Goal: Information Seeking & Learning: Learn about a topic

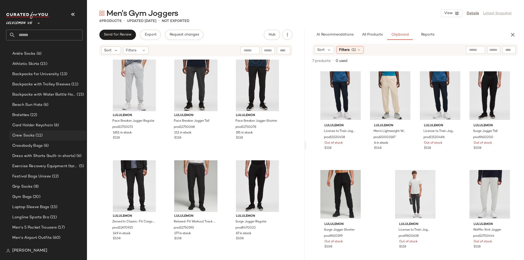
scroll to position [102, 0]
click at [40, 39] on input "text" at bounding box center [48, 35] width 67 height 11
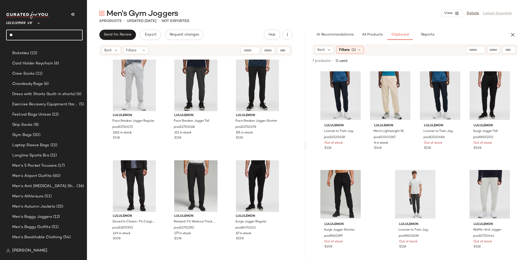
type input "*"
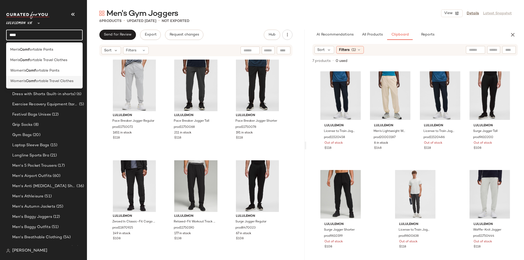
type input "****"
click at [39, 81] on span "ortable Travel Clothes" at bounding box center [55, 81] width 38 height 5
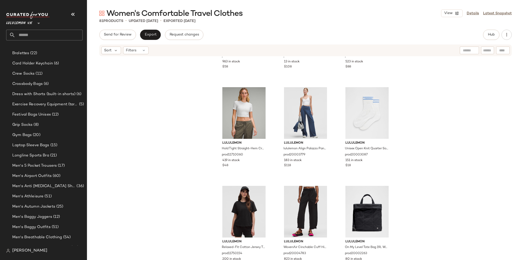
scroll to position [2451, 0]
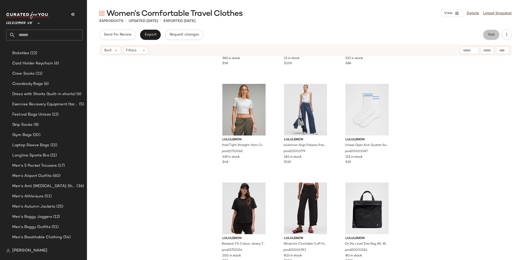
click at [314, 32] on button "Hub" at bounding box center [491, 35] width 16 height 10
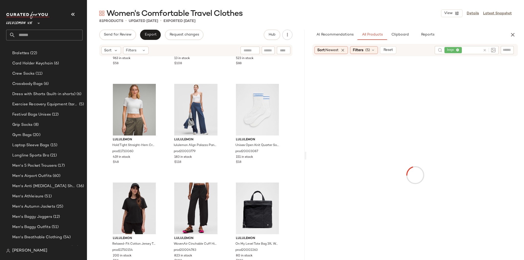
drag, startPoint x: 403, startPoint y: 35, endPoint x: 345, endPoint y: 62, distance: 63.2
click at [314, 35] on span "Clipboard" at bounding box center [400, 35] width 18 height 4
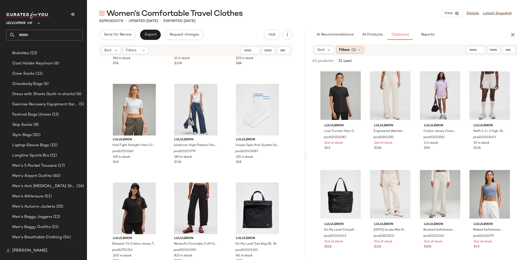
click at [314, 51] on icon at bounding box center [359, 50] width 4 height 4
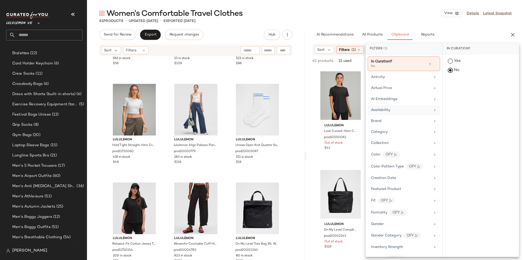
click at [314, 110] on div "Availability" at bounding box center [401, 110] width 60 height 5
click at [314, 93] on div "in_stock" at bounding box center [481, 99] width 76 height 12
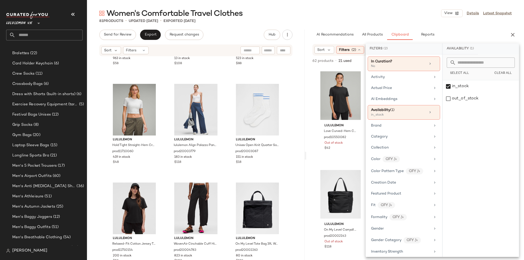
click at [314, 24] on div "Women's Comfortable Travel Clothes View Details Latest Snapshot 81 Products • u…" at bounding box center [305, 134] width 437 height 252
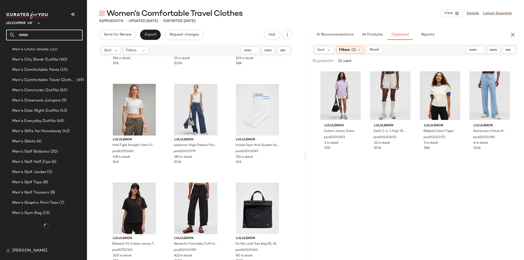
scroll to position [366, 0]
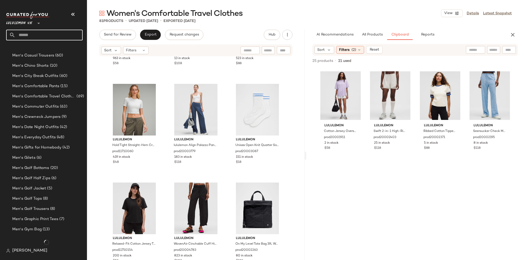
click at [31, 31] on input "text" at bounding box center [48, 35] width 67 height 11
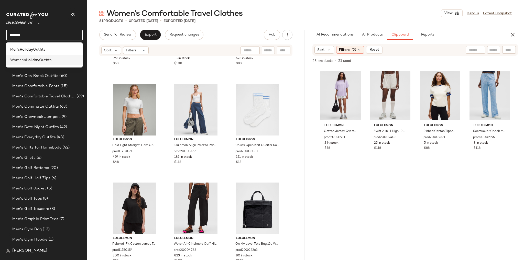
type input "*******"
click at [42, 61] on span "Outfits" at bounding box center [45, 60] width 12 height 5
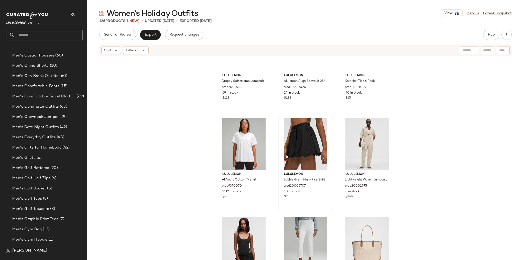
scroll to position [1131, 0]
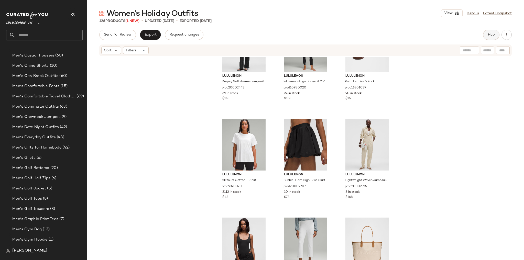
click at [314, 32] on button "Hub" at bounding box center [491, 35] width 16 height 10
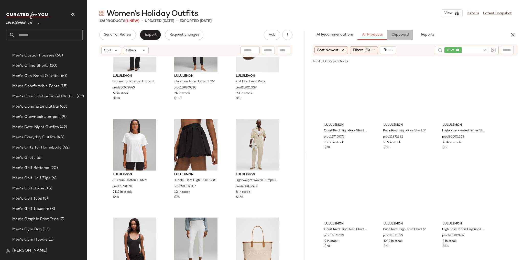
click at [314, 33] on span "Clipboard" at bounding box center [400, 35] width 18 height 4
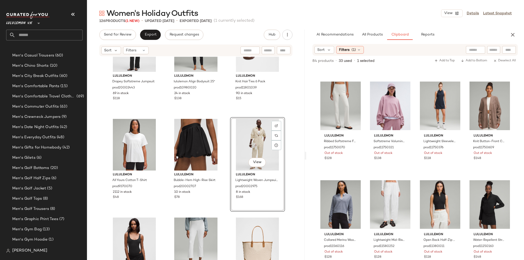
scroll to position [885, 0]
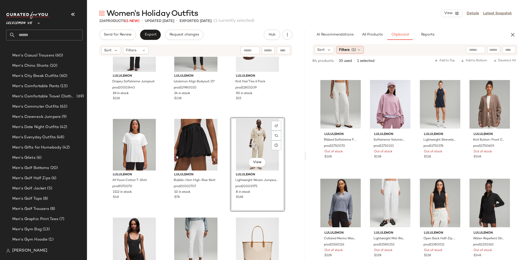
click at [314, 47] on div "Filters (1)" at bounding box center [350, 50] width 28 height 8
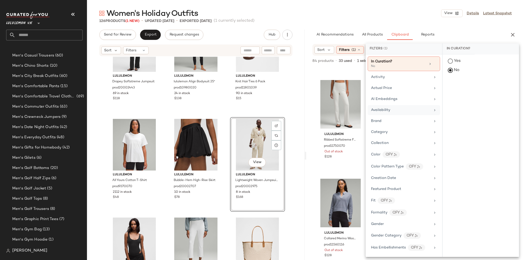
click at [314, 109] on span "Availability" at bounding box center [380, 110] width 19 height 4
click at [314, 93] on div "in_stock" at bounding box center [481, 99] width 76 height 12
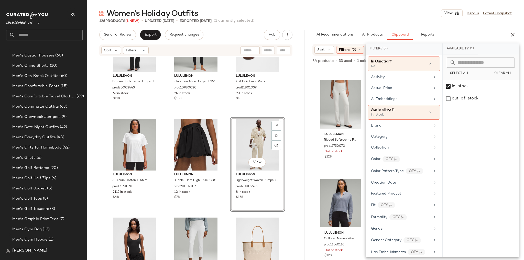
click at [314, 17] on div "Women's Holiday Outfits View Details Latest Snapshot" at bounding box center [305, 13] width 437 height 10
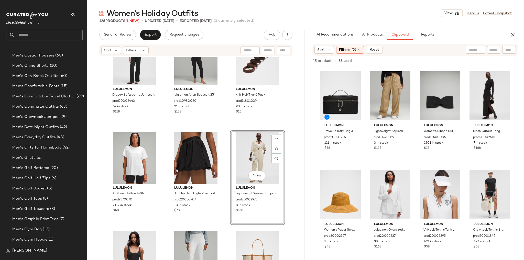
scroll to position [1110, 0]
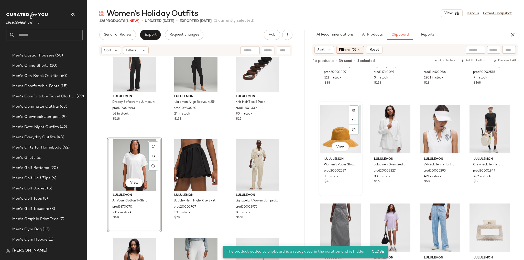
scroll to position [58, 0]
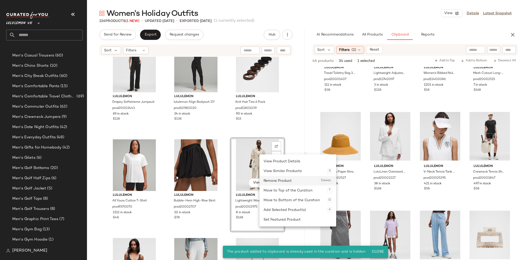
click at [272, 162] on div "Remove Product Delete" at bounding box center [298, 181] width 69 height 10
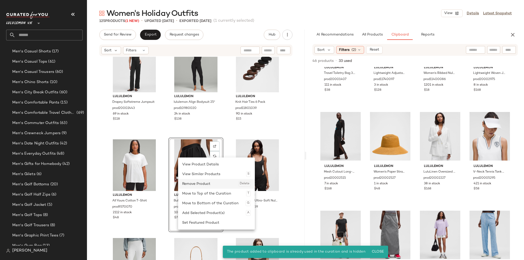
click at [200, 162] on div "Remove Product Delete" at bounding box center [216, 184] width 69 height 10
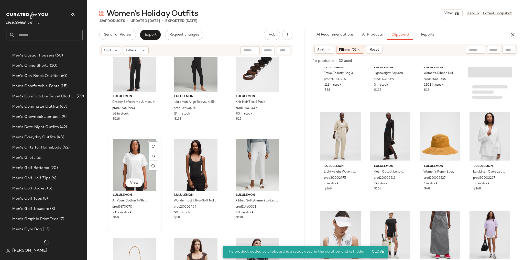
scroll to position [366, 0]
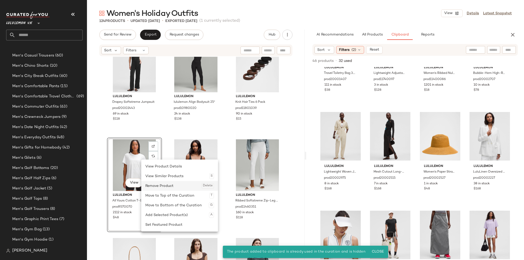
click at [162, 162] on div "Remove Product Delete" at bounding box center [179, 186] width 69 height 10
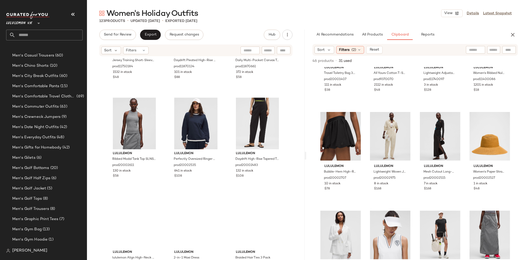
scroll to position [3835, 0]
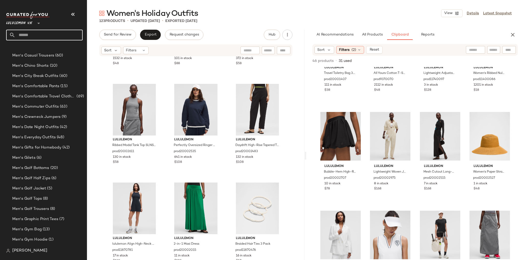
click at [34, 37] on input "text" at bounding box center [48, 35] width 67 height 11
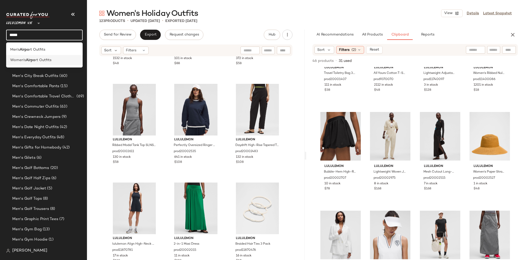
type input "*****"
click at [45, 60] on span "rt Outfits" at bounding box center [43, 60] width 16 height 5
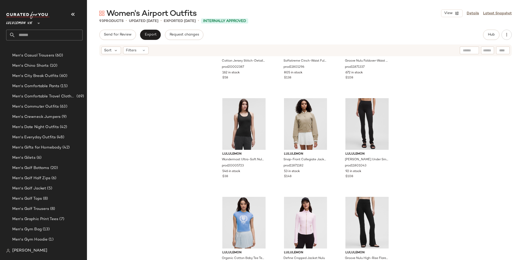
scroll to position [2846, 0]
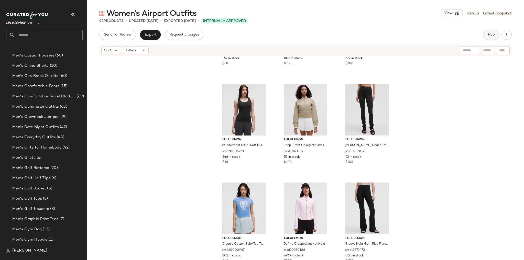
click at [314, 36] on button "Hub" at bounding box center [491, 35] width 16 height 10
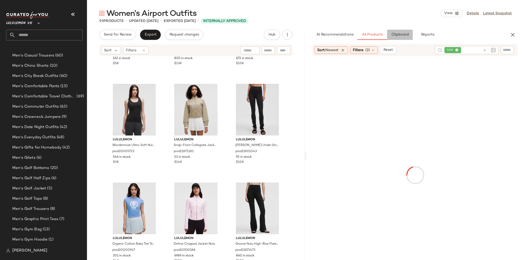
click at [314, 34] on span "Clipboard" at bounding box center [400, 35] width 18 height 4
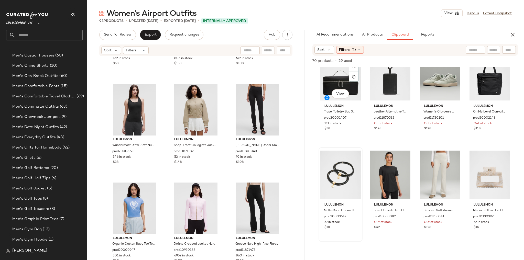
scroll to position [102, 0]
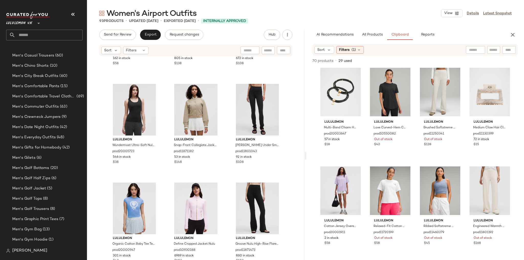
click at [314, 44] on div "AI Recommendations All Products Clipboard Reports Sort: Newest Filters (2) Rese…" at bounding box center [416, 156] width 218 height 252
click at [314, 48] on icon at bounding box center [359, 50] width 4 height 4
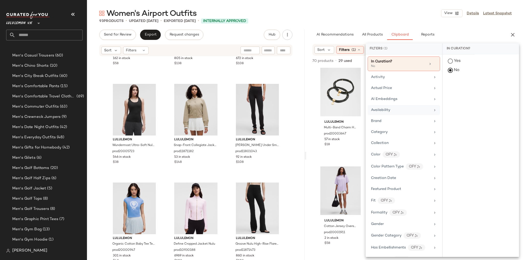
click at [314, 116] on div "Availability" at bounding box center [404, 121] width 72 height 10
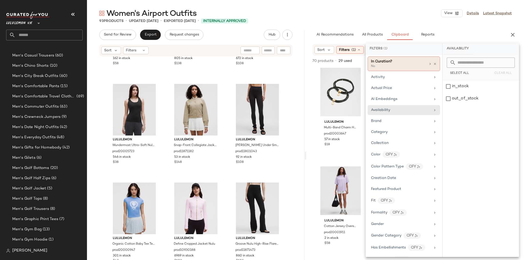
drag, startPoint x: 454, startPoint y: 86, endPoint x: 433, endPoint y: 61, distance: 32.4
click at [314, 93] on div "in_stock" at bounding box center [481, 99] width 76 height 12
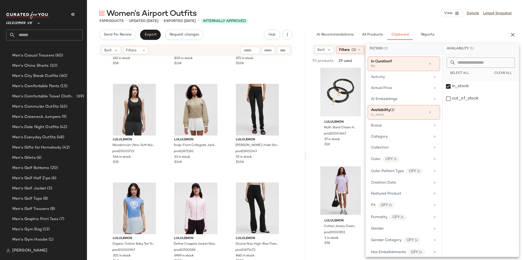
click at [314, 22] on div "93 Products • updated [DATE] • Exported [DATE] • Internally Approved" at bounding box center [305, 20] width 437 height 5
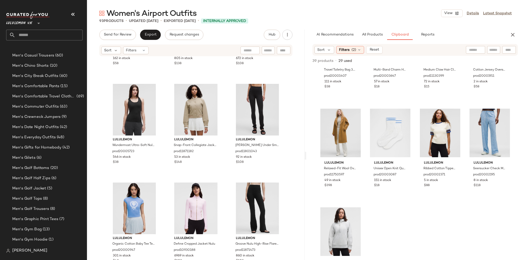
scroll to position [79, 0]
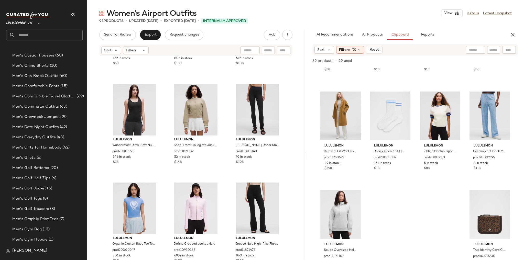
click at [37, 38] on input "text" at bounding box center [48, 35] width 67 height 11
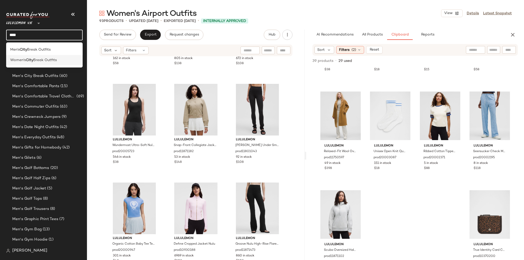
type input "****"
click at [51, 58] on span "Break Outfits" at bounding box center [45, 60] width 24 height 5
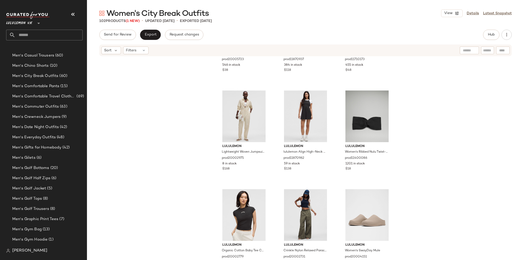
scroll to position [2913, 0]
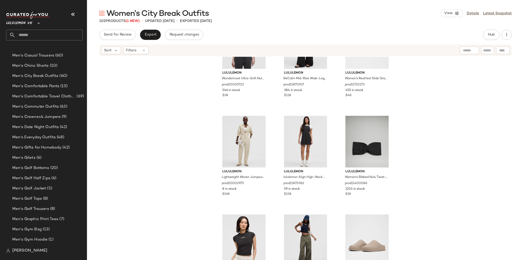
click at [314, 38] on div "Send for Review Export Request changes Hub" at bounding box center [305, 35] width 413 height 10
click at [314, 37] on button "Hub" at bounding box center [491, 35] width 16 height 10
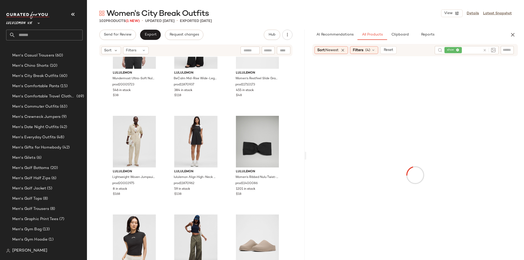
click at [314, 26] on div "Women's City Break Outfits View Details Latest Snapshot 102 Products (1 New) • …" at bounding box center [305, 134] width 437 height 252
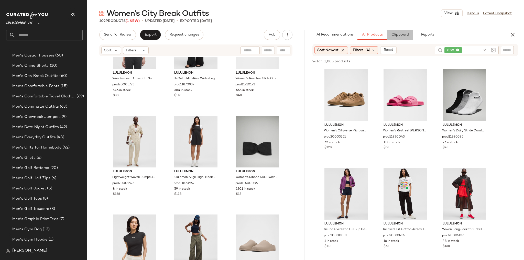
click at [314, 36] on span "Clipboard" at bounding box center [400, 35] width 18 height 4
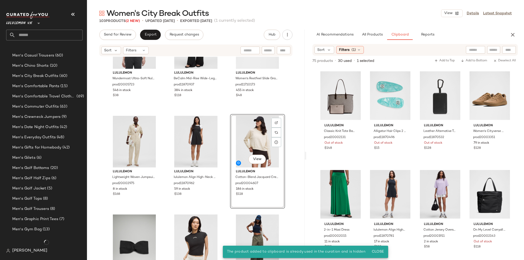
click at [165, 108] on div "lululemon Wundermost Ultra-Soft Nulu Scoop-Neck Tank Top prod20005723 546 in st…" at bounding box center [196, 166] width 218 height 219
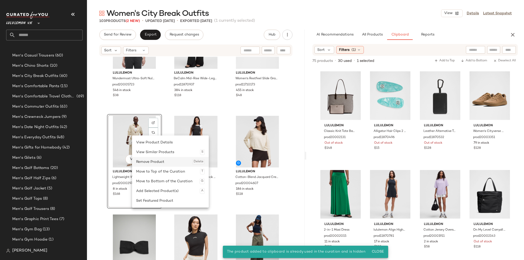
click at [152, 160] on div "Remove Product Delete" at bounding box center [170, 162] width 69 height 10
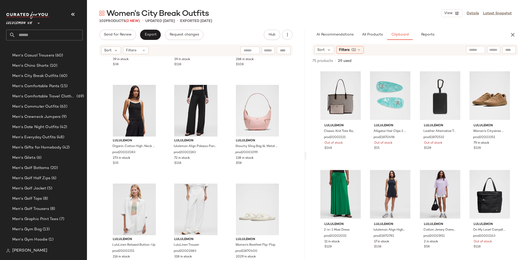
scroll to position [3143, 0]
click at [52, 38] on input "text" at bounding box center [48, 35] width 67 height 11
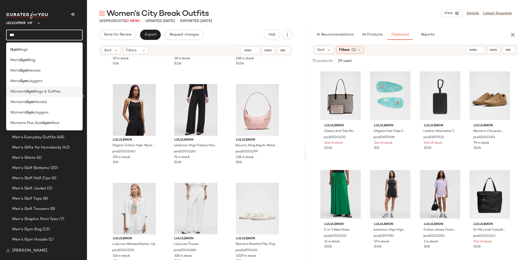
type input "***"
click at [47, 91] on span "Bags & Duffels" at bounding box center [47, 91] width 26 height 5
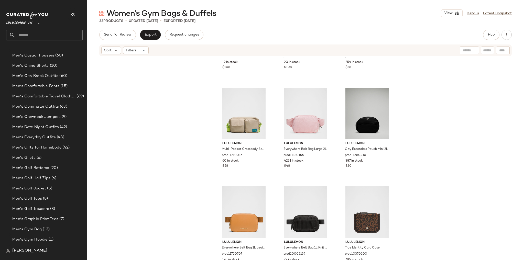
scroll to position [869, 0]
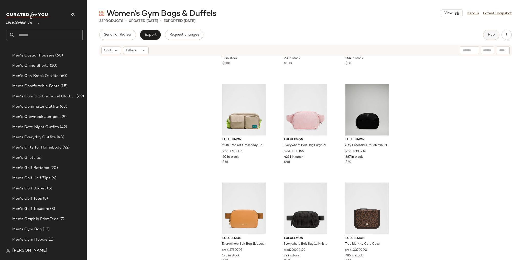
click at [314, 33] on span "Hub" at bounding box center [491, 35] width 7 height 4
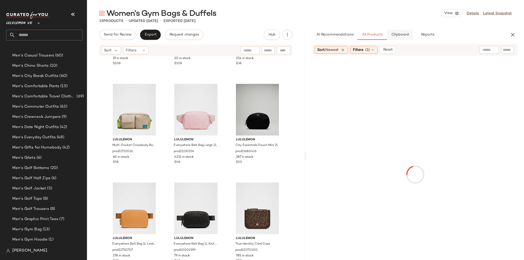
click at [314, 33] on span "Clipboard" at bounding box center [400, 35] width 18 height 4
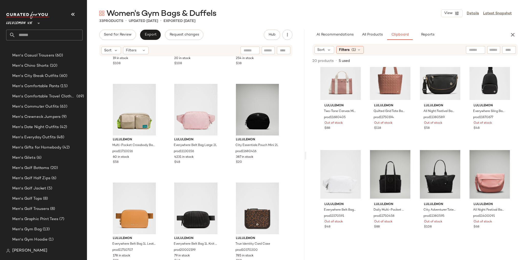
scroll to position [181, 0]
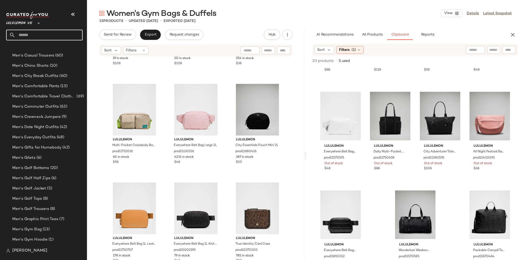
click at [56, 31] on input "text" at bounding box center [48, 35] width 67 height 11
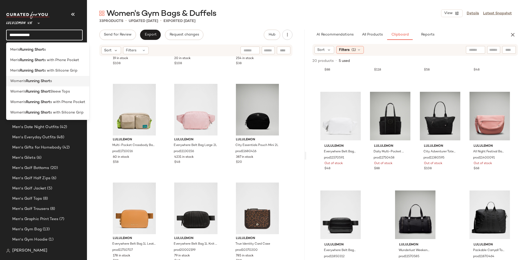
type input "**********"
click at [72, 84] on div "Women's Running Short s" at bounding box center [47, 81] width 75 height 5
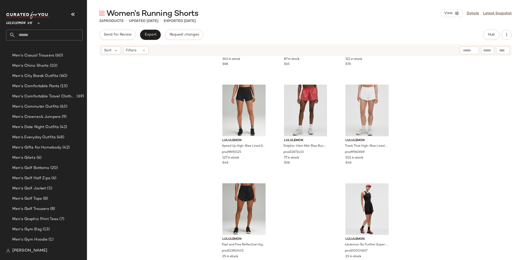
scroll to position [672, 0]
click at [314, 33] on button "Hub" at bounding box center [491, 35] width 16 height 10
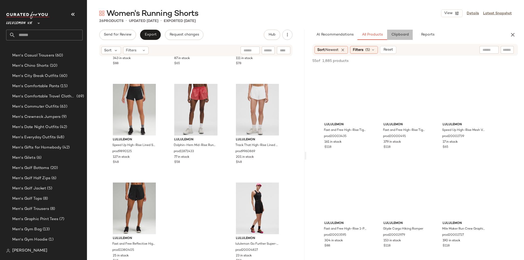
click at [314, 34] on button "Clipboard" at bounding box center [400, 35] width 26 height 10
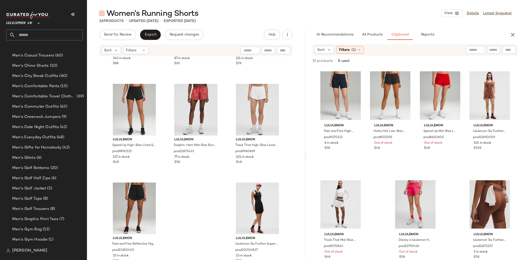
click at [38, 38] on input "text" at bounding box center [48, 35] width 67 height 11
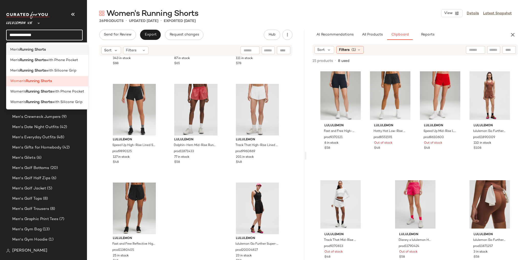
type input "**********"
click at [42, 50] on b "Running Shorts" at bounding box center [33, 49] width 26 height 5
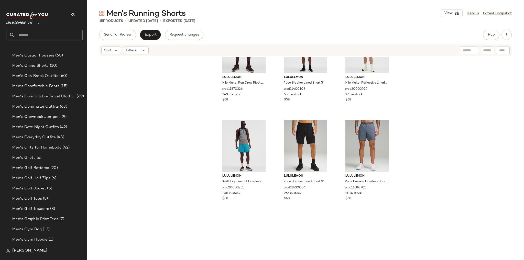
scroll to position [276, 0]
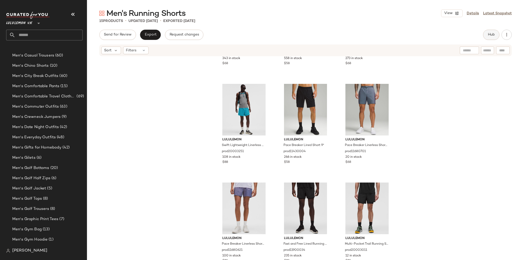
click at [314, 37] on button "Hub" at bounding box center [491, 35] width 16 height 10
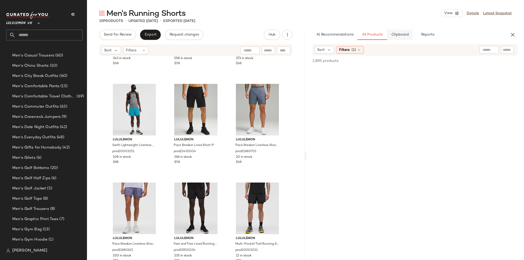
click at [314, 35] on span "Clipboard" at bounding box center [400, 35] width 18 height 4
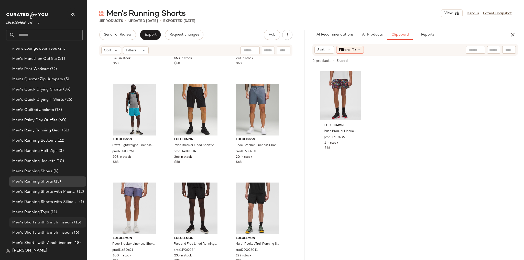
scroll to position [715, 0]
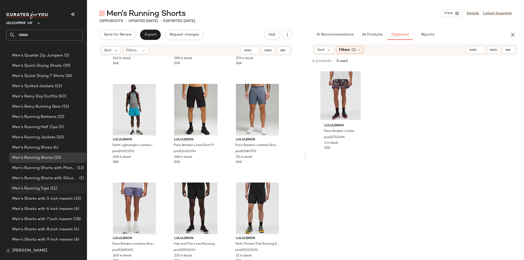
click at [49, 162] on span "(11)" at bounding box center [53, 189] width 8 height 6
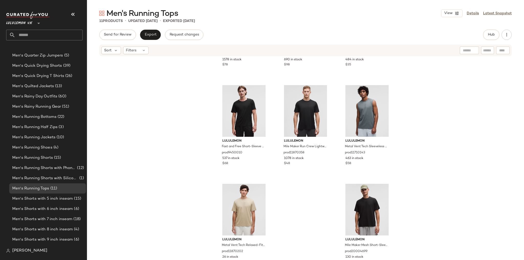
scroll to position [177, 0]
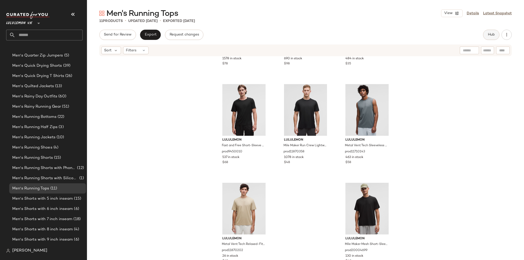
click at [314, 33] on span "Hub" at bounding box center [491, 35] width 7 height 4
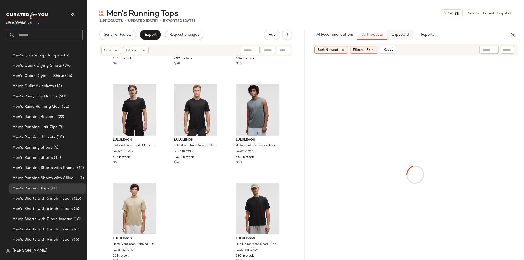
click at [314, 34] on span "Clipboard" at bounding box center [400, 35] width 18 height 4
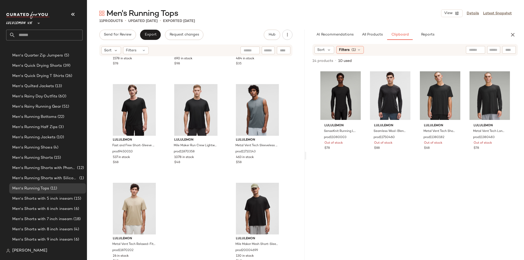
click at [23, 37] on input "text" at bounding box center [48, 35] width 67 height 11
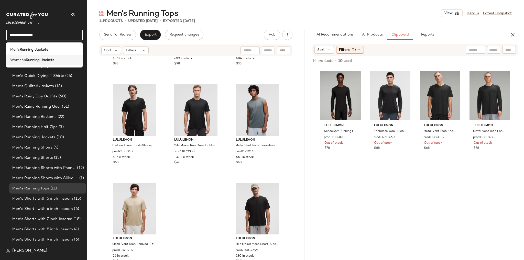
type input "**********"
click at [31, 59] on b "Running Jackets" at bounding box center [40, 60] width 28 height 5
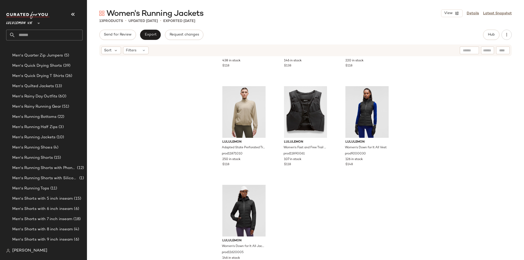
scroll to position [276, 0]
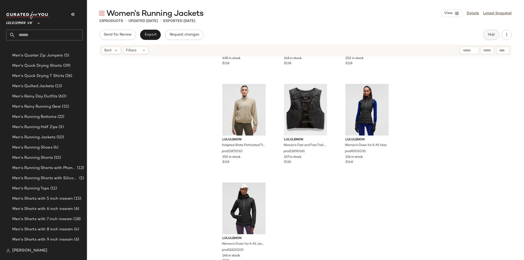
click at [314, 34] on button "Hub" at bounding box center [491, 35] width 16 height 10
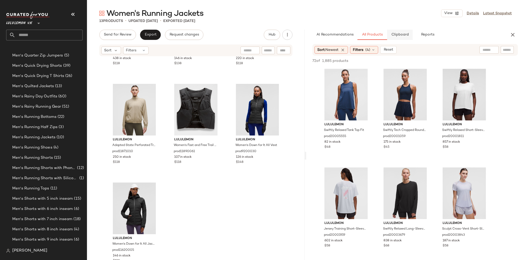
click at [314, 34] on span "Clipboard" at bounding box center [400, 35] width 18 height 4
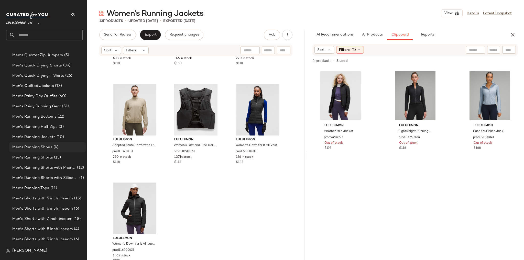
scroll to position [715, 0]
click at [60, 135] on span "(10)" at bounding box center [60, 138] width 9 height 6
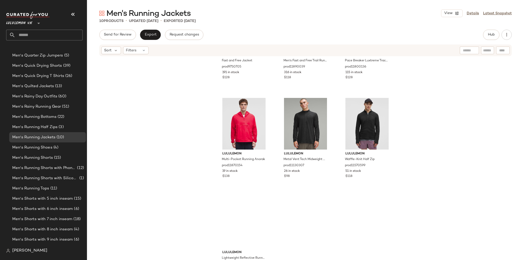
scroll to position [177, 0]
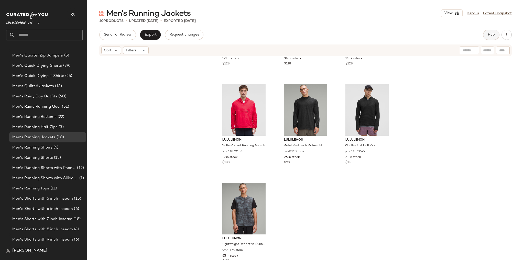
click at [314, 34] on button "Hub" at bounding box center [491, 35] width 16 height 10
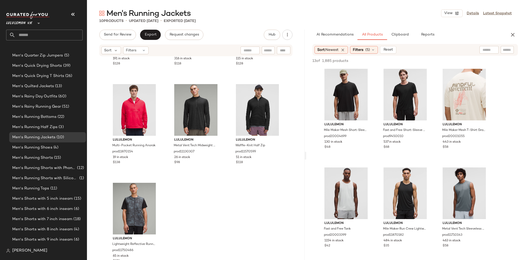
click at [314, 29] on div "Men's Running Jackets View Details Latest Snapshot 10 Products • updated [DATE]…" at bounding box center [305, 134] width 437 height 252
click at [314, 32] on button "Clipboard" at bounding box center [400, 35] width 26 height 10
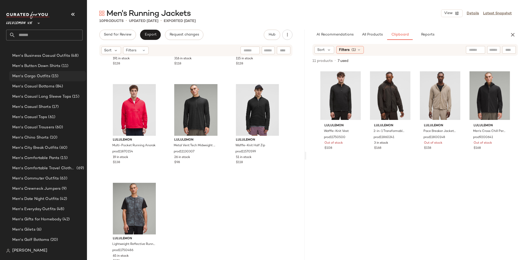
scroll to position [305, 0]
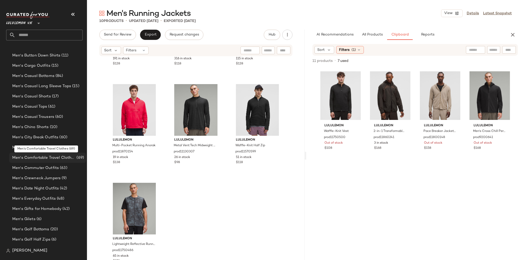
click at [54, 155] on span "Men's Comfortable Travel Clothes" at bounding box center [43, 158] width 63 height 6
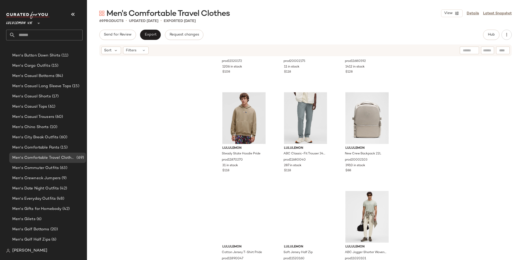
scroll to position [2056, 0]
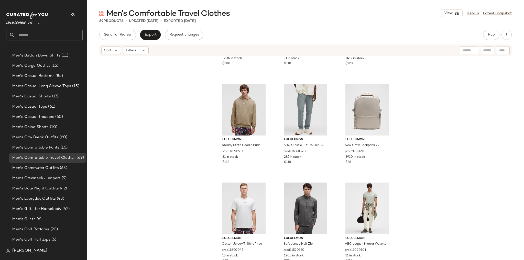
click at [314, 40] on div "Send for Review Export Request changes Hub Sort Filters lululemon Steady State …" at bounding box center [305, 156] width 437 height 252
click at [314, 36] on button "Hub" at bounding box center [491, 35] width 16 height 10
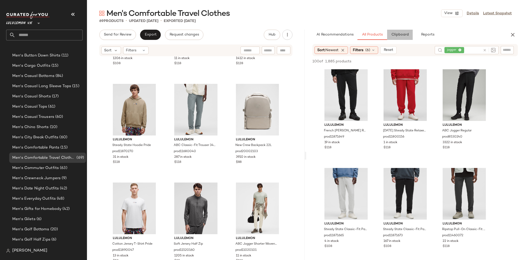
click at [314, 37] on span "Clipboard" at bounding box center [400, 35] width 18 height 4
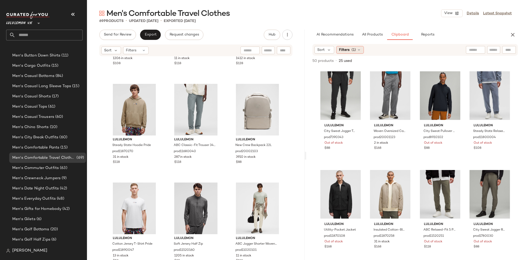
click at [314, 49] on icon at bounding box center [359, 50] width 4 height 4
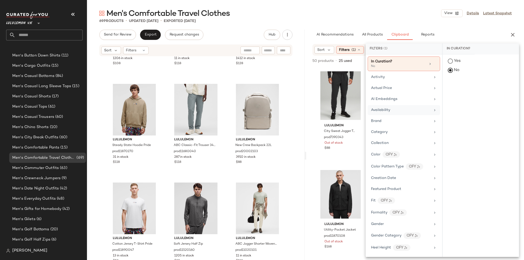
click at [314, 108] on div "Availability" at bounding box center [401, 110] width 60 height 5
click at [314, 93] on div "in_stock" at bounding box center [481, 99] width 76 height 12
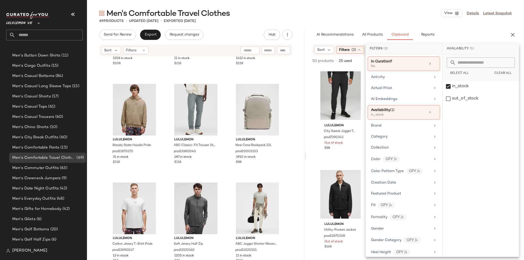
click at [314, 13] on div "Men's Comfortable Travel Clothes View Details Latest Snapshot" at bounding box center [305, 13] width 437 height 10
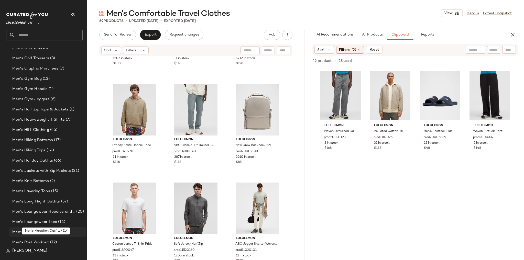
scroll to position [510, 0]
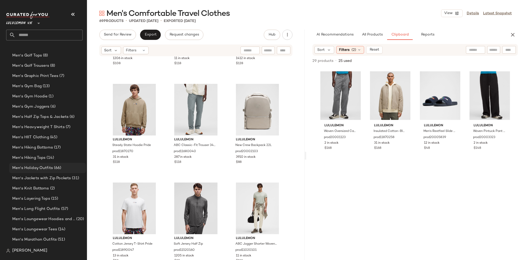
click at [50, 162] on span "Men's Holiday Outfits" at bounding box center [32, 168] width 41 height 6
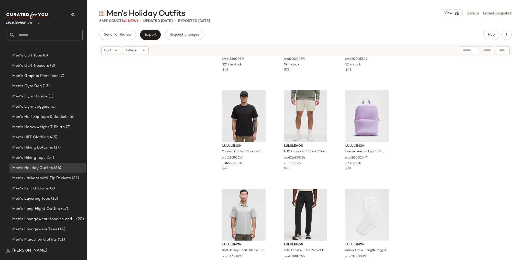
scroll to position [1956, 0]
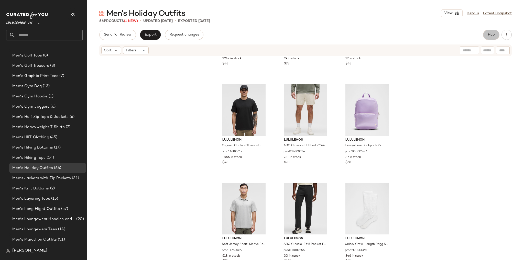
click at [314, 37] on span "Hub" at bounding box center [491, 35] width 7 height 4
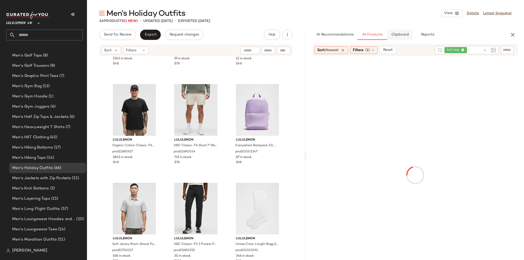
click at [314, 37] on button "Clipboard" at bounding box center [400, 35] width 26 height 10
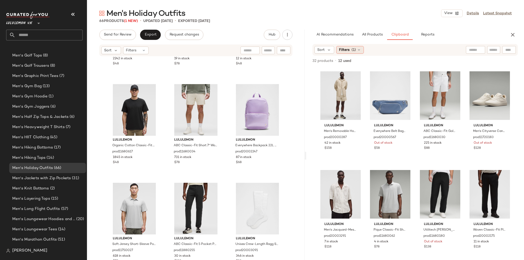
click at [314, 50] on div "Filters (1)" at bounding box center [350, 50] width 28 height 8
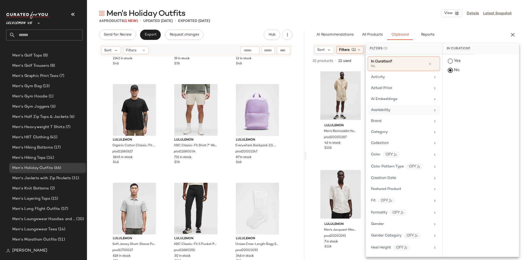
click at [314, 111] on div "Availability" at bounding box center [401, 110] width 60 height 5
click at [314, 93] on div "in_stock" at bounding box center [481, 99] width 76 height 12
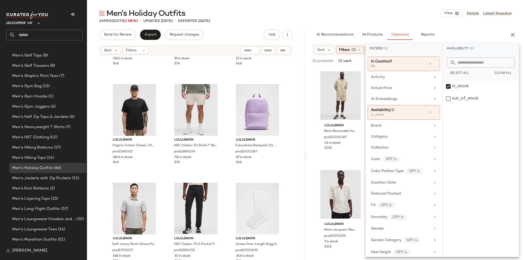
click at [314, 10] on div "Men's Holiday Outfits View Details Latest Snapshot" at bounding box center [305, 13] width 437 height 10
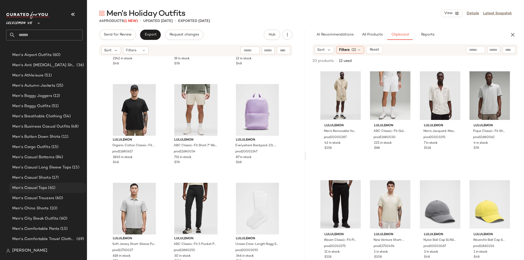
scroll to position [141, 0]
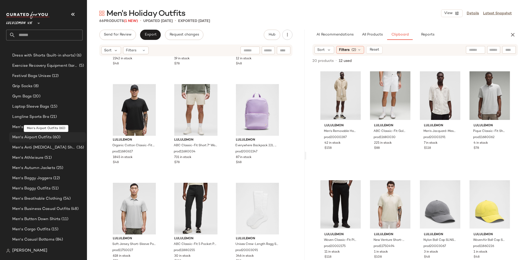
click at [52, 138] on span "(60)" at bounding box center [56, 138] width 9 height 6
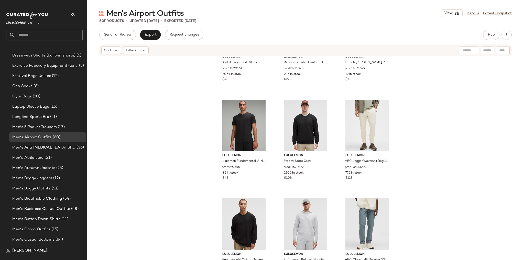
scroll to position [1759, 0]
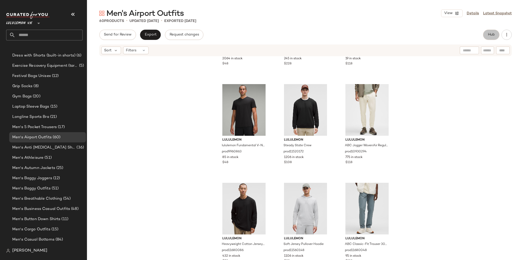
click at [314, 34] on button "Hub" at bounding box center [491, 35] width 16 height 10
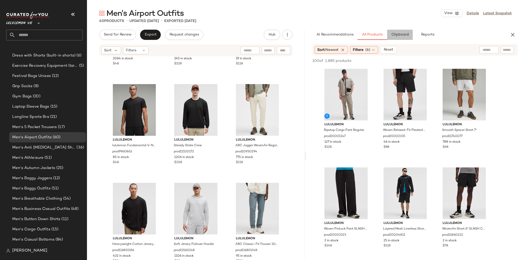
click at [314, 38] on button "Clipboard" at bounding box center [400, 35] width 26 height 10
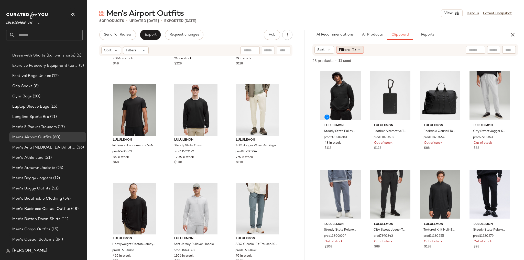
click at [314, 50] on icon at bounding box center [359, 50] width 4 height 4
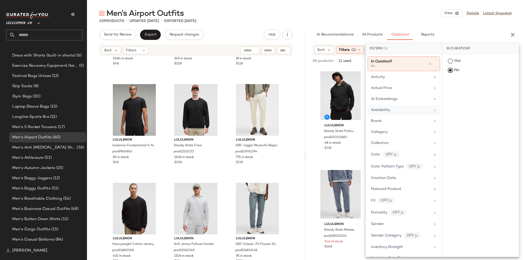
click at [314, 112] on span "Availability" at bounding box center [380, 110] width 19 height 4
click at [314, 93] on div "in_stock" at bounding box center [481, 99] width 76 height 12
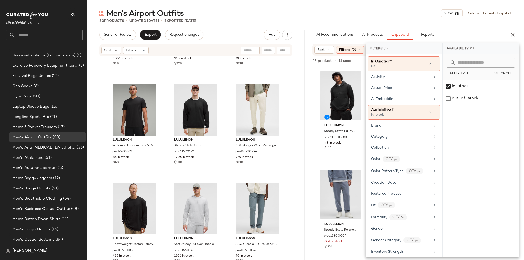
click at [314, 20] on div "60 Products • updated [DATE] • Exported [DATE]" at bounding box center [305, 20] width 437 height 5
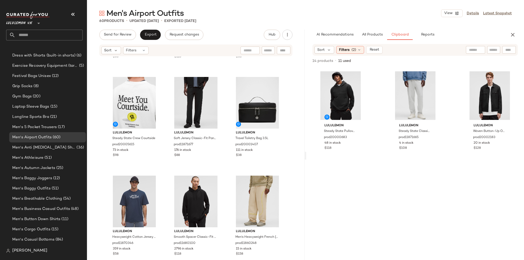
scroll to position [311, 0]
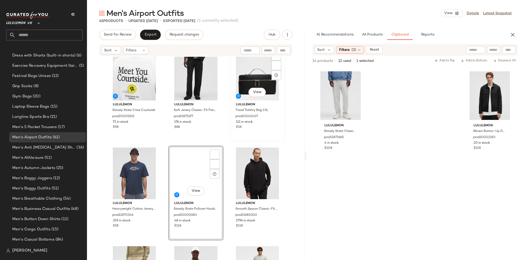
click at [230, 139] on div "View lululemon Travel Toiletry Bag 3.5L prod20001407 111 in stock $38" at bounding box center [257, 94] width 55 height 95
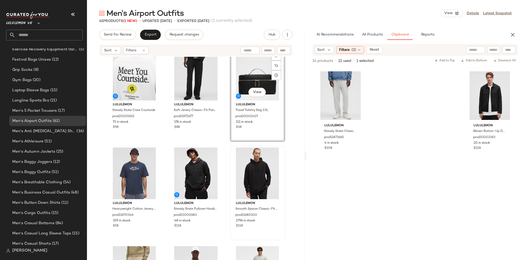
scroll to position [141, 0]
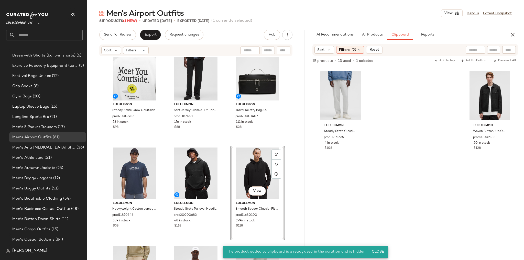
click at [314, 162] on div "lululemon Steady State Classic-Fit Pant Tall prod11871665 4 in stock $108" at bounding box center [341, 175] width 44 height 214
click at [285, 144] on div "lululemon Steady State Crew Courtside prod20005615 73 in stock $98 lululemon So…" at bounding box center [196, 166] width 218 height 219
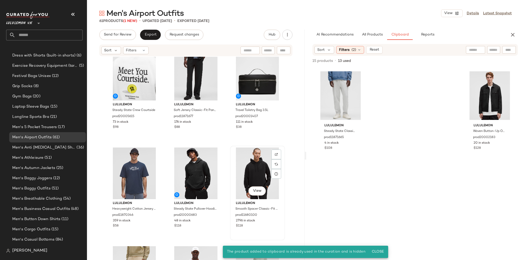
drag, startPoint x: 255, startPoint y: 169, endPoint x: 259, endPoint y: 176, distance: 8.2
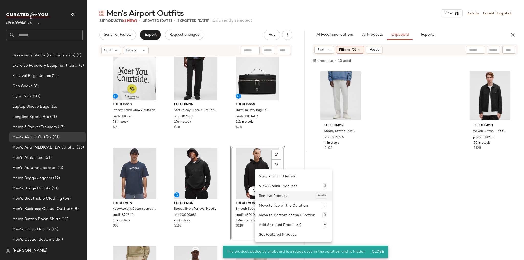
click at [267, 162] on div "Remove Product Delete" at bounding box center [293, 196] width 69 height 10
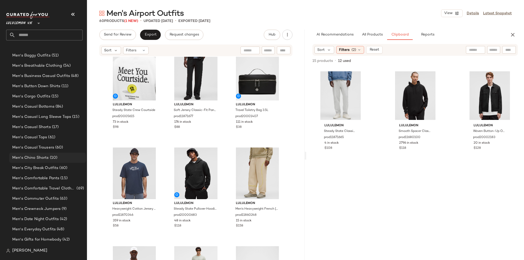
scroll to position [285, 0]
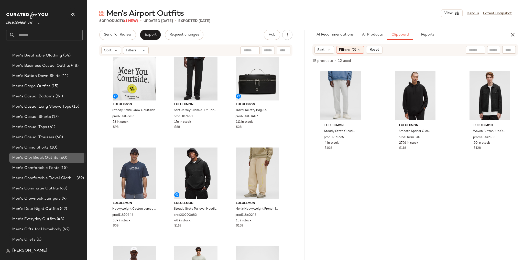
click at [51, 157] on span "Men's City Break Outfits" at bounding box center [35, 158] width 46 height 6
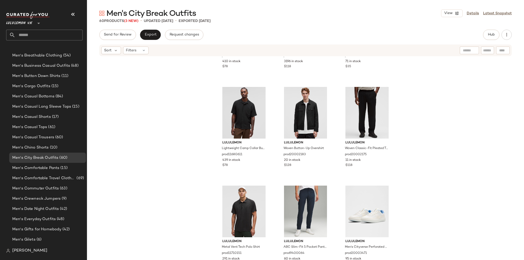
scroll to position [1759, 0]
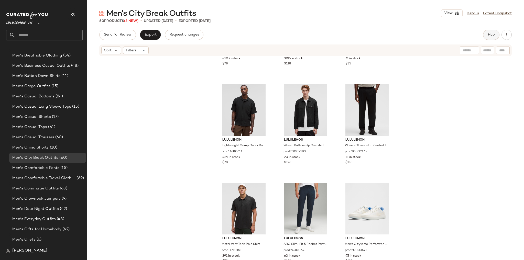
click at [314, 39] on button "Hub" at bounding box center [491, 35] width 16 height 10
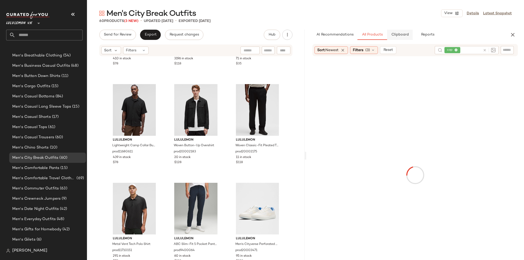
click at [314, 36] on span "Clipboard" at bounding box center [400, 35] width 18 height 4
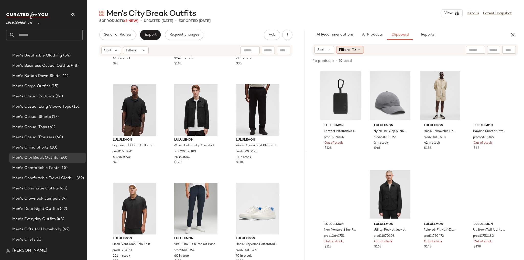
click at [314, 52] on span "(1)" at bounding box center [354, 49] width 4 height 5
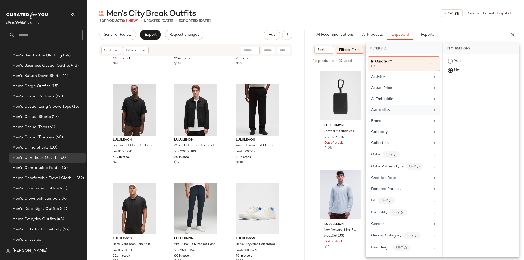
click at [314, 109] on span "Availability" at bounding box center [380, 110] width 19 height 4
click at [314, 93] on div "in_stock" at bounding box center [481, 99] width 76 height 12
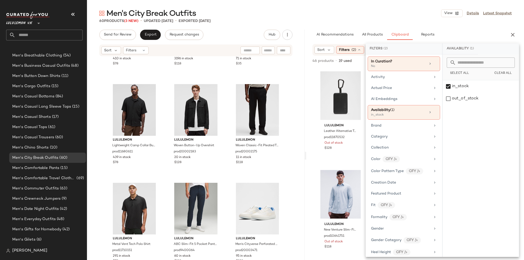
click at [314, 22] on div "60 Products (3 New) • updated [DATE] • Exported [DATE]" at bounding box center [305, 20] width 437 height 5
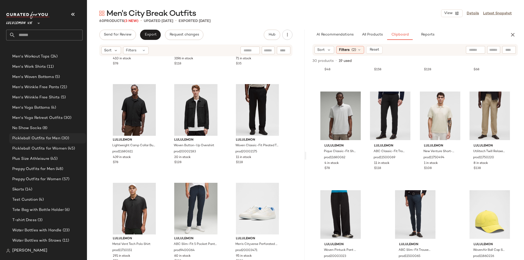
scroll to position [1602, 0]
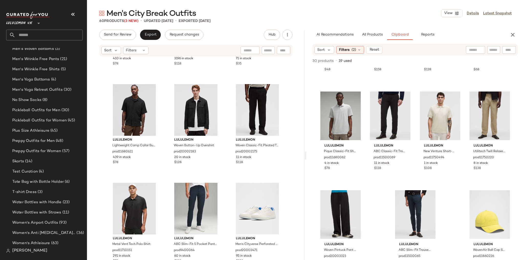
click at [76, 30] on input "text" at bounding box center [48, 35] width 67 height 11
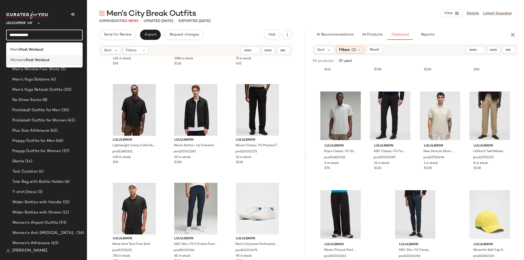
type input "**********"
click at [61, 57] on div "Women's Post Workout" at bounding box center [44, 60] width 77 height 10
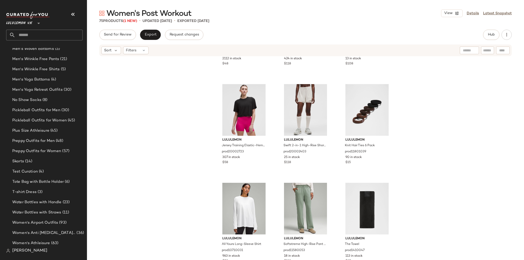
scroll to position [2253, 0]
click at [314, 35] on span "Hub" at bounding box center [491, 35] width 7 height 4
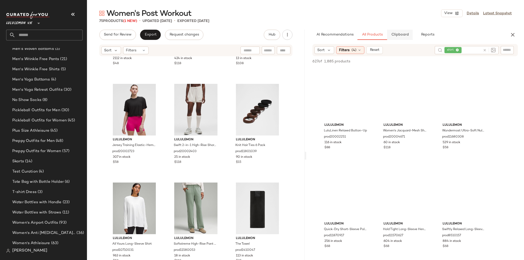
click at [314, 34] on span "Clipboard" at bounding box center [400, 35] width 18 height 4
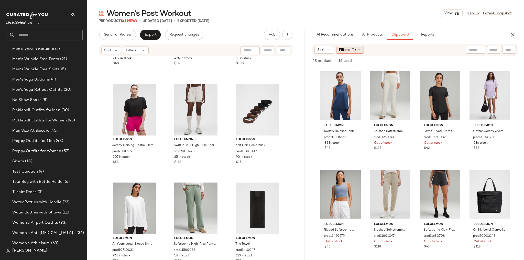
click at [314, 53] on div "Filters (1)" at bounding box center [350, 50] width 28 height 8
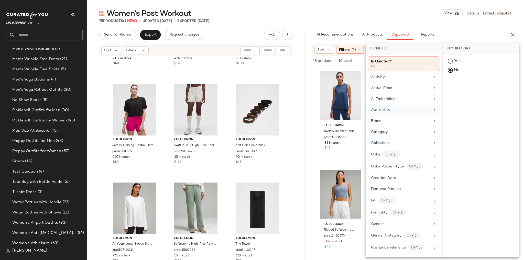
click at [314, 110] on span "Availability" at bounding box center [380, 110] width 19 height 4
click at [314, 93] on div "in_stock" at bounding box center [481, 99] width 76 height 12
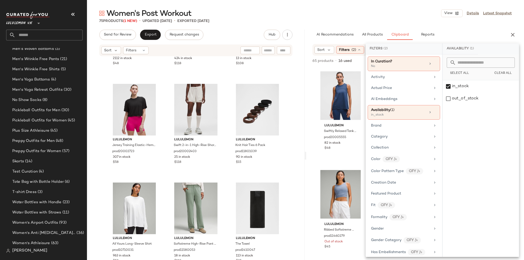
click at [314, 30] on div "AI Recommendations All Products Clipboard Reports" at bounding box center [407, 35] width 189 height 10
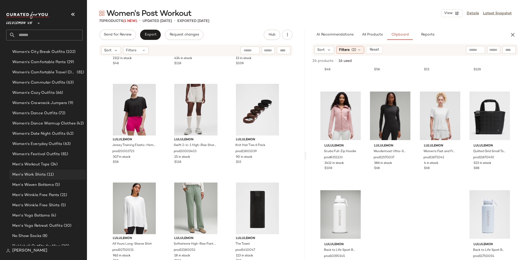
scroll to position [1459, 0]
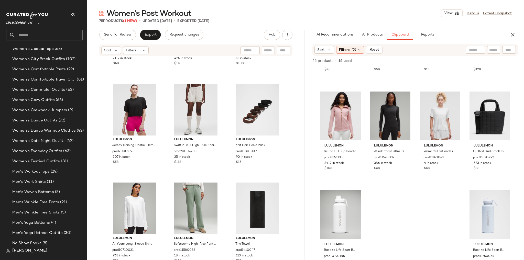
click at [56, 36] on input "text" at bounding box center [48, 35] width 67 height 11
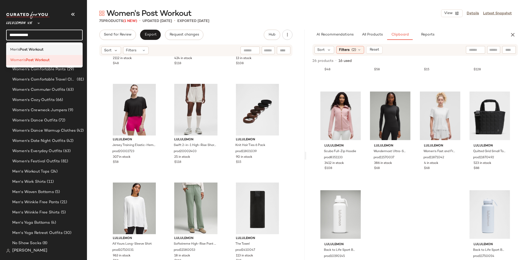
type input "**********"
click at [62, 51] on div "Men's Post Workout" at bounding box center [44, 49] width 68 height 5
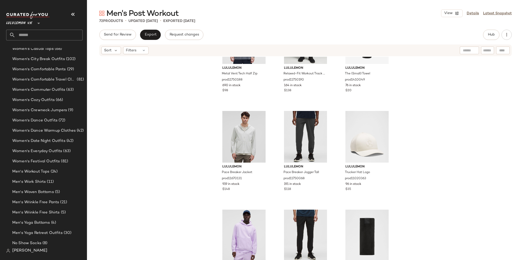
scroll to position [2154, 0]
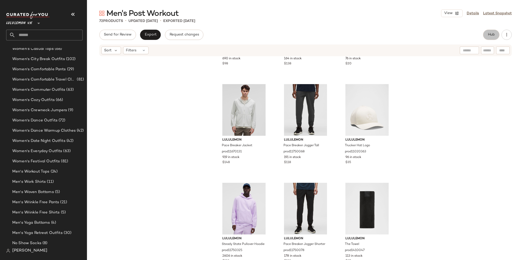
click at [314, 35] on span "Hub" at bounding box center [491, 35] width 7 height 4
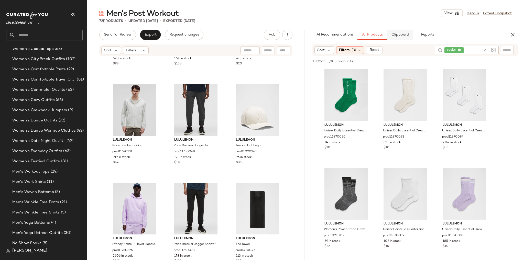
click at [314, 39] on button "Clipboard" at bounding box center [400, 35] width 26 height 10
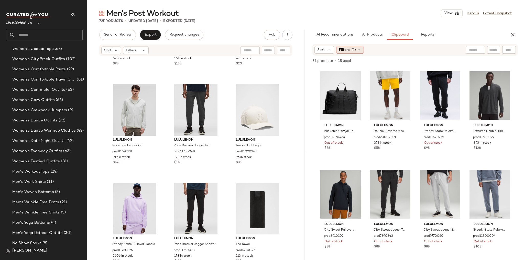
click at [314, 49] on span "(1)" at bounding box center [354, 49] width 4 height 5
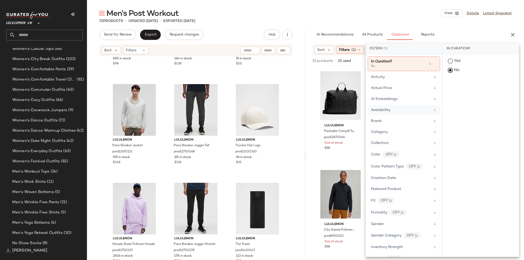
click at [314, 116] on div "Availability" at bounding box center [404, 121] width 72 height 10
click at [314, 93] on div "in_stock" at bounding box center [481, 99] width 76 height 12
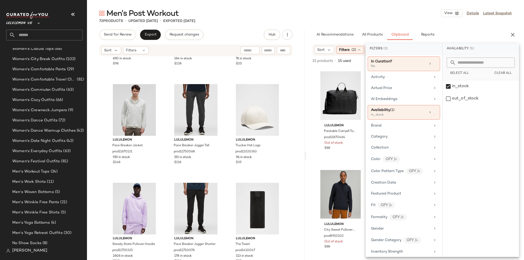
click at [314, 24] on div "Men's Post Workout View Details Latest Snapshot 72 Products • updated [DATE] • …" at bounding box center [305, 134] width 437 height 252
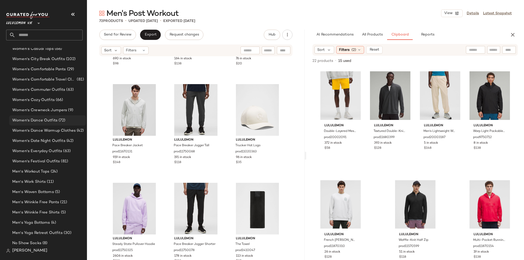
click at [42, 121] on span "Women's Dance Outfits" at bounding box center [34, 121] width 45 height 6
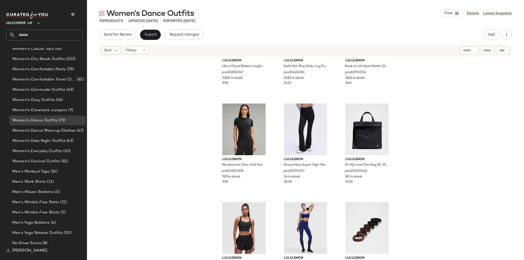
scroll to position [2154, 0]
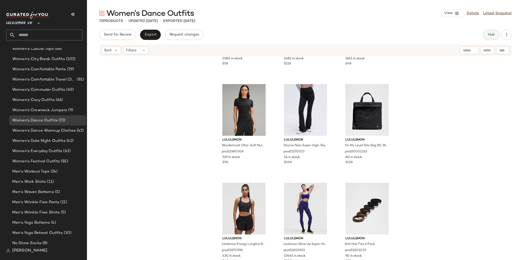
click at [314, 37] on button "Hub" at bounding box center [491, 35] width 16 height 10
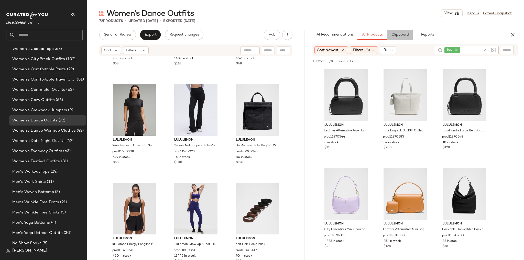
click at [314, 34] on span "Clipboard" at bounding box center [400, 35] width 18 height 4
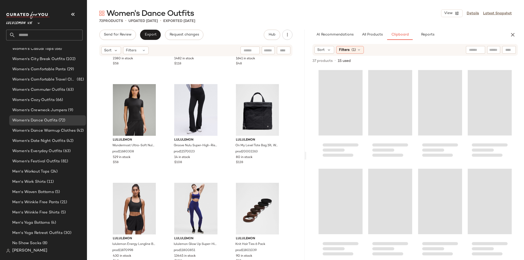
click at [314, 54] on div "Sort Filters (1)" at bounding box center [416, 50] width 206 height 12
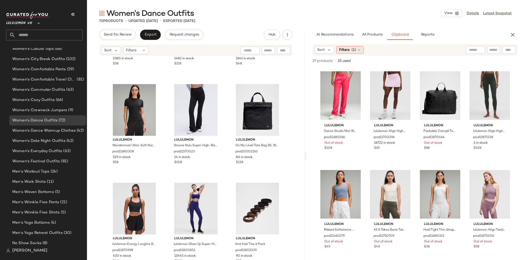
click at [314, 50] on div "Filters (1)" at bounding box center [350, 50] width 28 height 8
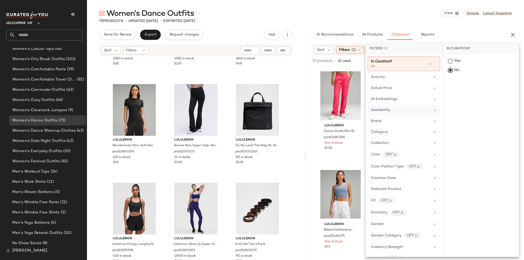
click at [314, 112] on div "Availability" at bounding box center [401, 110] width 60 height 5
click at [314, 93] on div "in_stock" at bounding box center [481, 99] width 76 height 12
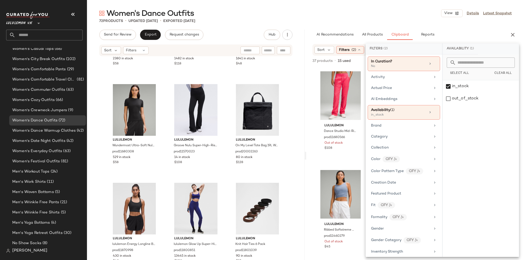
click at [314, 6] on main "Women's Dance Outfits View Details Latest Snapshot 72 Products • updated [DATE]…" at bounding box center [262, 130] width 524 height 260
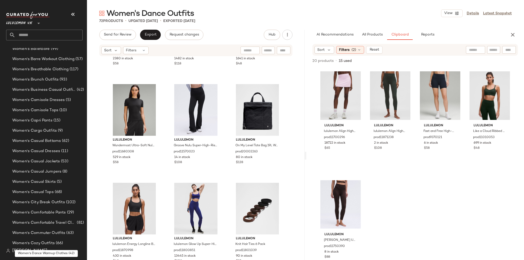
scroll to position [1295, 0]
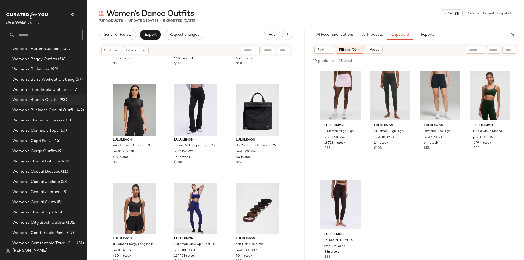
click at [56, 103] on div "Women's Brunch Outfits (93)" at bounding box center [47, 100] width 77 height 10
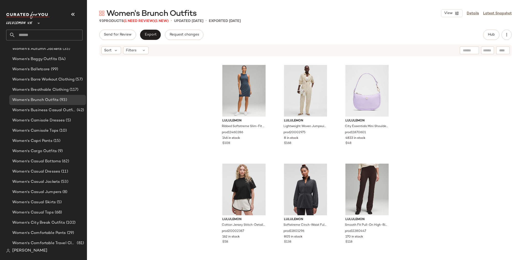
scroll to position [783, 0]
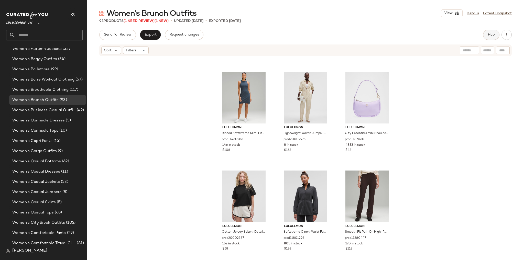
click at [314, 34] on span "Hub" at bounding box center [491, 35] width 7 height 4
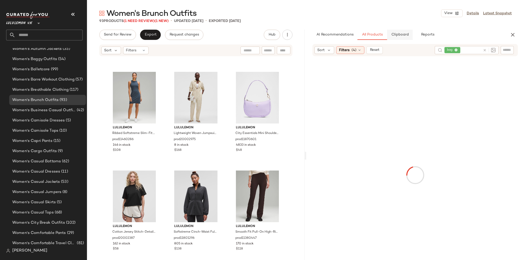
click at [314, 35] on span "Clipboard" at bounding box center [400, 35] width 18 height 4
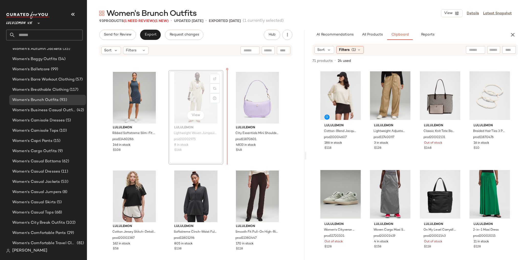
scroll to position [782, 0]
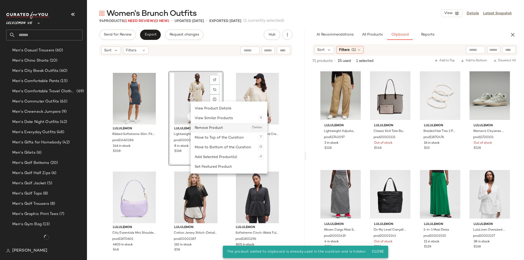
click at [202, 126] on div "Remove Product Delete" at bounding box center [229, 128] width 69 height 10
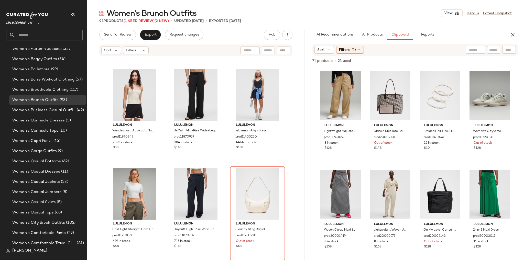
scroll to position [2687, 0]
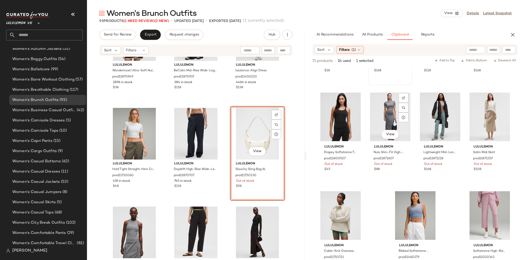
scroll to position [972, 0]
click at [314, 32] on button "All Products" at bounding box center [373, 35] width 30 height 10
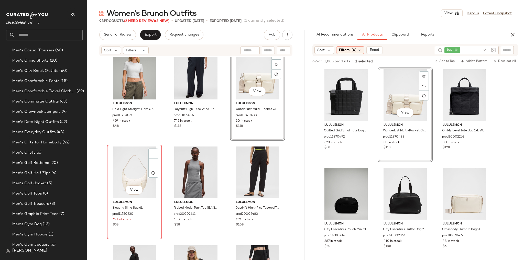
scroll to position [2805, 0]
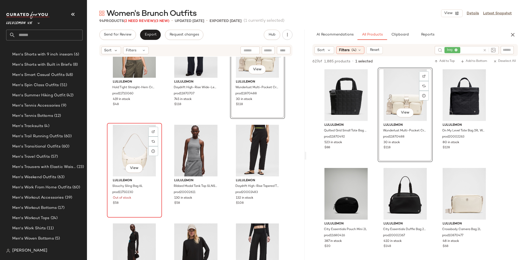
scroll to position [1295, 0]
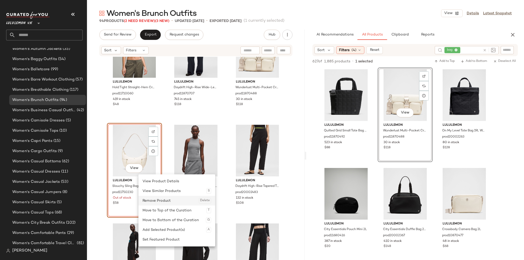
click at [176, 162] on div "Remove Product Delete" at bounding box center [177, 201] width 69 height 10
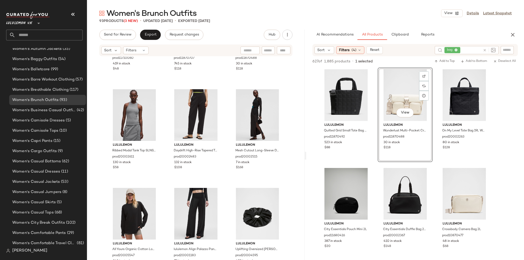
scroll to position [2846, 0]
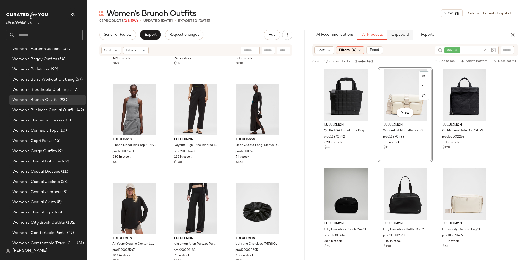
click at [314, 34] on span "Clipboard" at bounding box center [400, 35] width 18 height 4
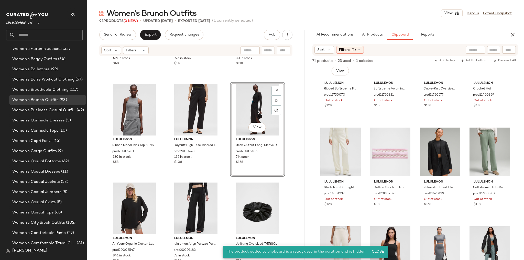
scroll to position [746, 0]
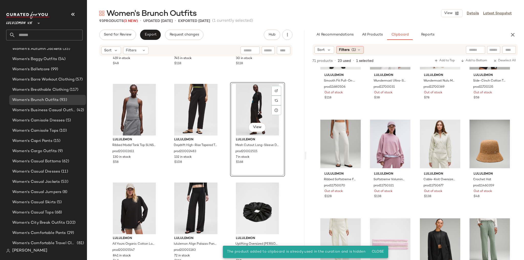
click at [314, 50] on span "(1)" at bounding box center [354, 49] width 4 height 5
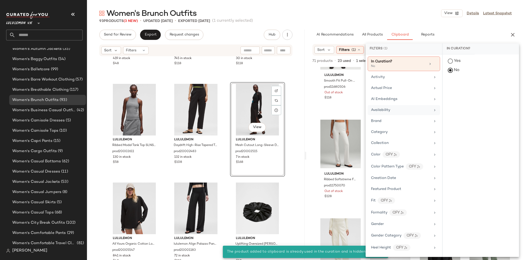
click at [314, 112] on span "Availability" at bounding box center [380, 110] width 19 height 4
click at [314, 93] on div "in_stock" at bounding box center [481, 99] width 76 height 12
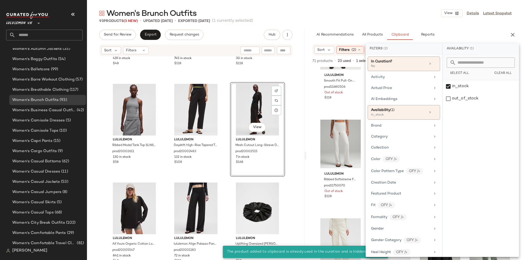
click at [314, 20] on div "93 Products (3 New) • updated [DATE] • Exported [DATE] (1 currently selected)" at bounding box center [305, 20] width 437 height 5
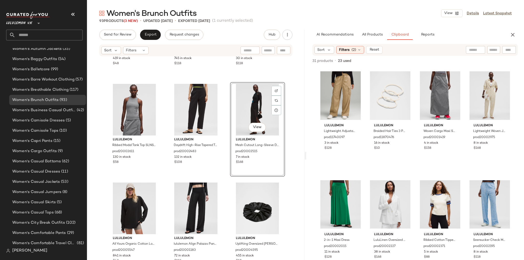
click at [286, 135] on div "lululemon Hold Tight Straight-Hem Cropped T-Shirt prod11710060 419 in stock $48…" at bounding box center [196, 166] width 218 height 219
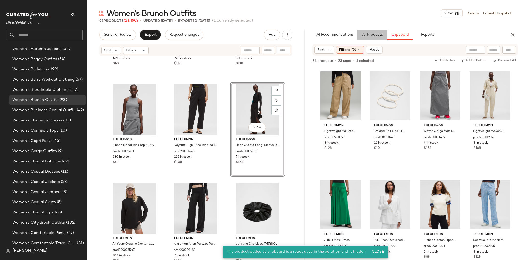
click at [314, 33] on span "All Products" at bounding box center [372, 35] width 21 height 4
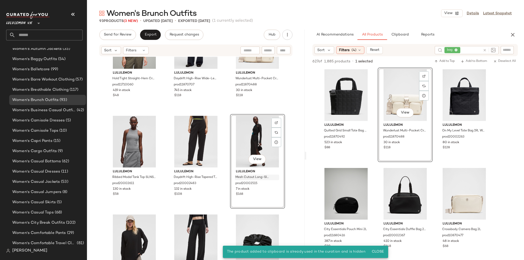
scroll to position [2846, 0]
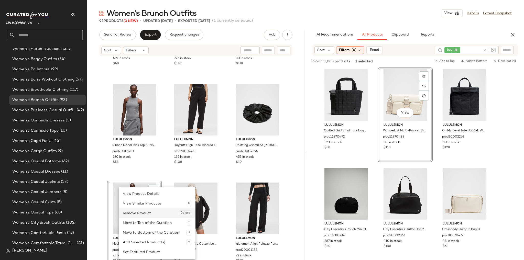
click at [144, 162] on div "Remove Product Delete" at bounding box center [157, 214] width 69 height 10
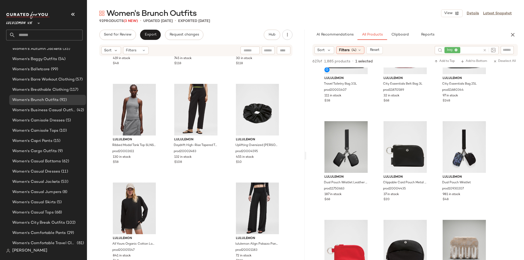
scroll to position [246, 0]
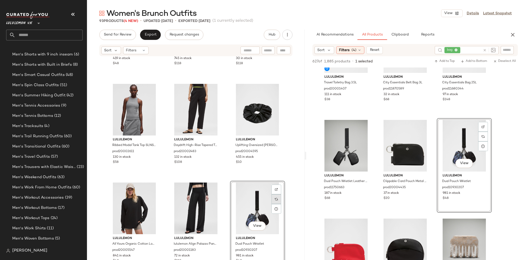
scroll to position [1295, 0]
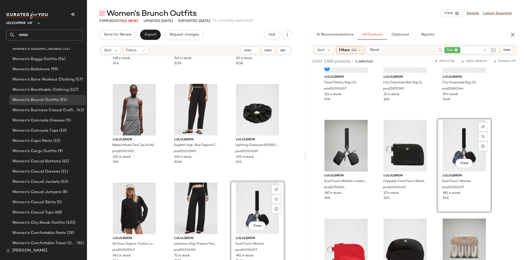
click at [292, 156] on div "lululemon Hold Tight Straight-Hem Cropped T-Shirt prod11710060 419 in stock $48…" at bounding box center [196, 166] width 218 height 219
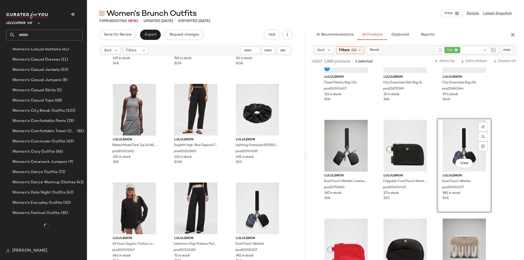
scroll to position [1391, 0]
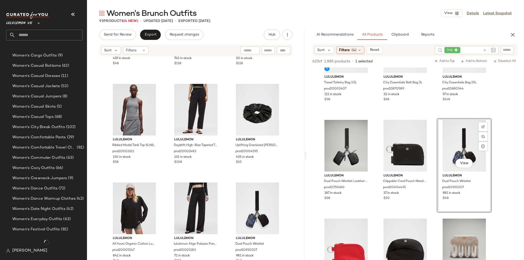
click at [38, 34] on input "text" at bounding box center [48, 35] width 67 height 11
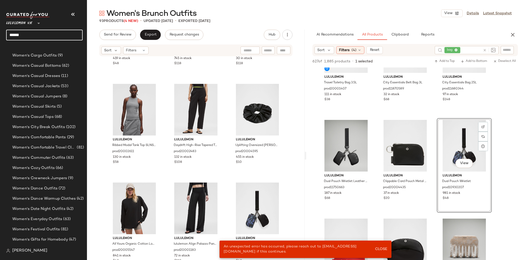
click at [36, 35] on input "******" at bounding box center [44, 35] width 77 height 11
click at [314, 162] on span "Close" at bounding box center [381, 250] width 13 height 4
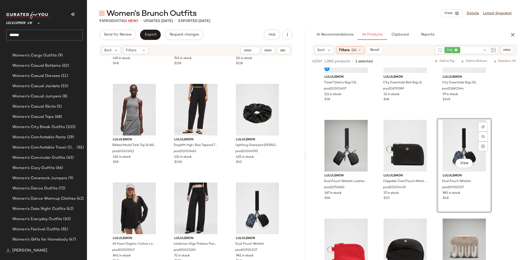
click at [61, 36] on input "******" at bounding box center [44, 35] width 77 height 11
type input "**********"
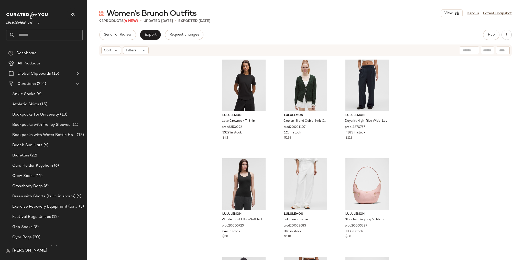
click at [48, 35] on input "text" at bounding box center [48, 35] width 67 height 11
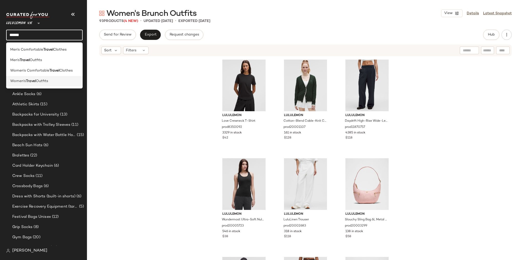
type input "******"
click at [39, 83] on span "Outfits" at bounding box center [42, 81] width 12 height 5
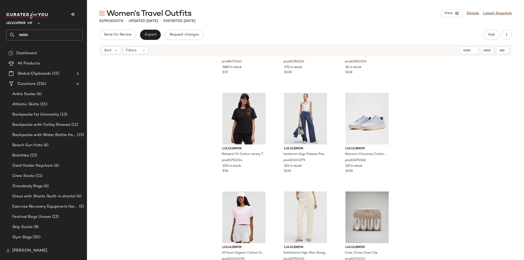
scroll to position [2451, 0]
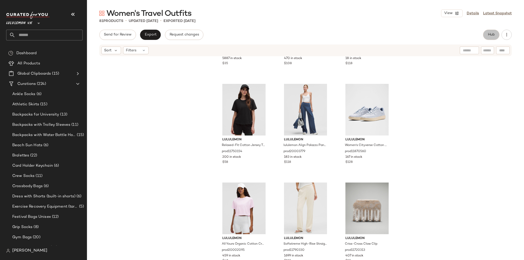
click at [493, 37] on button "Hub" at bounding box center [491, 35] width 16 height 10
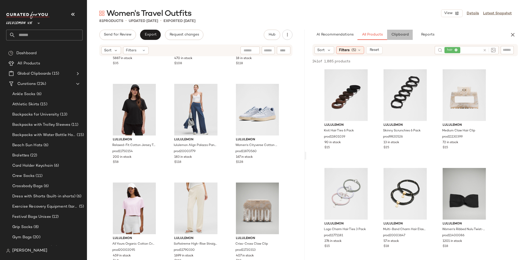
click at [395, 32] on button "Clipboard" at bounding box center [400, 35] width 26 height 10
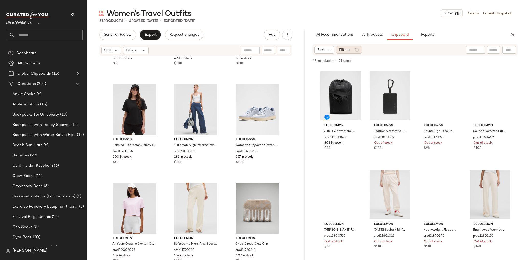
click at [355, 50] on circle at bounding box center [357, 50] width 4 height 4
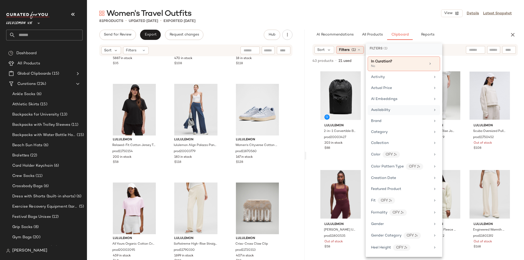
click at [387, 109] on span "Availability" at bounding box center [380, 110] width 19 height 4
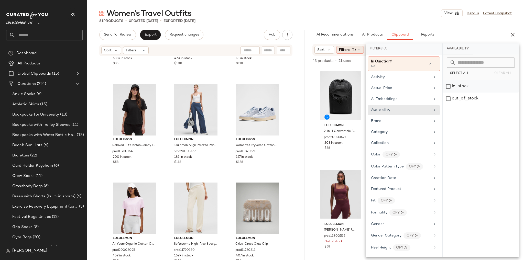
click at [457, 93] on div "in_stock" at bounding box center [481, 99] width 76 height 12
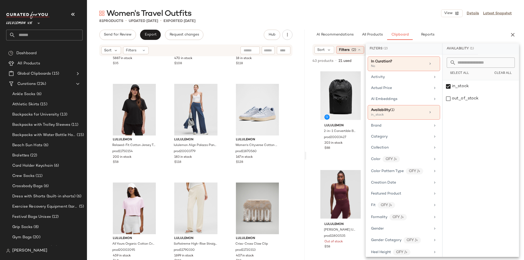
click at [416, 24] on div "Women's Travel Outfits View Details Latest Snapshot 81 Products • updated Aug 2…" at bounding box center [305, 134] width 437 height 252
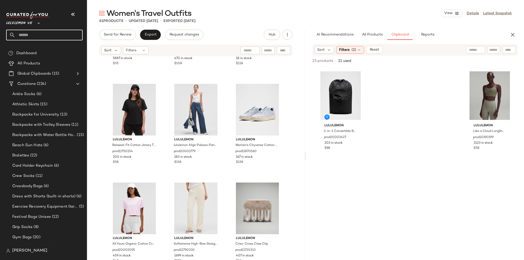
click at [38, 32] on input "text" at bounding box center [48, 35] width 67 height 11
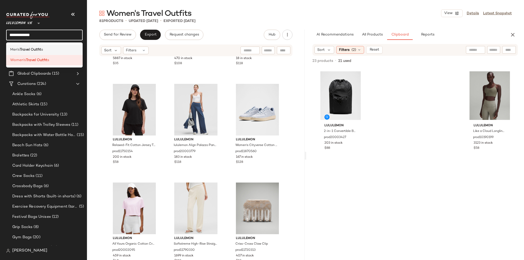
type input "**********"
click at [36, 50] on b "Travel Outfit" at bounding box center [31, 49] width 22 height 5
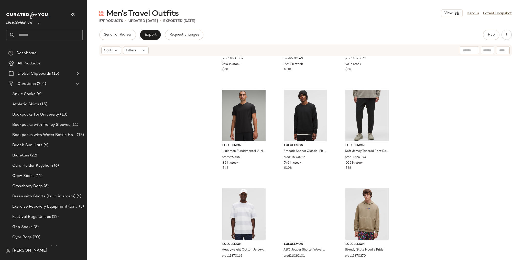
scroll to position [1660, 0]
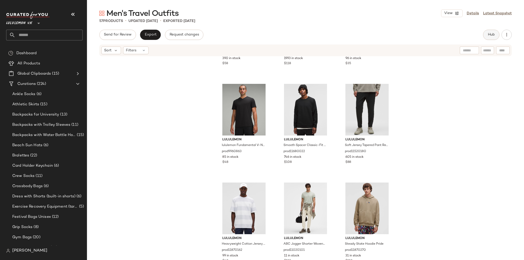
click at [494, 31] on button "Hub" at bounding box center [491, 35] width 16 height 10
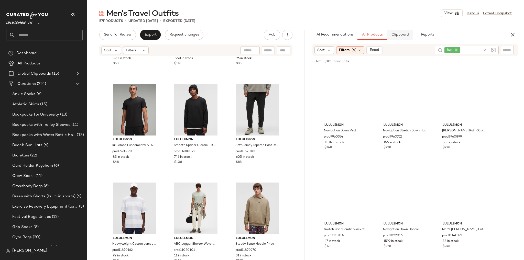
click at [407, 31] on button "Clipboard" at bounding box center [400, 35] width 26 height 10
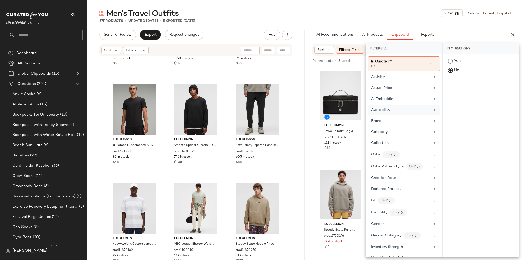
click at [391, 110] on div "Availability" at bounding box center [401, 110] width 60 height 5
click at [460, 93] on div "in_stock" at bounding box center [481, 99] width 76 height 12
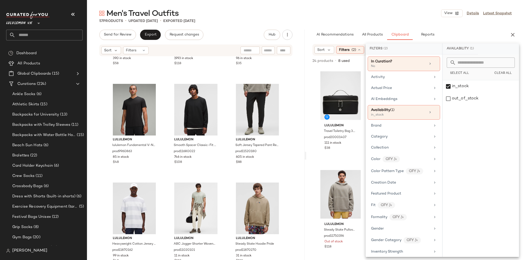
click at [413, 26] on div "Men's Travel Outfits View Details Latest Snapshot 57 Products • updated Aug 27t…" at bounding box center [305, 134] width 437 height 252
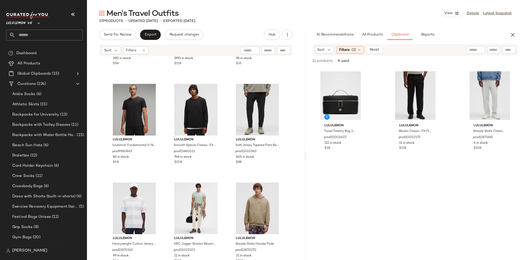
click at [28, 31] on input "text" at bounding box center [48, 35] width 67 height 11
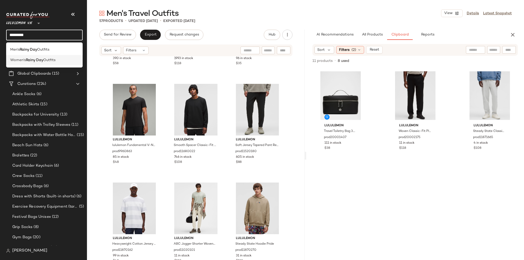
type input "*********"
click at [35, 62] on b "Rainy Day" at bounding box center [34, 60] width 17 height 5
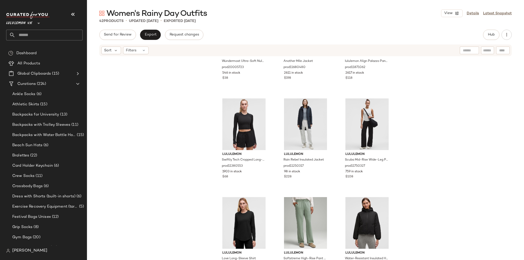
scroll to position [1166, 0]
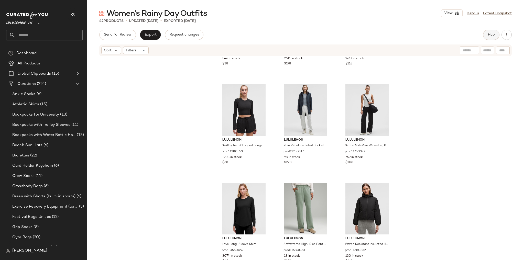
click at [497, 35] on button "Hub" at bounding box center [491, 35] width 16 height 10
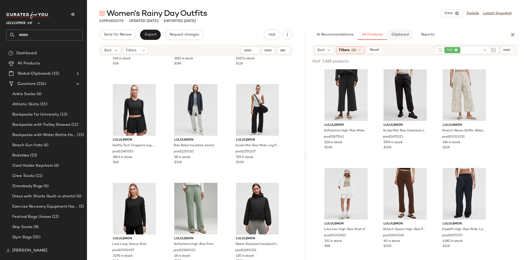
click at [406, 36] on span "Clipboard" at bounding box center [400, 35] width 18 height 4
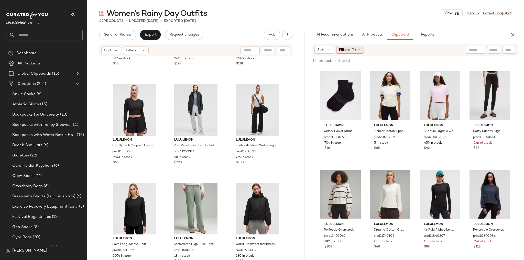
click at [355, 53] on div "Filters (1)" at bounding box center [350, 50] width 28 height 8
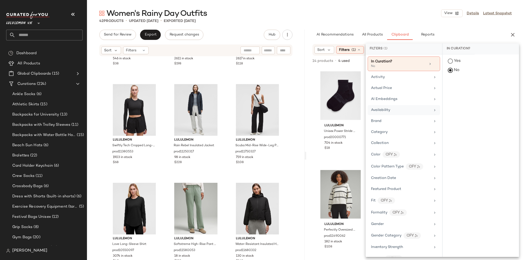
click at [385, 116] on div "Availability" at bounding box center [404, 121] width 72 height 10
click at [449, 93] on div "in_stock" at bounding box center [481, 99] width 76 height 12
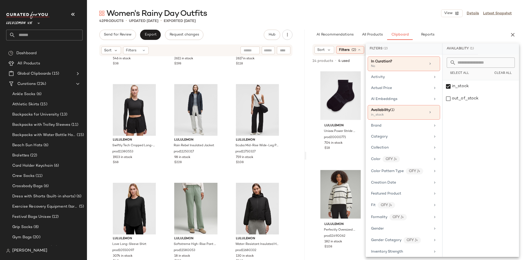
click at [402, 15] on div "Women's Rainy Day Outfits View Details Latest Snapshot" at bounding box center [305, 13] width 437 height 10
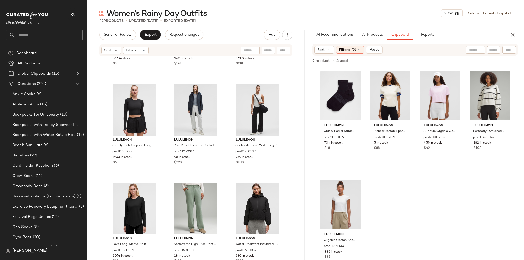
click at [42, 32] on input "text" at bounding box center [48, 35] width 67 height 11
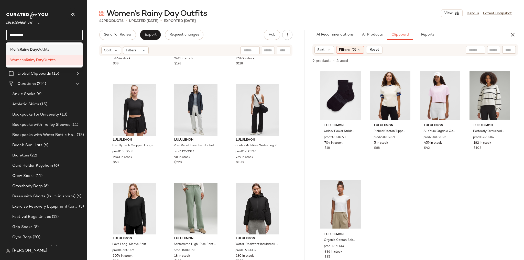
type input "*********"
click at [45, 51] on span "Outfits" at bounding box center [43, 49] width 12 height 5
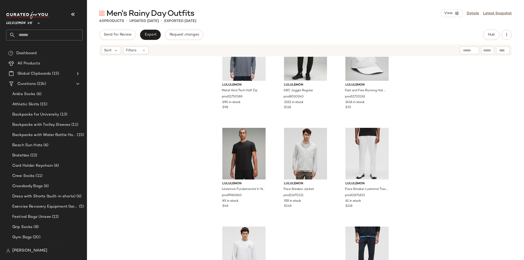
scroll to position [1759, 0]
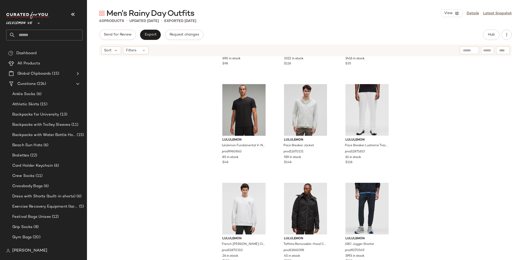
click at [491, 41] on div "Send for Review Export Request changes Hub Sort Filters lululemon Metal Vent Te…" at bounding box center [305, 156] width 437 height 252
click at [490, 37] on button "Hub" at bounding box center [491, 35] width 16 height 10
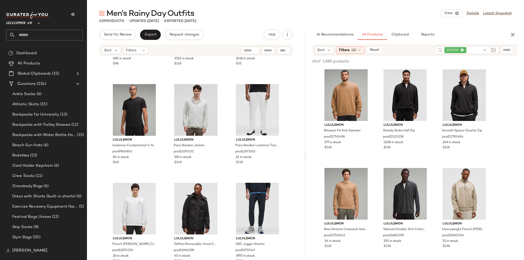
click at [42, 37] on input "text" at bounding box center [48, 35] width 67 height 11
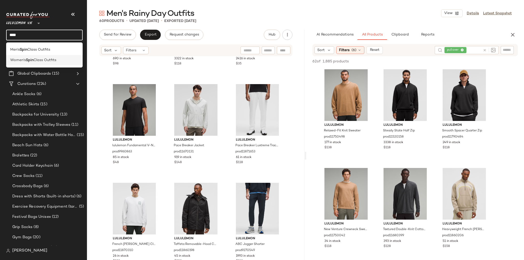
type input "****"
click at [49, 58] on span "Class Outfits" at bounding box center [45, 60] width 23 height 5
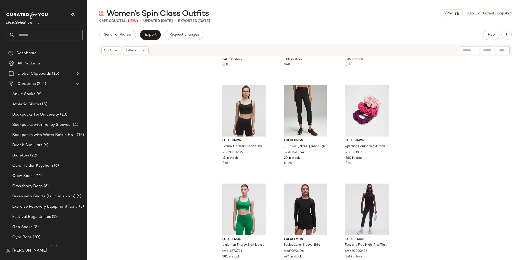
scroll to position [2945, 0]
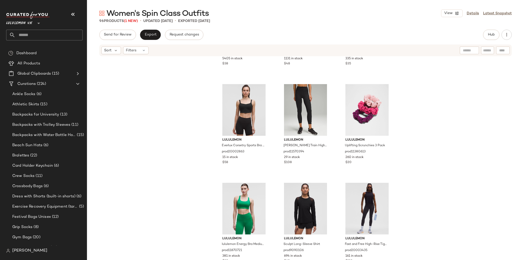
drag, startPoint x: 478, startPoint y: 31, endPoint x: 484, endPoint y: 39, distance: 10.1
click at [484, 39] on div "Women's Spin Class Outfits View Details Latest Snapshot 96 Products (1 New) • u…" at bounding box center [305, 134] width 437 height 252
click at [487, 36] on button "Hub" at bounding box center [491, 35] width 16 height 10
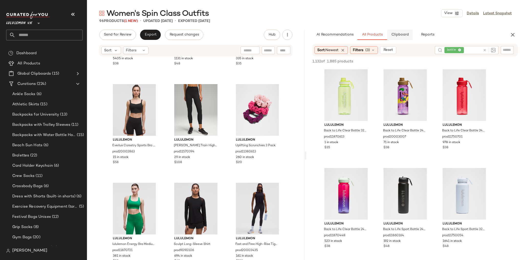
click at [394, 36] on span "Clipboard" at bounding box center [400, 35] width 18 height 4
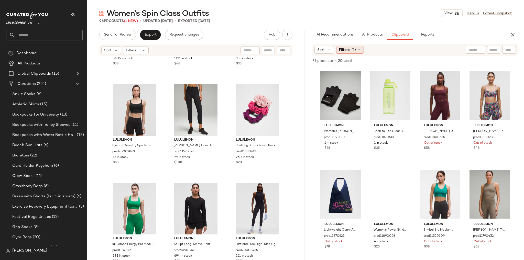
click at [354, 51] on span "(1)" at bounding box center [354, 49] width 4 height 5
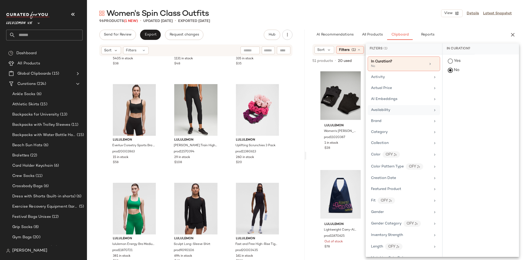
click at [381, 111] on span "Availability" at bounding box center [380, 110] width 19 height 4
click at [466, 93] on div "in_stock" at bounding box center [481, 99] width 76 height 12
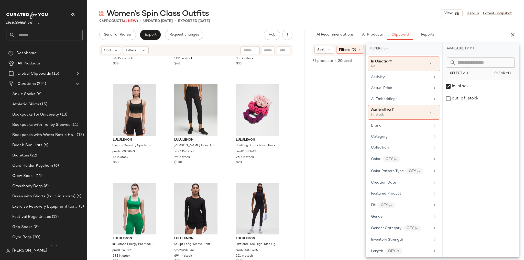
click at [415, 13] on div "Women's Spin Class Outfits View Details Latest Snapshot" at bounding box center [305, 13] width 437 height 10
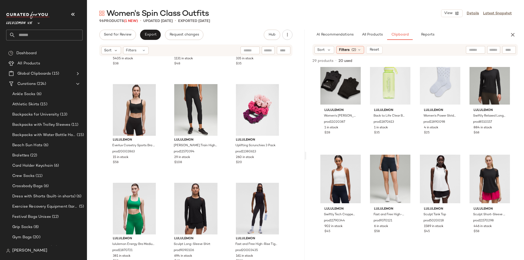
scroll to position [79, 0]
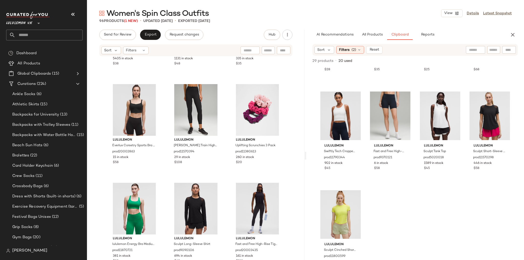
click at [65, 30] on input "text" at bounding box center [48, 35] width 67 height 11
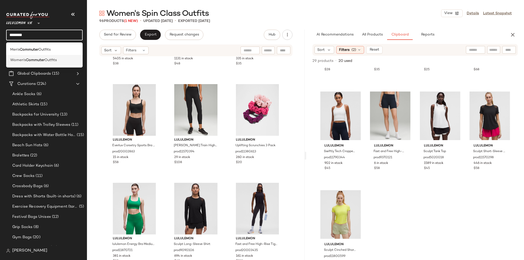
type input "********"
click at [47, 60] on span "Outfits" at bounding box center [51, 60] width 12 height 5
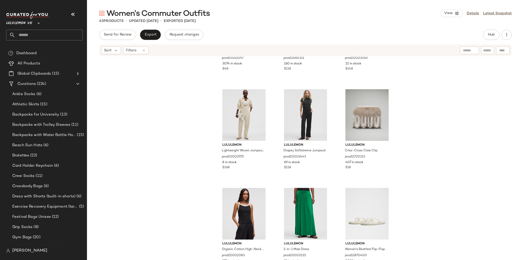
scroll to position [1766, 0]
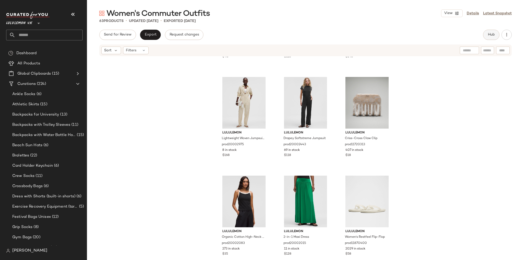
click at [489, 34] on span "Hub" at bounding box center [491, 35] width 7 height 4
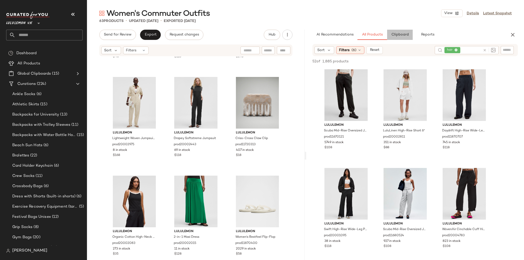
click at [403, 37] on button "Clipboard" at bounding box center [400, 35] width 26 height 10
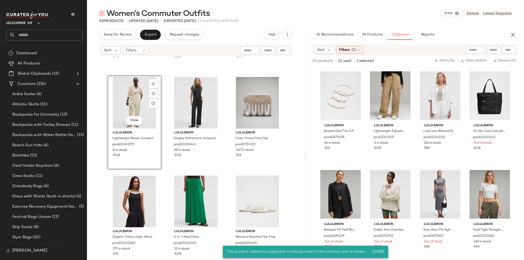
click at [366, 154] on div "lululemon Braided Hair Ties 3 Pack prod11870476 16 in stock $10 lululemon Light…" at bounding box center [415, 175] width 193 height 214
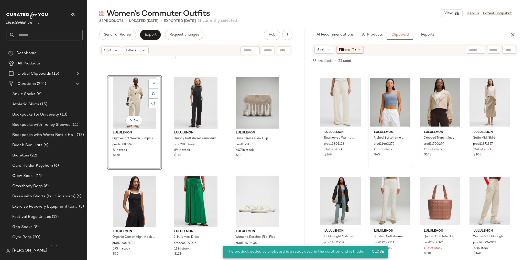
scroll to position [209, 0]
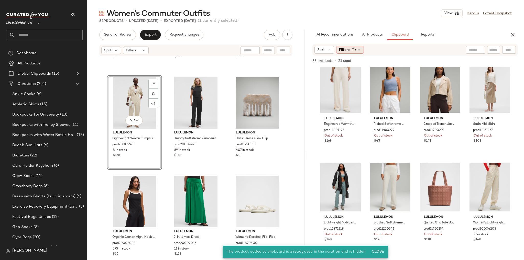
drag, startPoint x: 354, startPoint y: 58, endPoint x: 356, endPoint y: 53, distance: 5.8
click at [354, 57] on div "53 products • 21 used • 0 selected Add to Top Add to Bottom Deselect All" at bounding box center [416, 61] width 218 height 11
click at [357, 52] on div "Filters (1)" at bounding box center [350, 50] width 28 height 8
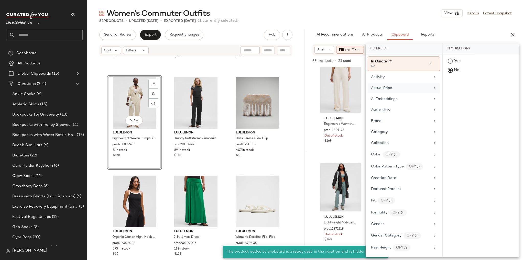
drag, startPoint x: 397, startPoint y: 109, endPoint x: 434, endPoint y: 83, distance: 45.8
click at [397, 110] on div "Availability" at bounding box center [401, 110] width 60 height 5
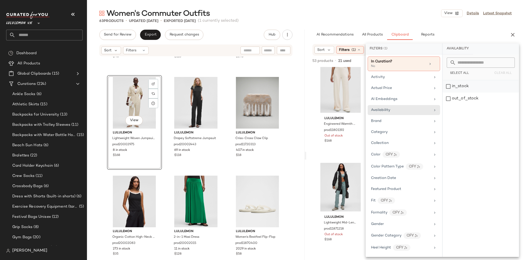
click at [460, 93] on div "in_stock" at bounding box center [481, 99] width 76 height 12
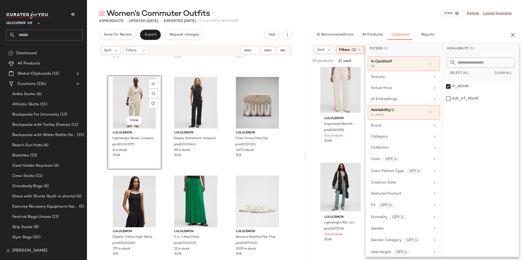
click at [411, 22] on div "63 Products • updated Aug 29th • Exported Aug 27th (1 currently selected)" at bounding box center [305, 20] width 437 height 5
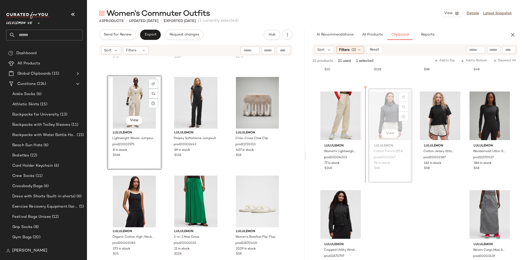
scroll to position [78, 0]
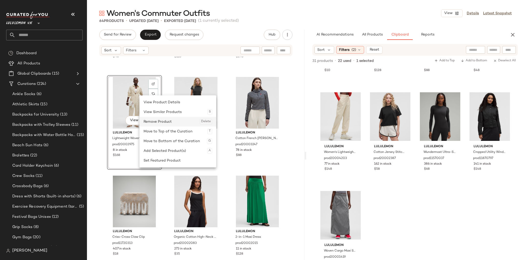
click at [165, 122] on div "Remove Product Delete" at bounding box center [178, 122] width 69 height 10
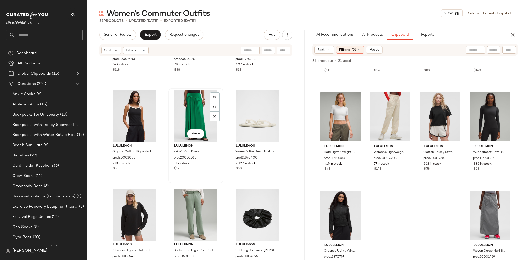
scroll to position [1858, 0]
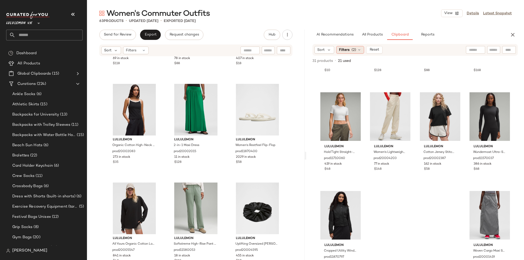
click at [356, 50] on div "Filters (2)" at bounding box center [350, 50] width 28 height 8
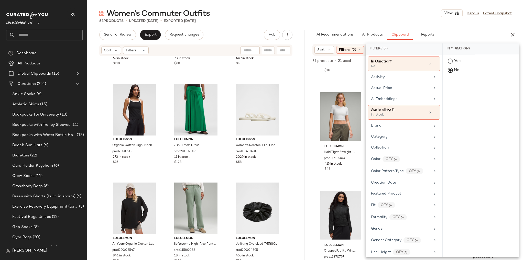
click at [362, 9] on div "Women's Commuter Outfits View Details Latest Snapshot" at bounding box center [305, 13] width 437 height 10
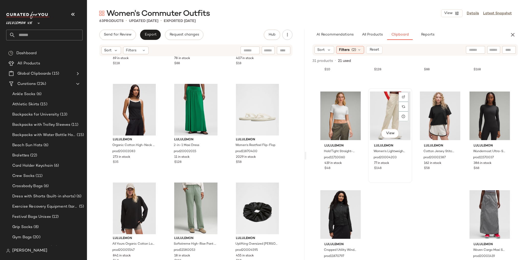
scroll to position [0, 0]
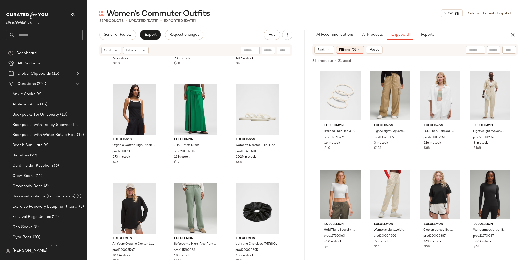
click at [47, 35] on input "text" at bounding box center [48, 35] width 67 height 11
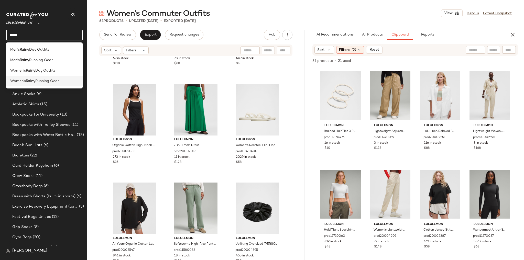
type input "*****"
click at [49, 82] on span "Running Gear" at bounding box center [47, 81] width 24 height 5
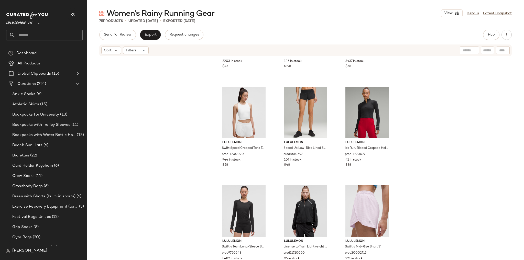
scroll to position [2253, 0]
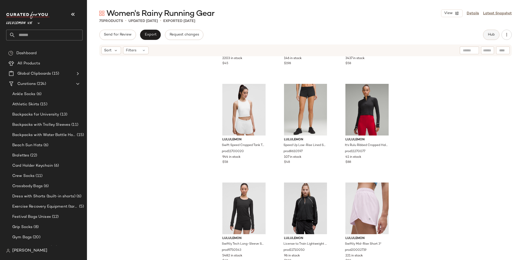
click at [490, 34] on span "Hub" at bounding box center [491, 35] width 7 height 4
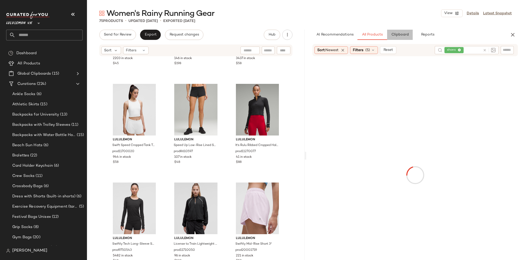
click at [394, 37] on span "Clipboard" at bounding box center [400, 35] width 18 height 4
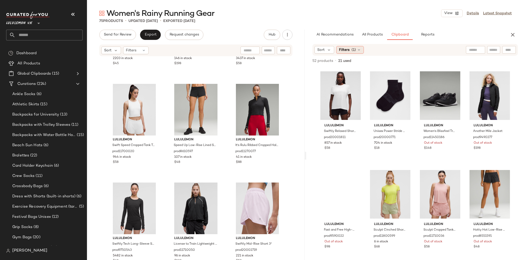
click at [361, 51] on div "Filters (1)" at bounding box center [350, 50] width 28 height 8
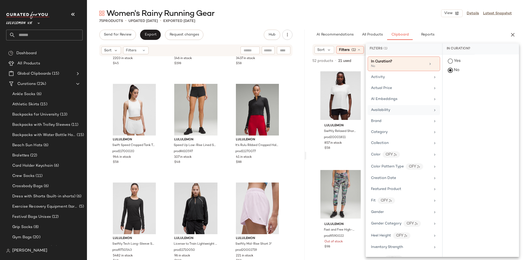
click at [405, 109] on div "Availability" at bounding box center [401, 110] width 60 height 5
click at [455, 93] on div "in_stock" at bounding box center [481, 99] width 76 height 12
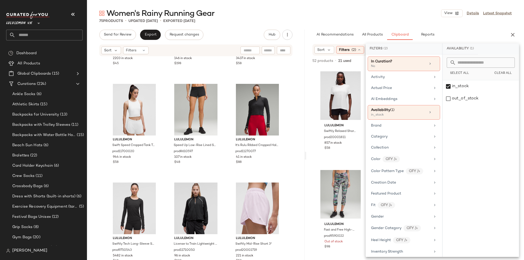
click at [433, 26] on div "Women's Rainy Running Gear View Details Latest Snapshot 75 Products • updated A…" at bounding box center [305, 134] width 437 height 252
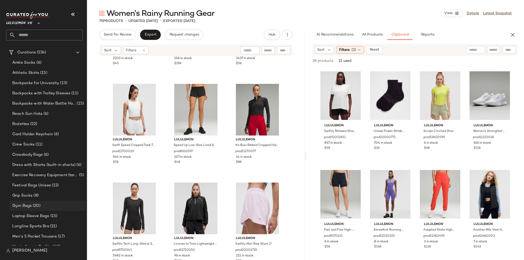
scroll to position [41, 0]
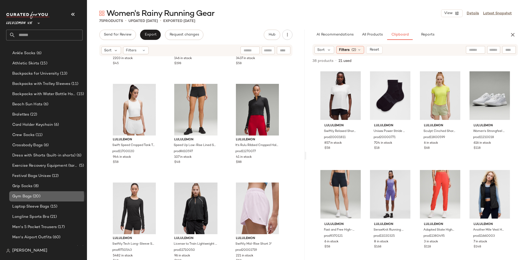
click at [29, 196] on span "Gym Bags" at bounding box center [21, 197] width 19 height 6
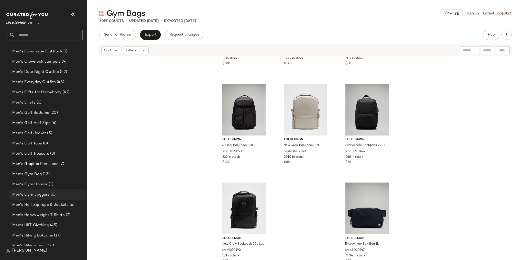
scroll to position [428, 0]
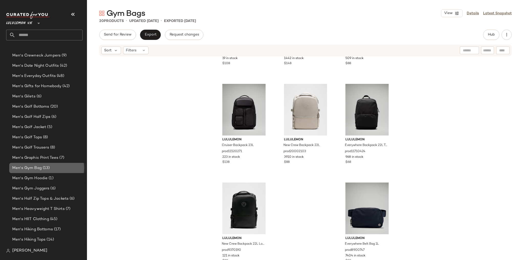
click at [56, 171] on div "Men's Gym Bag (13)" at bounding box center [47, 168] width 73 height 6
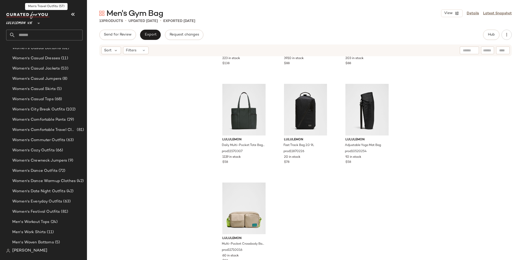
scroll to position [1438, 0]
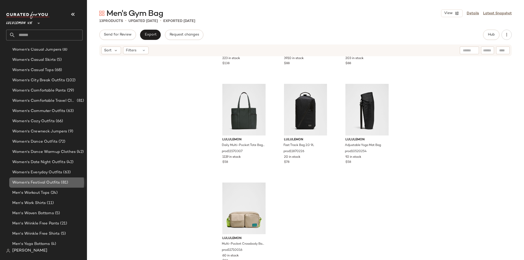
click at [48, 187] on div "Women's Festival Outfits (81)" at bounding box center [47, 183] width 77 height 10
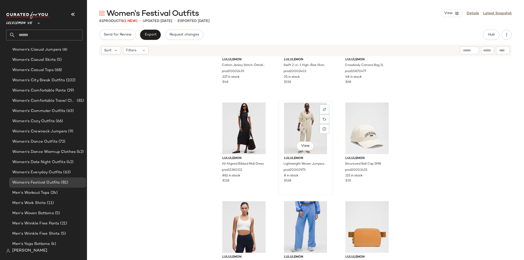
scroll to position [660, 0]
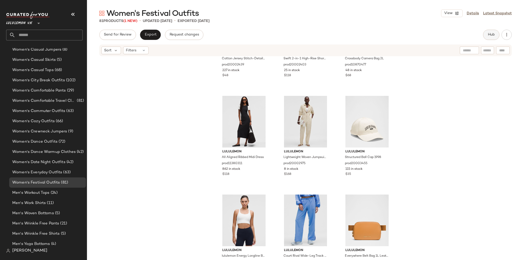
click at [489, 34] on span "Hub" at bounding box center [491, 35] width 7 height 4
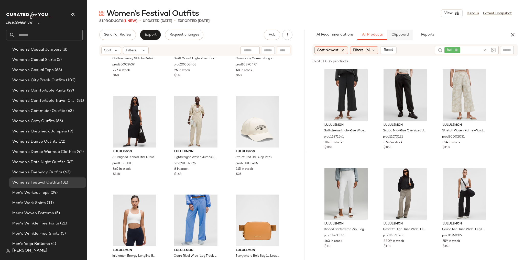
click at [402, 33] on span "Clipboard" at bounding box center [400, 35] width 18 height 4
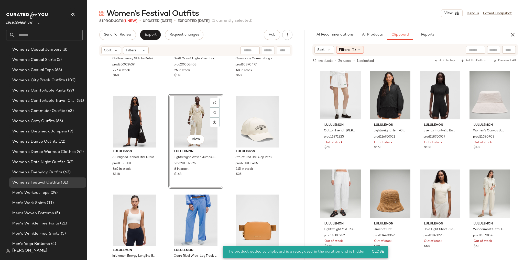
scroll to position [311, 0]
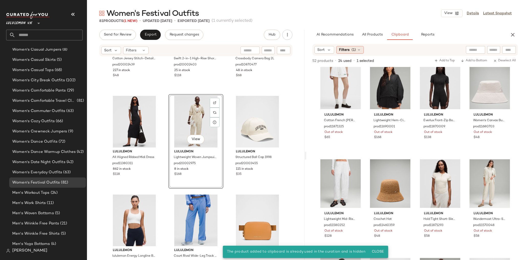
click at [353, 48] on span "(1)" at bounding box center [354, 49] width 4 height 5
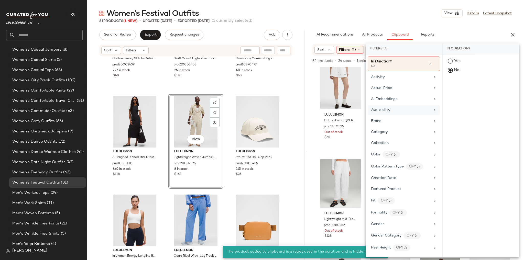
click at [388, 109] on span "Availability" at bounding box center [380, 110] width 19 height 4
drag, startPoint x: 452, startPoint y: 88, endPoint x: 450, endPoint y: 83, distance: 5.0
click at [452, 93] on div "in_stock" at bounding box center [481, 99] width 76 height 12
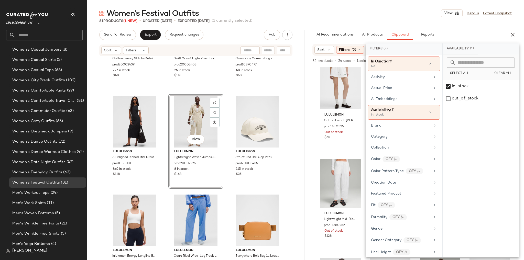
click at [398, 22] on div "81 Products (1 New) • updated Aug 27th • Exported Aug 27th (1 currently selecte…" at bounding box center [305, 20] width 437 height 5
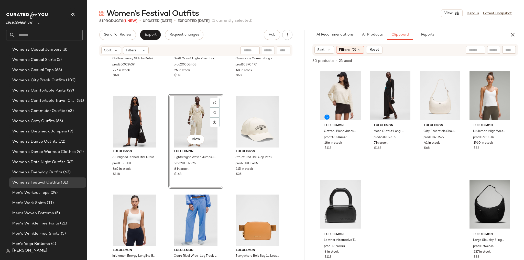
click at [398, 186] on div "lululemon Cotton-Blend Jacquard Crewneck Sweater prod20004607 186 in stock $118…" at bounding box center [415, 175] width 193 height 214
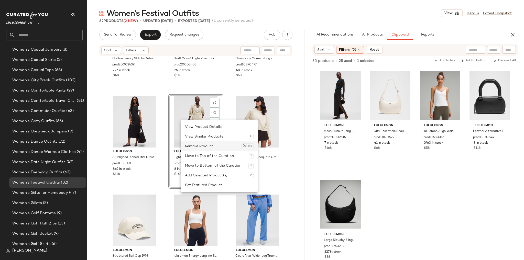
click at [198, 150] on div "Remove Product Delete" at bounding box center [219, 147] width 69 height 10
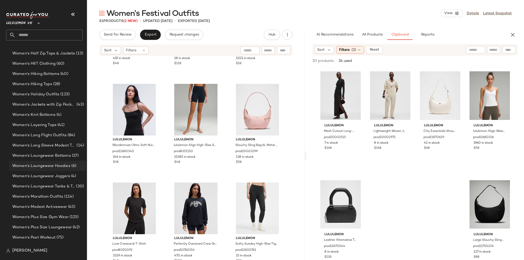
scroll to position [1704, 0]
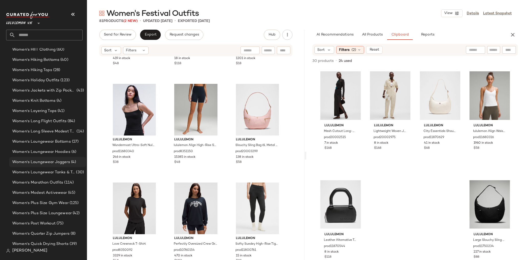
click at [55, 162] on span "Women's Loungewear Joggers" at bounding box center [41, 163] width 58 height 6
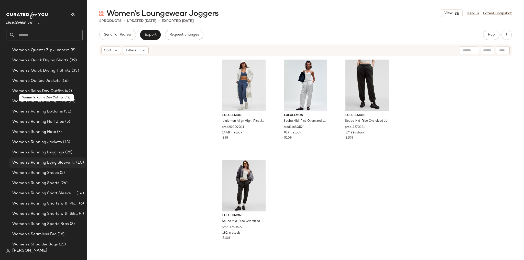
scroll to position [1888, 0]
click at [57, 161] on span "Women's Running Long Sleeve Tops" at bounding box center [43, 163] width 63 height 6
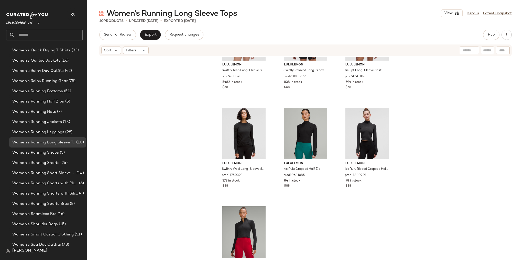
scroll to position [177, 0]
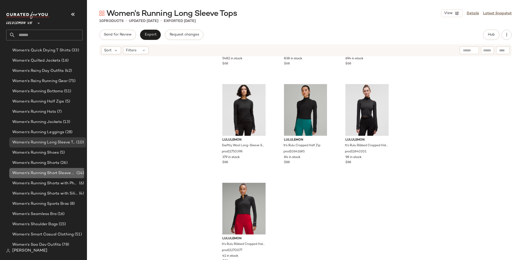
click at [55, 174] on span "Women's Running Short Sleeve Tops" at bounding box center [43, 174] width 63 height 6
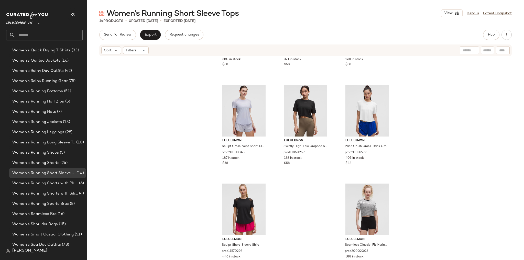
scroll to position [276, 0]
click at [491, 37] on span "Hub" at bounding box center [491, 35] width 7 height 4
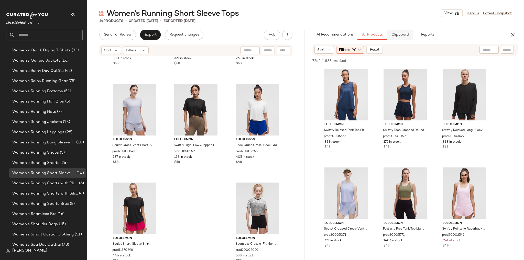
click at [404, 35] on span "Clipboard" at bounding box center [400, 35] width 18 height 4
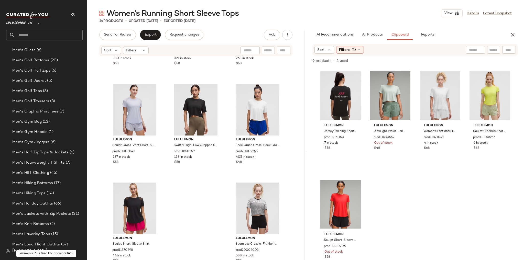
scroll to position [474, 0]
click at [51, 88] on div "Men's Golf Tops (8)" at bounding box center [47, 91] width 77 height 10
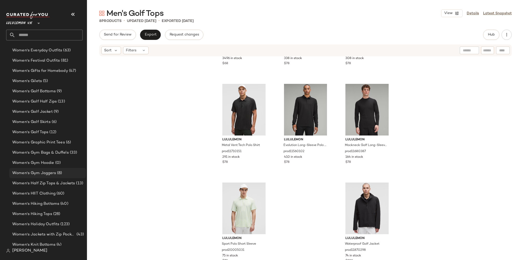
scroll to position [1539, 0]
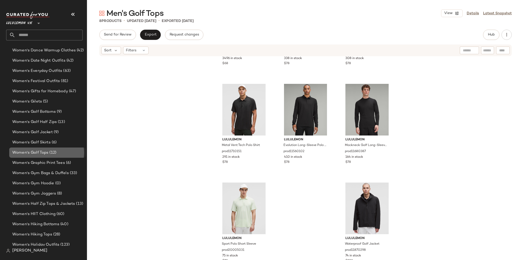
click at [58, 148] on div "Women's Golf Tops (12)" at bounding box center [47, 153] width 77 height 10
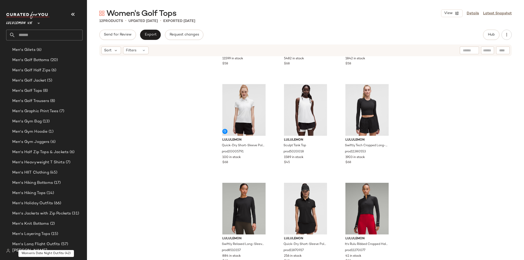
scroll to position [474, 0]
click at [59, 104] on div "Men's Golf Trousers (8)" at bounding box center [47, 102] width 73 height 6
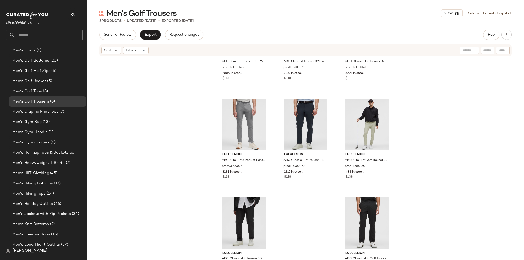
scroll to position [75, 0]
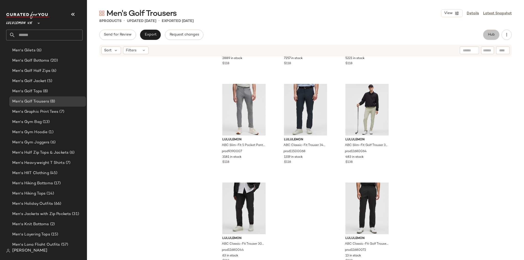
click at [494, 36] on span "Hub" at bounding box center [491, 35] width 7 height 4
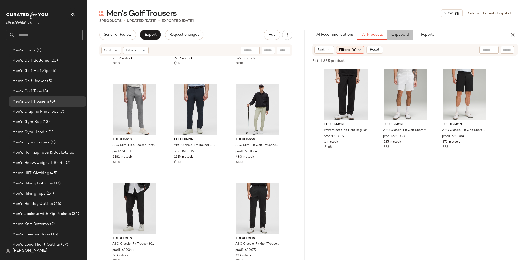
click at [396, 37] on button "Clipboard" at bounding box center [400, 35] width 26 height 10
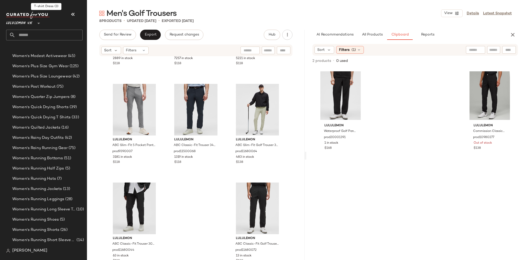
scroll to position [1847, 0]
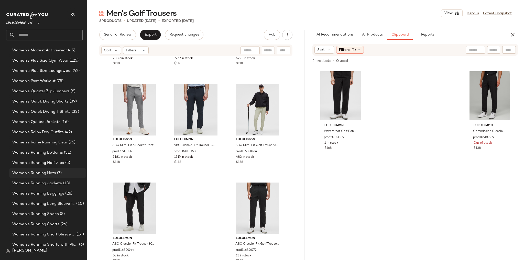
click at [51, 176] on div "Women's Running Hats (7)" at bounding box center [47, 173] width 77 height 10
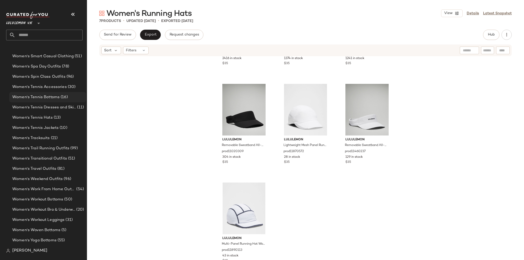
scroll to position [2113, 0]
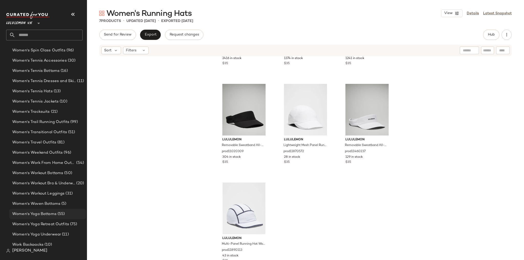
click at [41, 217] on span "Women's Yoga Bottoms" at bounding box center [34, 215] width 44 height 6
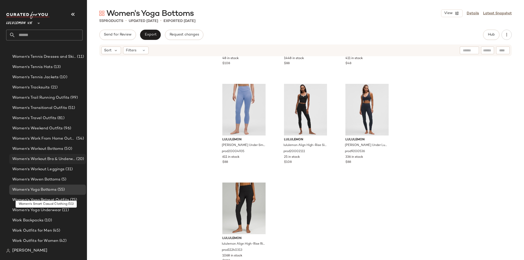
scroll to position [2133, 0]
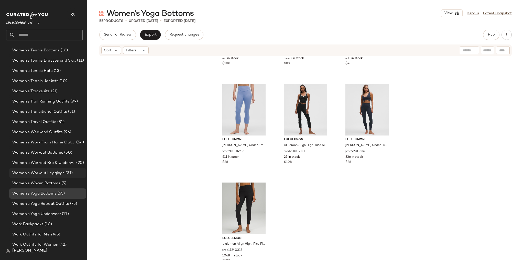
click at [57, 171] on span "Women's Workout Leggings" at bounding box center [38, 174] width 52 height 6
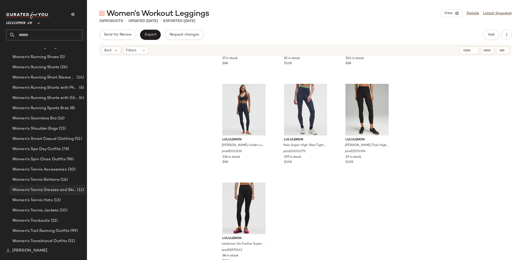
scroll to position [1970, 0]
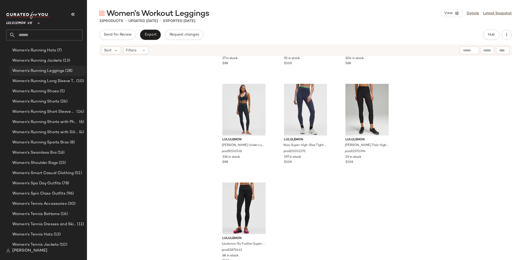
click at [60, 71] on span "Women's Running Leggings" at bounding box center [38, 71] width 52 height 6
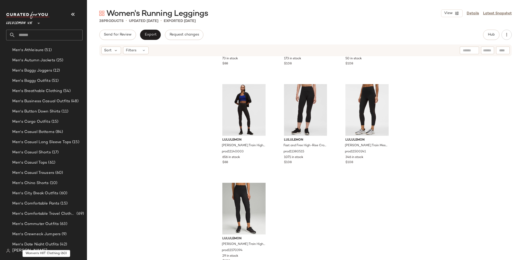
scroll to position [249, 0]
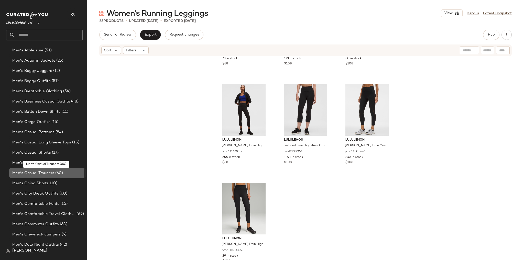
click at [55, 173] on span "(60)" at bounding box center [58, 174] width 9 height 6
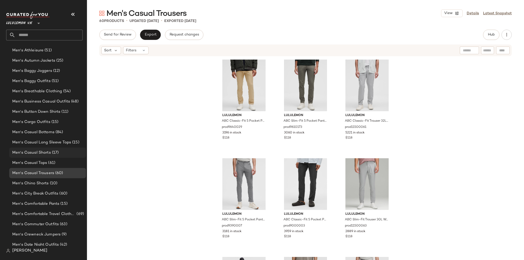
click at [66, 153] on div "Men's Casual Shorts (17)" at bounding box center [47, 153] width 73 height 6
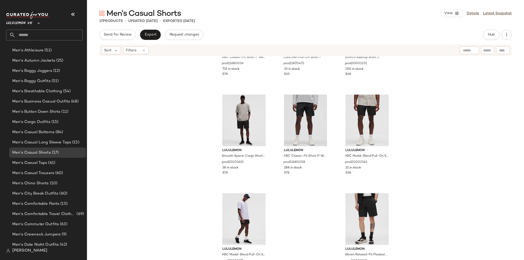
scroll to position [375, 0]
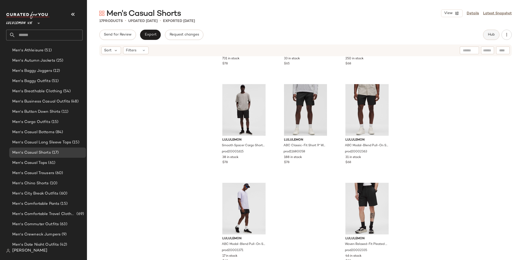
click at [488, 36] on span "Hub" at bounding box center [491, 35] width 7 height 4
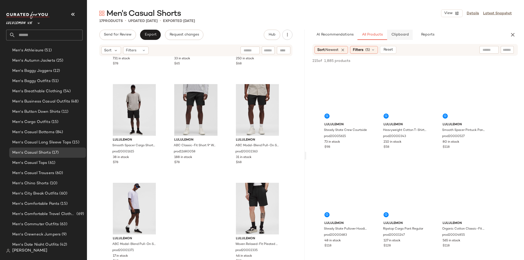
click at [398, 31] on button "Clipboard" at bounding box center [400, 35] width 26 height 10
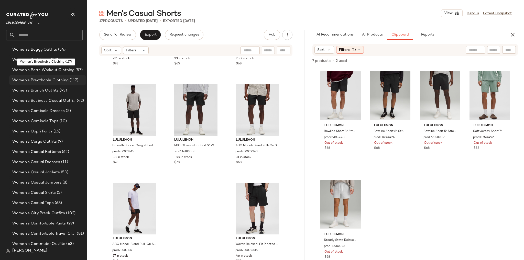
scroll to position [1314, 0]
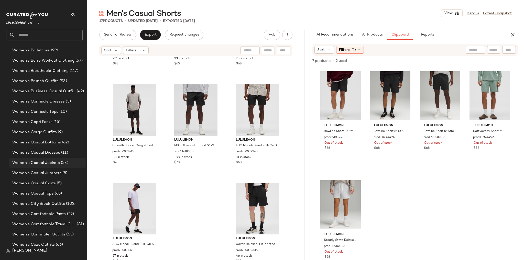
click at [55, 165] on span "Women's Casual Jackets" at bounding box center [36, 163] width 48 height 6
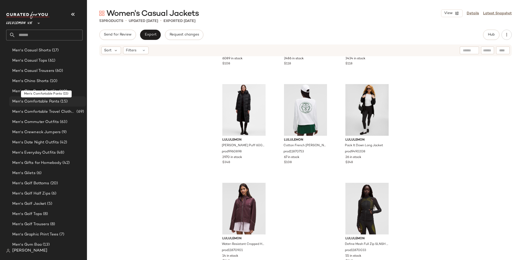
scroll to position [331, 0]
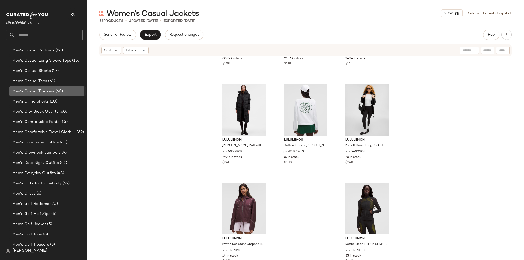
click at [48, 89] on span "Men's Casual Trousers" at bounding box center [33, 92] width 42 height 6
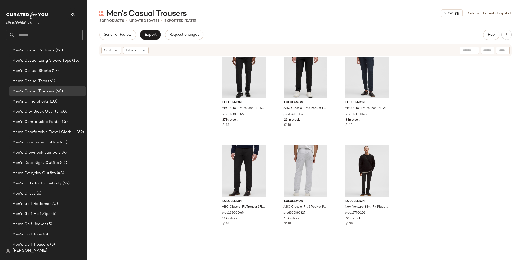
scroll to position [1520, 0]
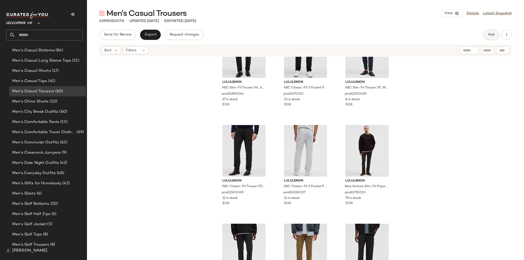
click at [489, 32] on button "Hub" at bounding box center [491, 35] width 16 height 10
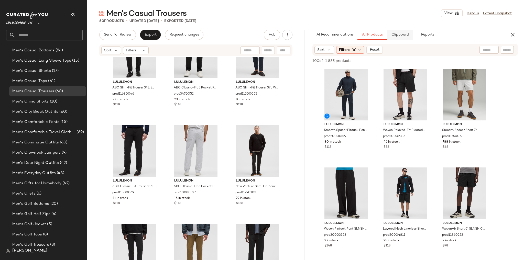
click at [387, 38] on button "All Products" at bounding box center [373, 35] width 30 height 10
click at [393, 35] on span "Clipboard" at bounding box center [400, 35] width 18 height 4
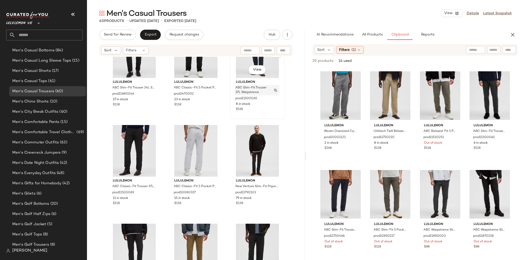
scroll to position [1520, 0]
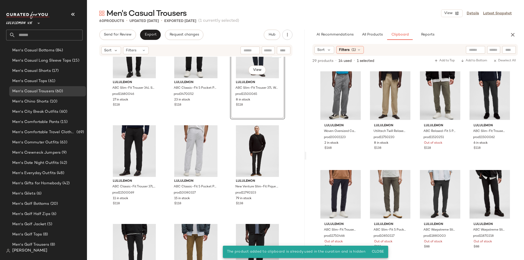
click at [222, 119] on div "lululemon ABC Classic-Fit 5 Pocket Pant 37L Warpstreme prod3470052 23 in stock …" at bounding box center [196, 72] width 55 height 95
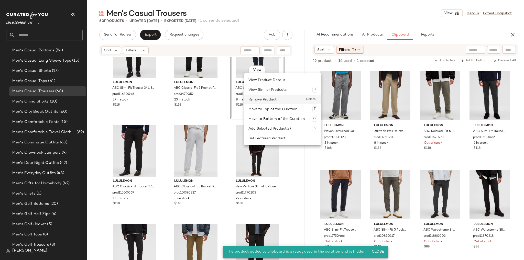
click at [260, 98] on div "Remove Product Delete" at bounding box center [283, 100] width 69 height 10
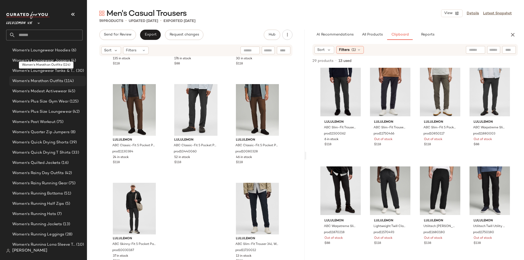
scroll to position [1826, 0]
click at [62, 235] on span "(5)" at bounding box center [62, 235] width 6 height 6
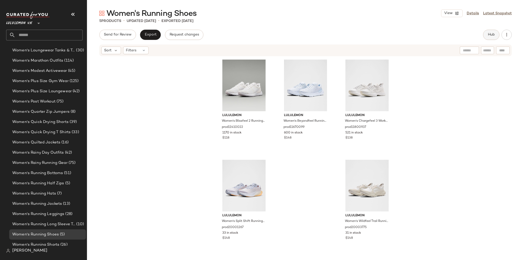
click at [490, 32] on button "Hub" at bounding box center [491, 35] width 16 height 10
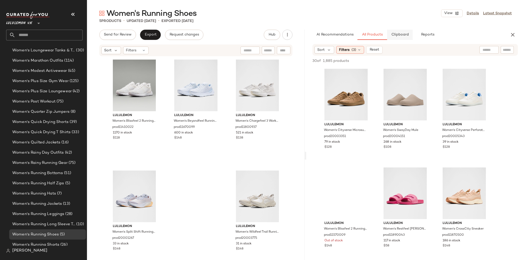
click at [403, 36] on span "Clipboard" at bounding box center [400, 35] width 18 height 4
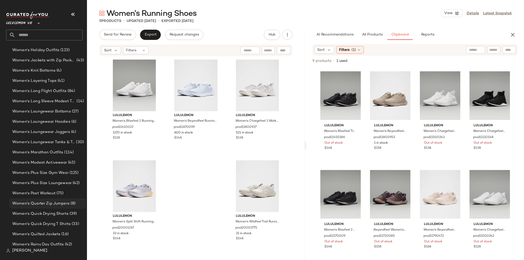
scroll to position [1724, 0]
click at [52, 173] on span "Women's Modest Activewear" at bounding box center [39, 174] width 55 height 6
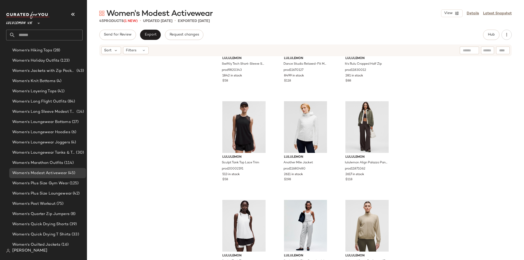
scroll to position [1265, 0]
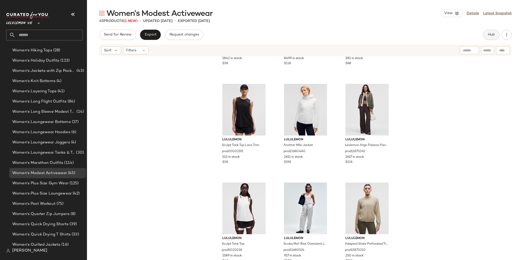
click at [495, 37] on span "Hub" at bounding box center [491, 35] width 7 height 4
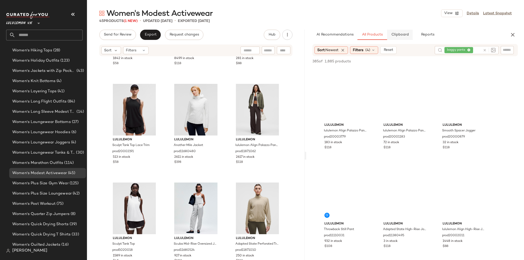
click at [397, 35] on span "Clipboard" at bounding box center [400, 35] width 18 height 4
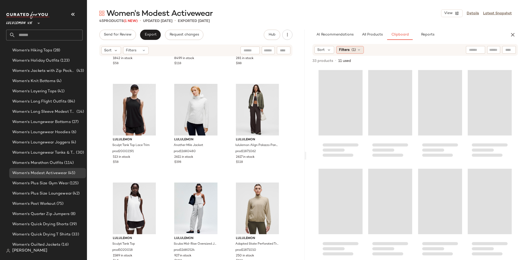
click at [359, 50] on icon at bounding box center [359, 50] width 4 height 4
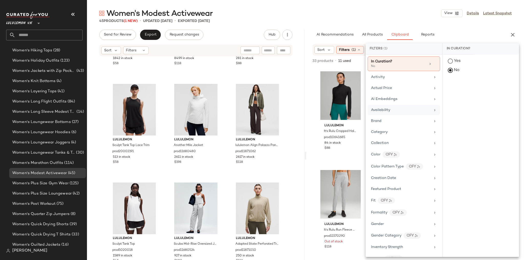
click at [389, 108] on span "Availability" at bounding box center [380, 110] width 19 height 4
click at [459, 93] on div "in_stock" at bounding box center [481, 99] width 76 height 12
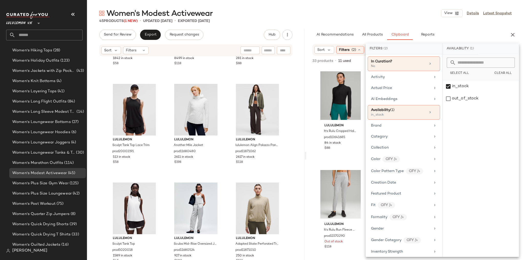
click at [412, 17] on div "Women's Modest Activewear View Details Latest Snapshot" at bounding box center [305, 13] width 437 height 10
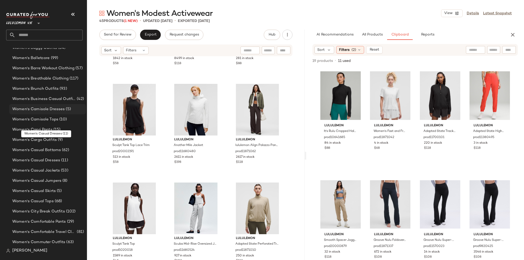
scroll to position [1293, 0]
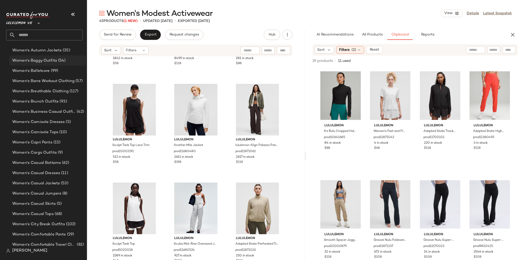
click at [54, 64] on div "Women's Baggy Outfits (54)" at bounding box center [47, 61] width 77 height 10
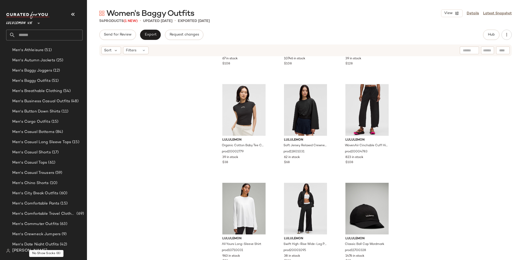
scroll to position [249, 0]
click at [53, 80] on span "(51)" at bounding box center [55, 81] width 8 height 6
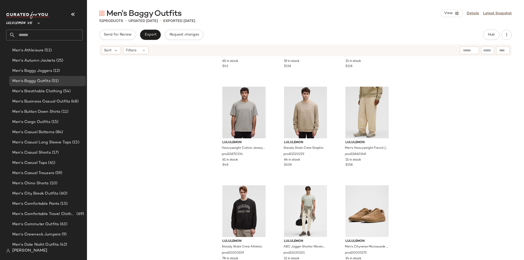
scroll to position [1462, 0]
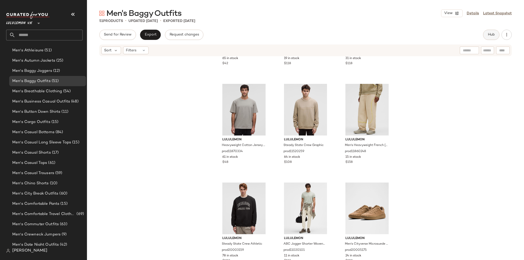
click at [496, 35] on button "Hub" at bounding box center [491, 35] width 16 height 10
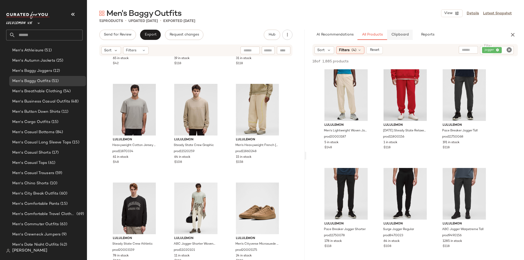
click at [408, 36] on span "Clipboard" at bounding box center [400, 35] width 18 height 4
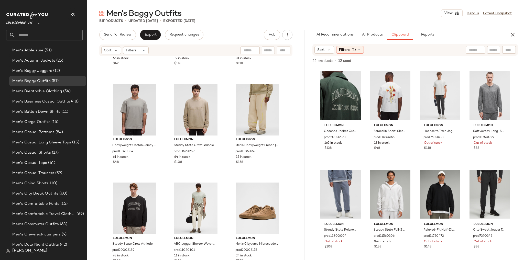
click at [366, 119] on div "lululemon Coaches Jacket Graphic prod20002351 165 in stock $138 lululemon Zeroe…" at bounding box center [415, 175] width 193 height 214
click at [363, 51] on div "Filters (1)" at bounding box center [350, 50] width 28 height 8
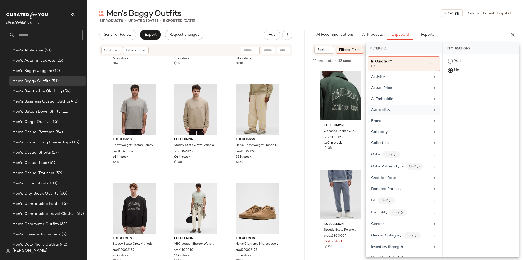
click at [402, 109] on div "Availability" at bounding box center [401, 110] width 60 height 5
click at [452, 93] on div "in_stock" at bounding box center [481, 99] width 76 height 12
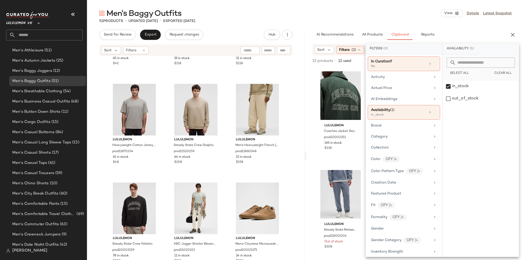
click at [421, 20] on div "51 Products • updated Aug 27th • Exported Aug 27th" at bounding box center [305, 20] width 437 height 5
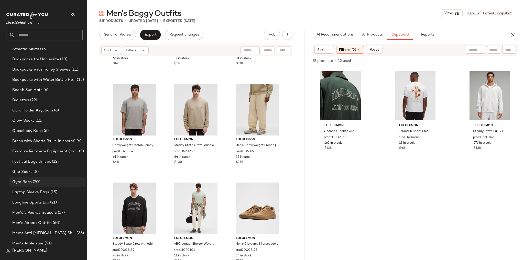
scroll to position [61, 0]
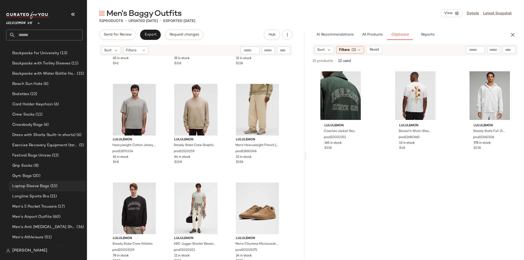
click at [38, 190] on div "Laptop Sleeve Bags (15)" at bounding box center [47, 186] width 77 height 10
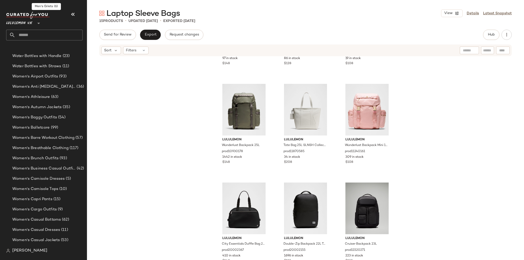
scroll to position [1250, 0]
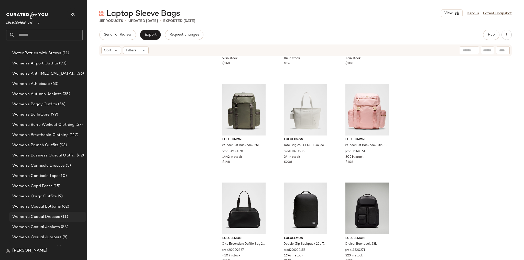
click at [40, 219] on span "Women's Casual Dresses" at bounding box center [36, 217] width 48 height 6
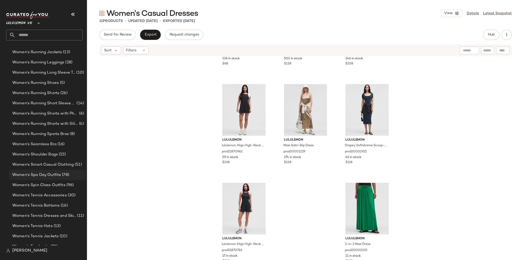
scroll to position [1990, 0]
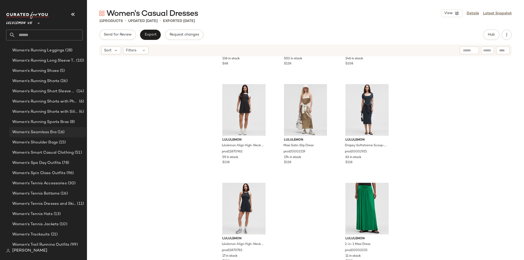
click at [47, 133] on span "Women's Seamless Bra" at bounding box center [34, 133] width 44 height 6
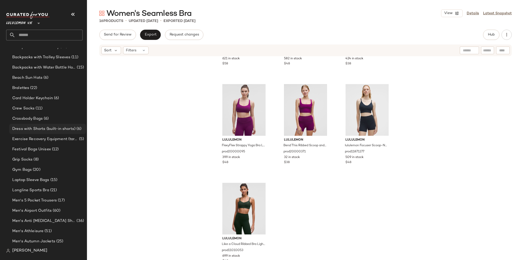
scroll to position [47, 0]
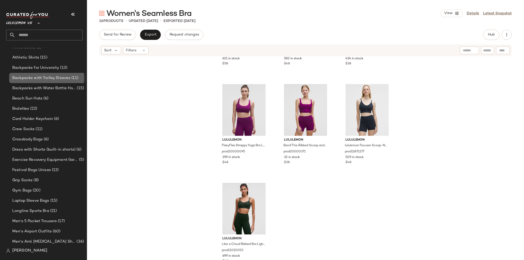
click at [47, 77] on span "Backpacks with Trolley Sleeves" at bounding box center [41, 78] width 58 height 6
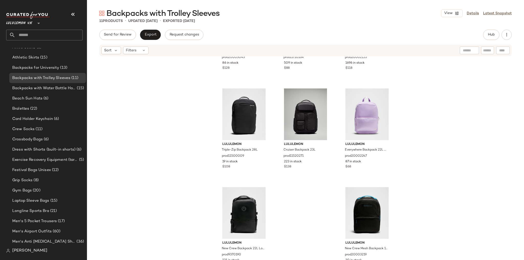
scroll to position [177, 0]
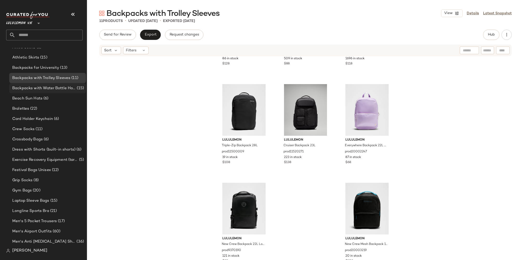
click at [73, 89] on span "Backpacks with Water Bottle Holder" at bounding box center [44, 89] width 64 height 6
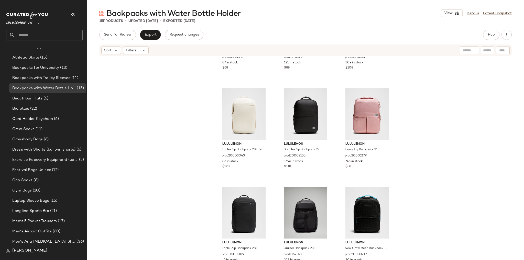
scroll to position [276, 0]
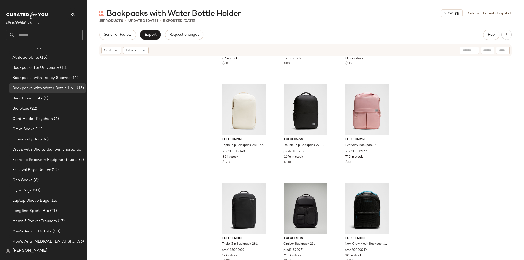
click at [49, 36] on input "text" at bounding box center [48, 35] width 67 height 11
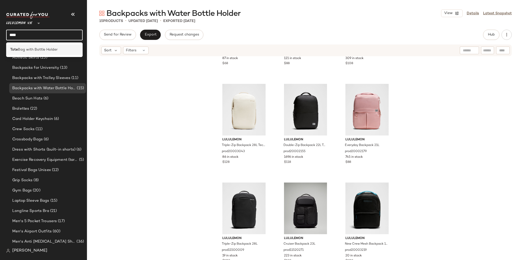
type input "****"
click at [40, 49] on span "Bag with Bottle Holder" at bounding box center [38, 49] width 40 height 5
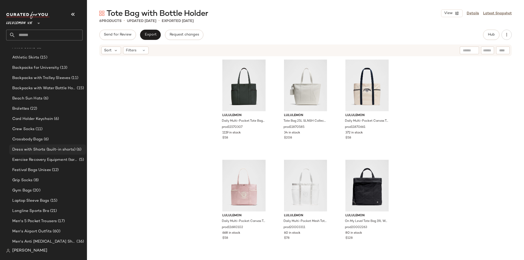
click at [47, 150] on span "Dress with Shorts (built-in shorts)" at bounding box center [43, 150] width 63 height 6
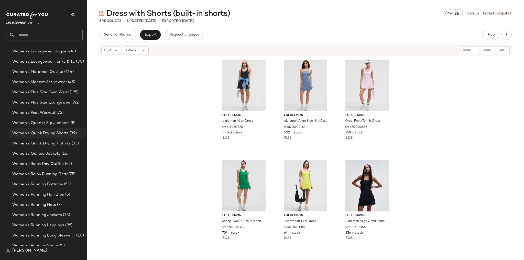
scroll to position [1829, 0]
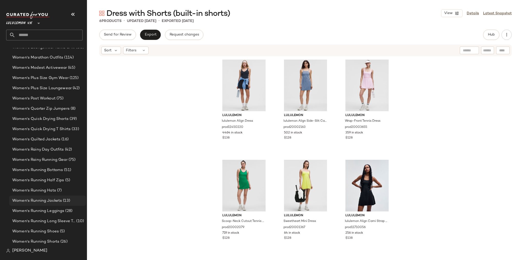
click at [51, 200] on span "Women's Running Jackets" at bounding box center [37, 201] width 50 height 6
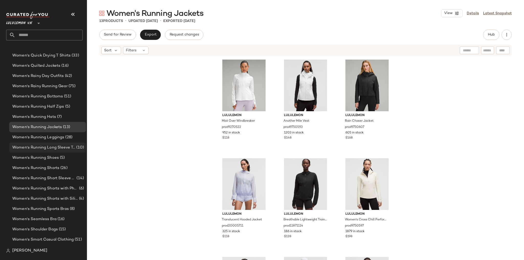
scroll to position [1911, 0]
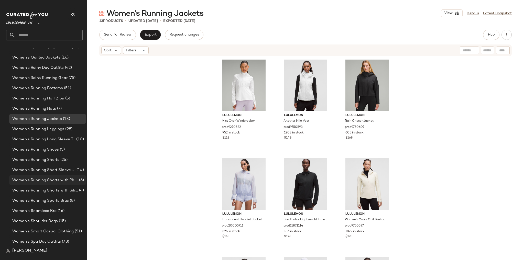
click at [71, 180] on span "Women's Running Shorts with Phone Pocket" at bounding box center [45, 181] width 66 height 6
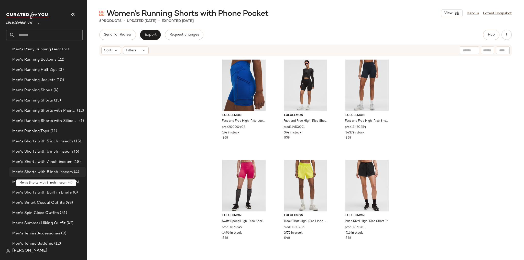
scroll to position [743, 0]
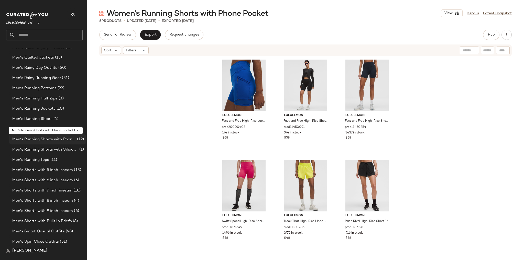
click at [60, 142] on span "Men's Running Shorts with Phone Pocket" at bounding box center [44, 140] width 64 height 6
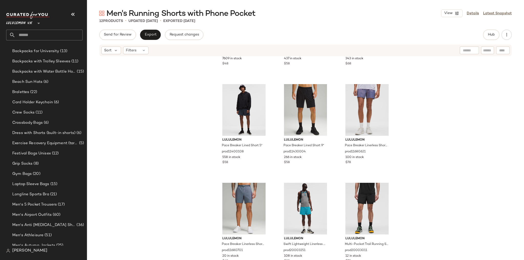
scroll to position [47, 0]
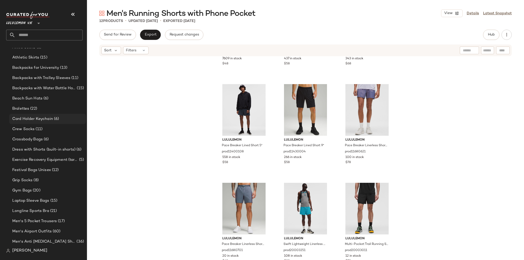
click at [56, 117] on span "(6)" at bounding box center [56, 119] width 6 height 6
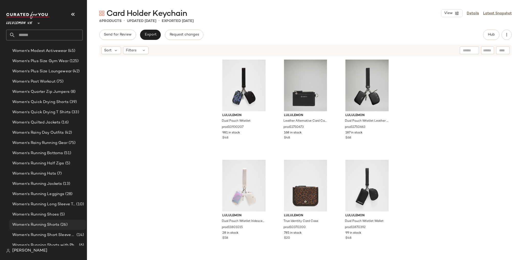
scroll to position [1911, 0]
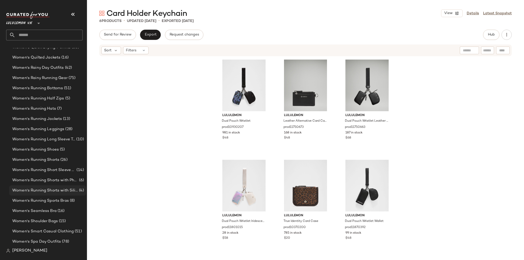
click at [65, 190] on span "Women's Running Shorts with Silicone Grip" at bounding box center [45, 191] width 66 height 6
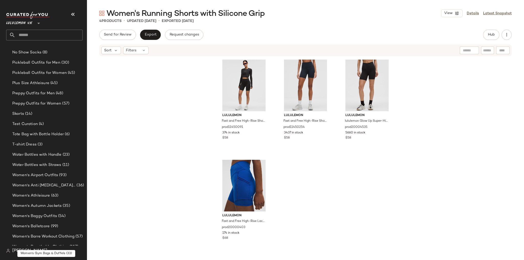
scroll to position [1133, 0]
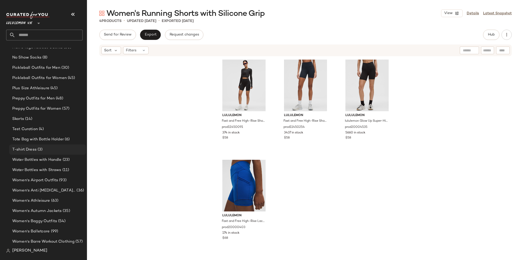
click at [51, 148] on div "T-shirt Dress (3)" at bounding box center [47, 150] width 73 height 6
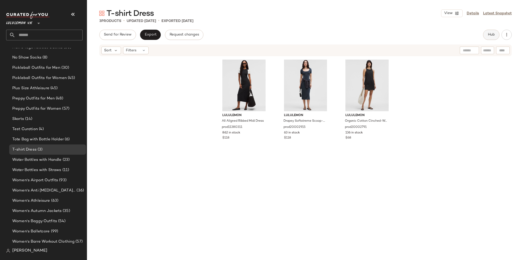
click at [491, 34] on span "Hub" at bounding box center [491, 35] width 7 height 4
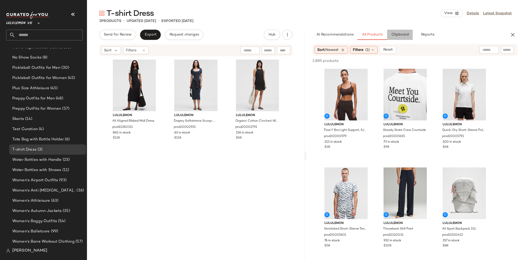
click at [404, 32] on button "Clipboard" at bounding box center [400, 35] width 26 height 10
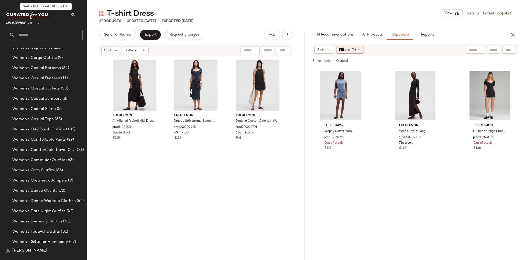
scroll to position [1399, 0]
click at [55, 159] on span "(66)" at bounding box center [59, 160] width 8 height 6
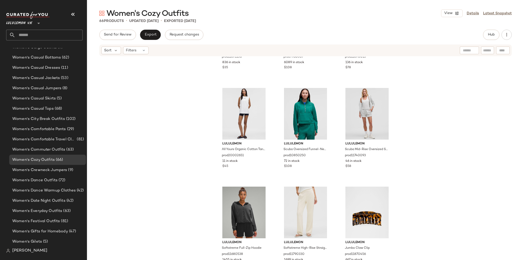
scroll to position [1956, 0]
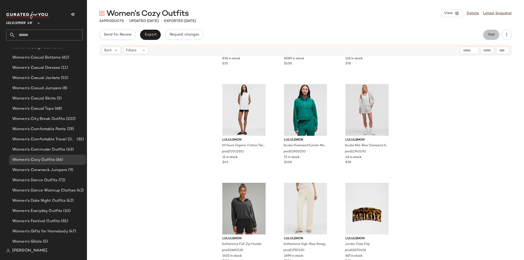
click at [489, 35] on span "Hub" at bounding box center [491, 35] width 7 height 4
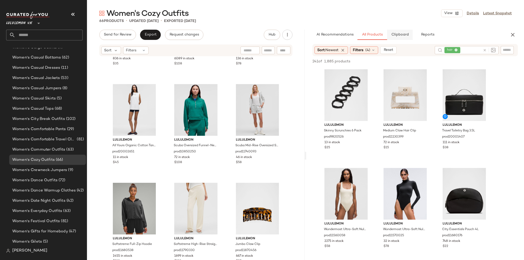
click at [409, 36] on span "Clipboard" at bounding box center [400, 35] width 18 height 4
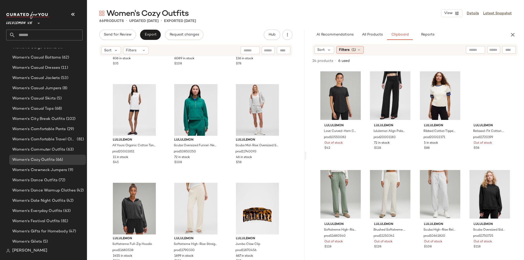
click at [351, 50] on div "Filters (1)" at bounding box center [350, 50] width 28 height 8
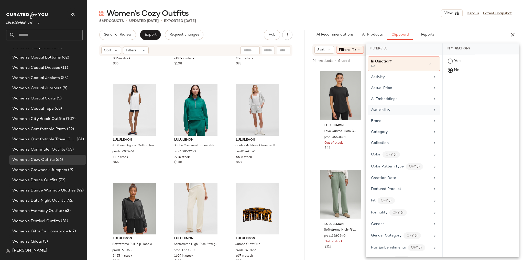
click at [392, 112] on div "Availability" at bounding box center [401, 110] width 60 height 5
click at [451, 93] on div "in_stock" at bounding box center [481, 99] width 76 height 12
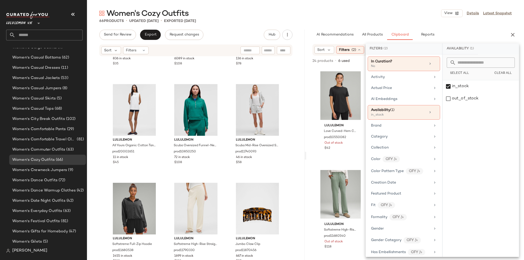
click at [419, 14] on div "Women's Cozy Outfits View Details Latest Snapshot" at bounding box center [305, 13] width 437 height 10
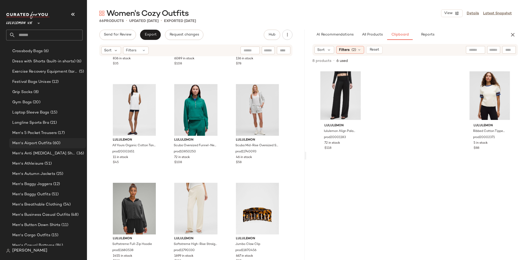
scroll to position [129, 0]
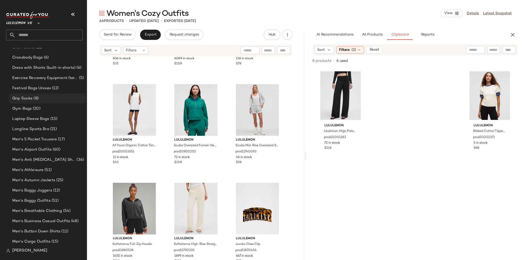
click at [49, 103] on div "Grip Socks (8)" at bounding box center [47, 98] width 77 height 10
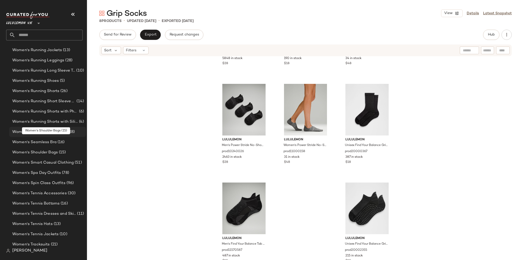
scroll to position [1973, 0]
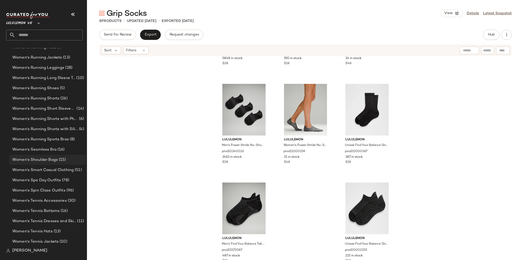
click at [46, 157] on div "Women's Shoulder Bags (15)" at bounding box center [47, 160] width 77 height 10
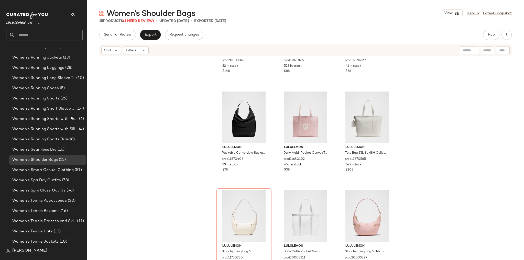
scroll to position [276, 0]
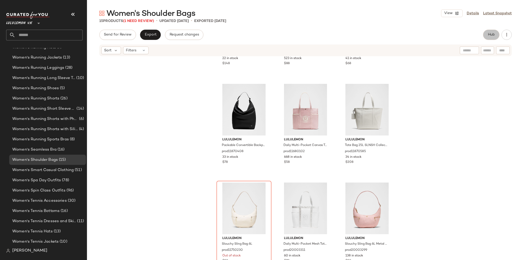
click at [495, 31] on button "Hub" at bounding box center [491, 35] width 16 height 10
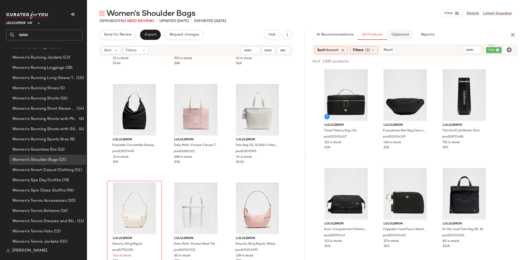
click at [405, 36] on span "Clipboard" at bounding box center [400, 35] width 18 height 4
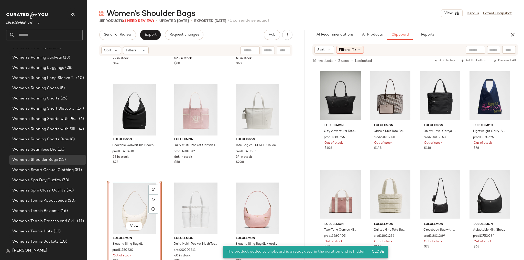
click at [224, 174] on div "lululemon Classic Canvas Tote Bag 16L prod20003063 22 in stock $148 lululemon Q…" at bounding box center [196, 166] width 218 height 219
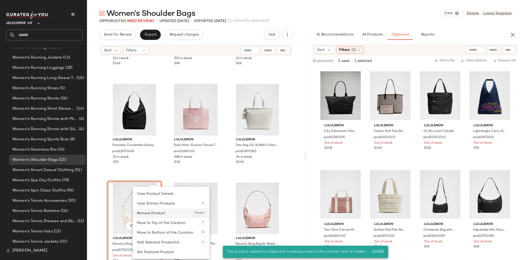
click at [152, 212] on div "Remove Product Delete" at bounding box center [171, 214] width 69 height 10
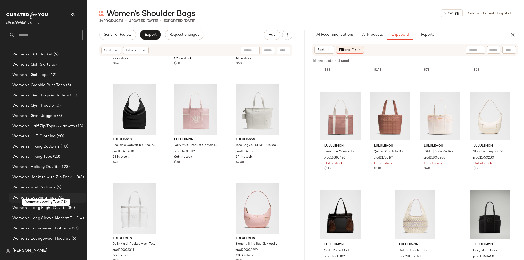
scroll to position [1604, 0]
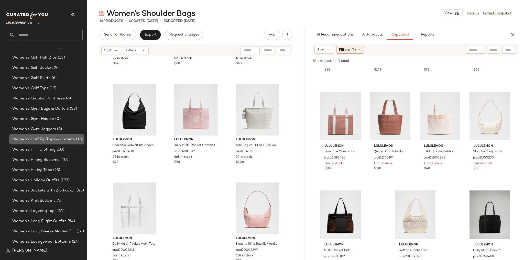
click at [62, 140] on span "Women's Half Zip Tops & Jackets" at bounding box center [43, 140] width 63 height 6
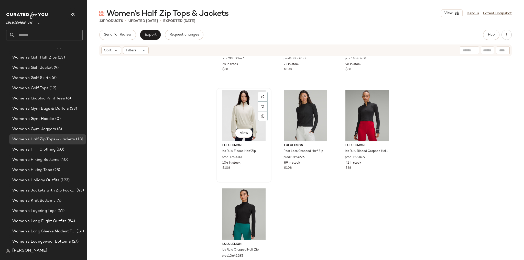
scroll to position [276, 0]
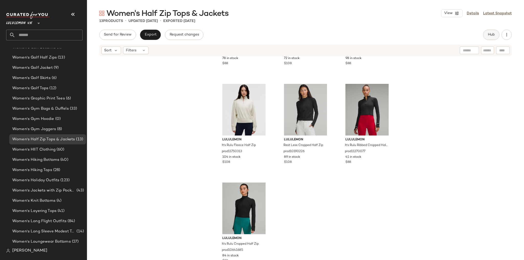
click at [491, 35] on span "Hub" at bounding box center [491, 35] width 7 height 4
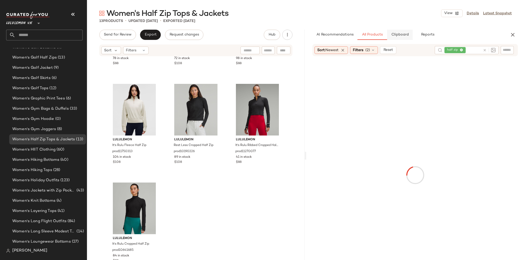
click at [407, 36] on span "Clipboard" at bounding box center [400, 35] width 18 height 4
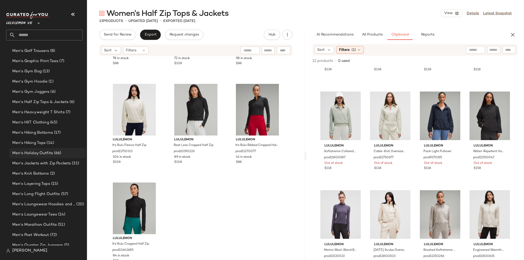
scroll to position [518, 0]
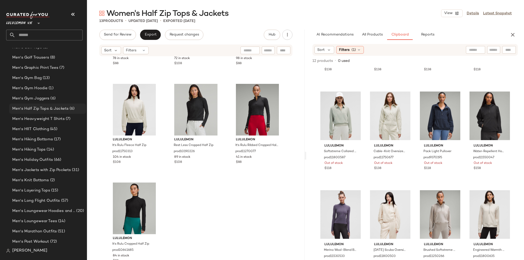
click at [58, 105] on div "Men's Half Zip Tops & Jackets (6)" at bounding box center [47, 109] width 77 height 10
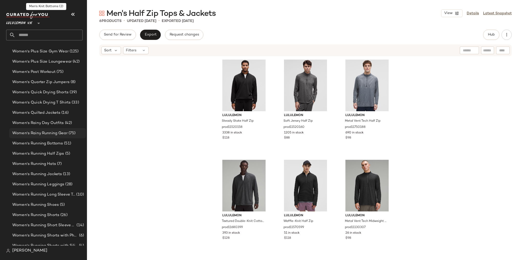
scroll to position [1870, 0]
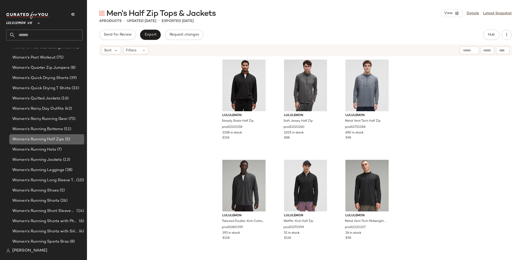
click at [55, 142] on span "Women's Running Half Zips" at bounding box center [38, 140] width 52 height 6
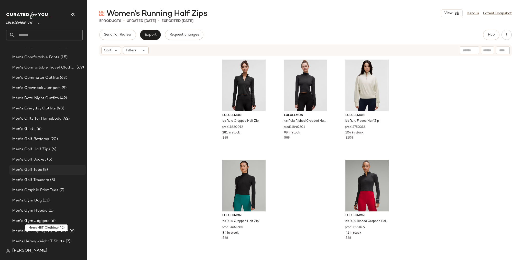
scroll to position [395, 0]
click at [56, 147] on div "Men's Golf Half Zips (6)" at bounding box center [47, 150] width 73 height 6
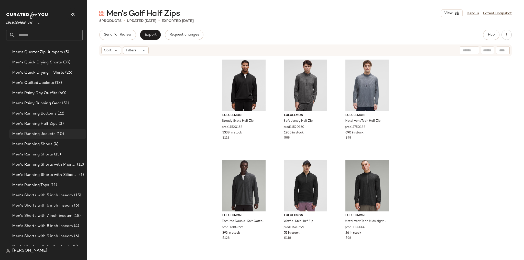
scroll to position [784, 0]
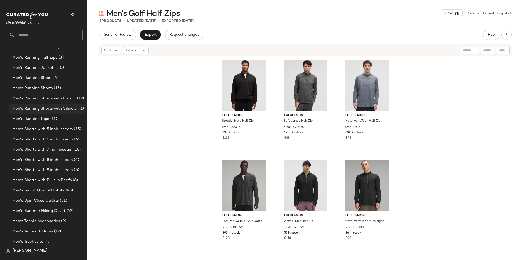
click at [60, 109] on span "Men's Running Shorts with Silicone Grip" at bounding box center [45, 109] width 66 height 6
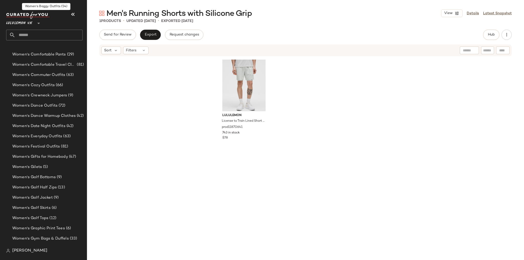
scroll to position [1481, 0]
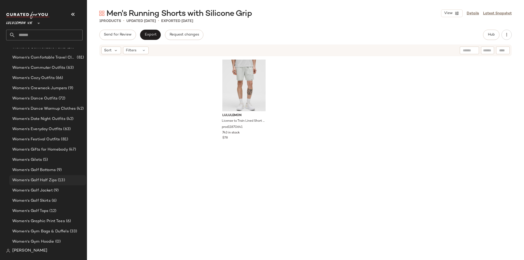
click at [50, 180] on span "Women's Golf Half Zips" at bounding box center [34, 181] width 45 height 6
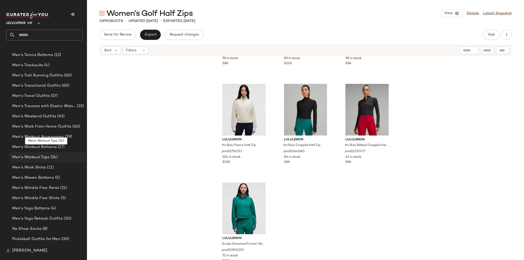
scroll to position [969, 0]
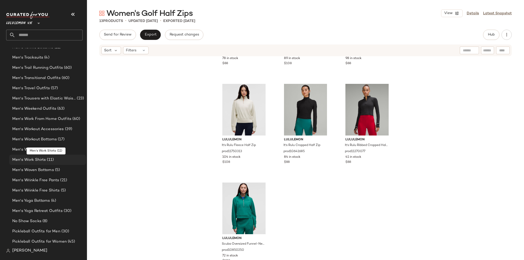
click at [50, 160] on span "(11)" at bounding box center [50, 160] width 8 height 6
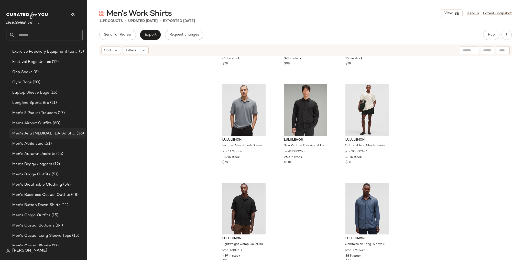
scroll to position [149, 0]
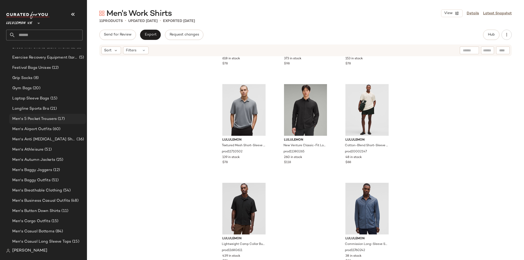
click at [61, 117] on span "(17)" at bounding box center [61, 119] width 8 height 6
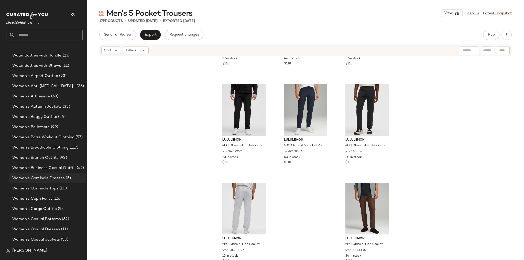
scroll to position [1256, 0]
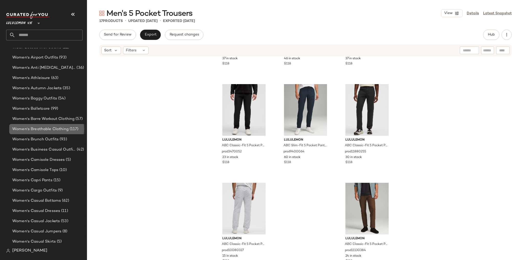
click at [58, 130] on span "Women's Breathable Clothing" at bounding box center [40, 130] width 56 height 6
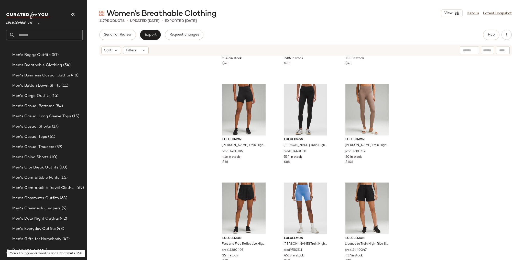
scroll to position [272, 0]
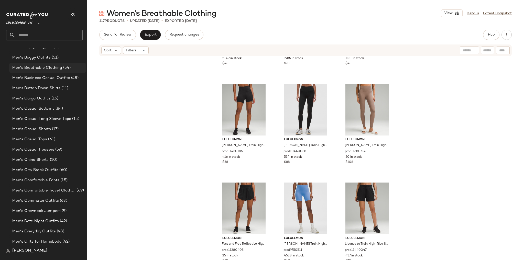
click at [62, 71] on span "(54)" at bounding box center [66, 68] width 9 height 6
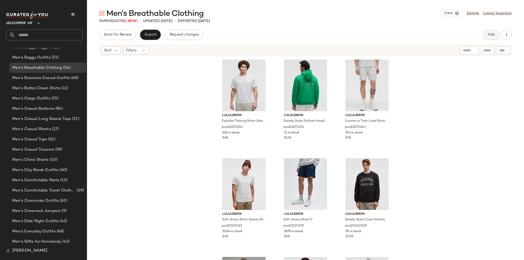
click at [492, 34] on span "Hub" at bounding box center [491, 35] width 7 height 4
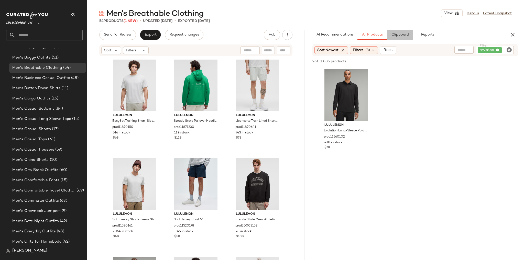
click at [411, 35] on button "Clipboard" at bounding box center [400, 35] width 26 height 10
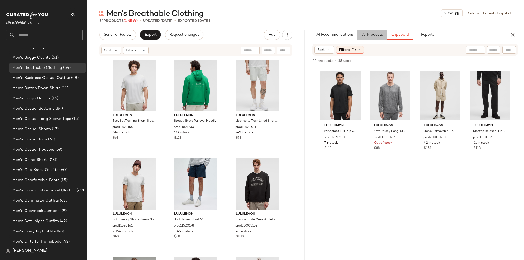
click at [374, 32] on button "All Products" at bounding box center [373, 35] width 30 height 10
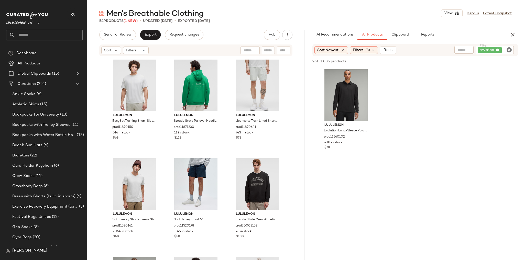
scroll to position [272, 0]
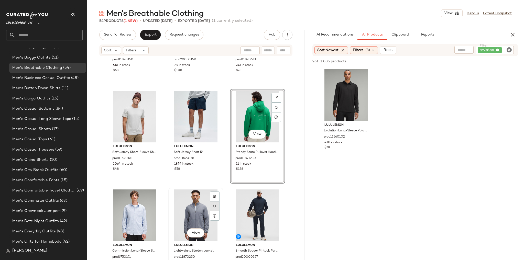
scroll to position [82, 0]
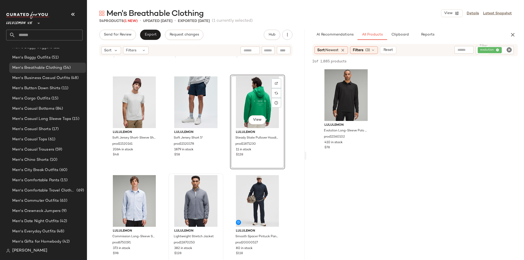
click at [225, 183] on div "lululemon EasySet Training Short-Sleeve Shirt prod11870150 616 in stock $68 lul…" at bounding box center [196, 85] width 178 height 218
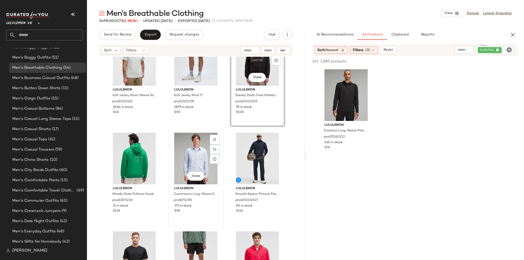
scroll to position [148, 0]
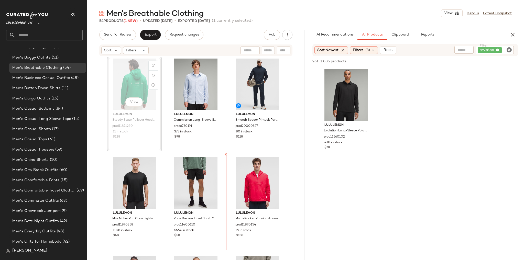
scroll to position [210, 0]
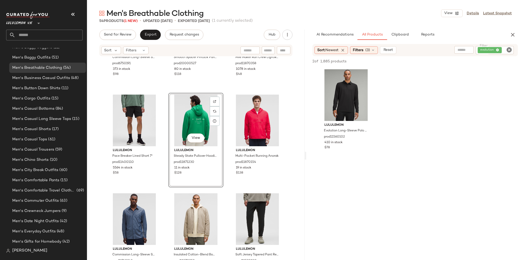
scroll to position [272, 0]
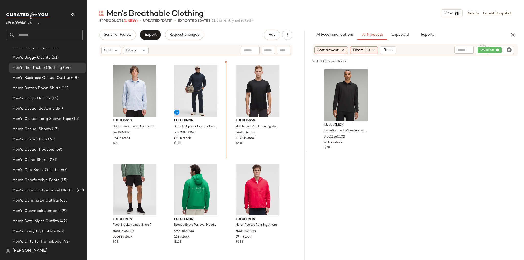
scroll to position [196, 0]
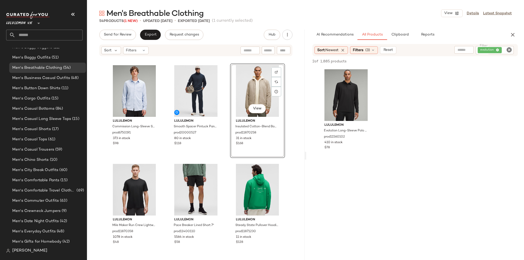
click at [223, 161] on div "lululemon Commission Long-Sleeve Shirt Pocket prod6750191 373 in stock $98 lulu…" at bounding box center [196, 166] width 218 height 219
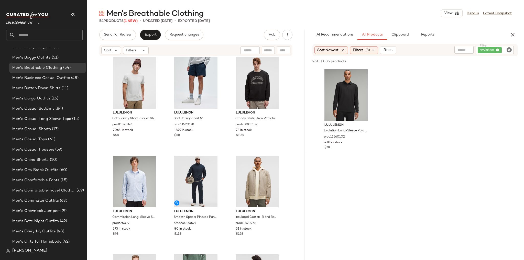
scroll to position [102, 0]
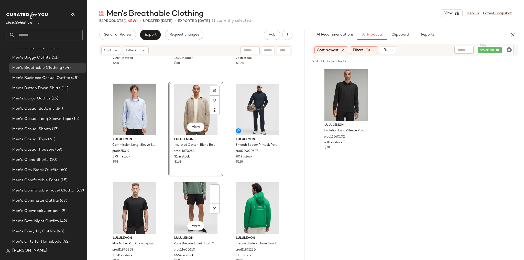
scroll to position [188, 0]
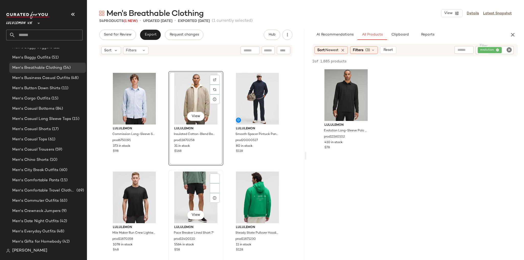
click at [221, 180] on div "View lululemon Pace Breaker Lined Short 7" prod11400110 5564 in stock $58" at bounding box center [196, 218] width 54 height 94
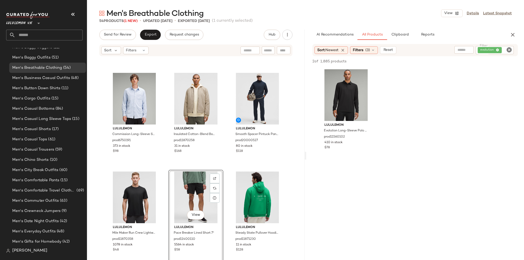
click at [226, 177] on div "lululemon Soft Jersey Short-Sleeve Shirt prod11520161 2064 in stock $48 lululem…" at bounding box center [196, 166] width 218 height 219
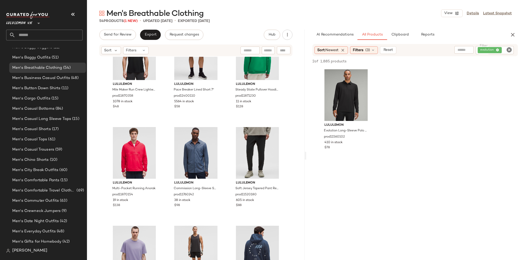
scroll to position [373, 0]
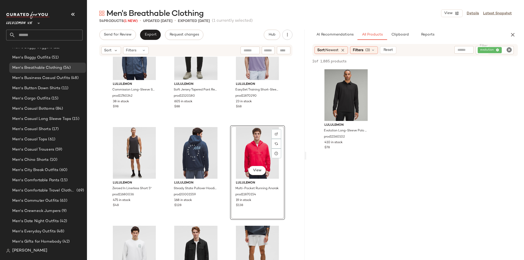
scroll to position [434, 0]
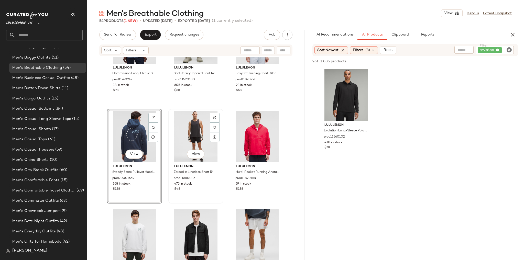
scroll to position [496, 0]
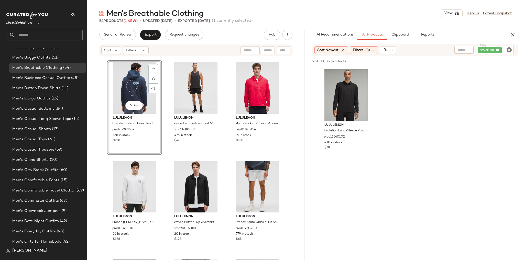
click at [161, 154] on div "lululemon Commission Long-Sleeve Shirt prod11760242 38 in stock $98 lululemon S…" at bounding box center [196, 166] width 218 height 219
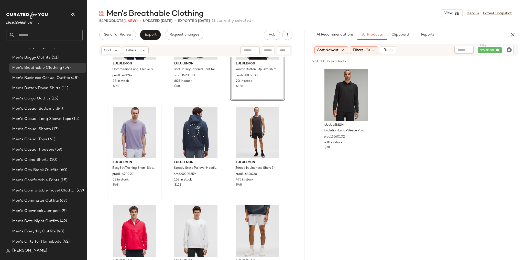
scroll to position [453, 0]
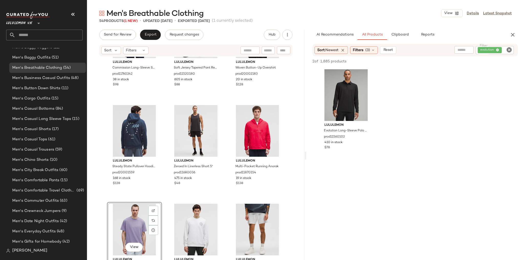
click at [226, 182] on div "lululemon Commission Long-Sleeve Shirt prod11760242 38 in stock $98 lululemon S…" at bounding box center [196, 166] width 218 height 219
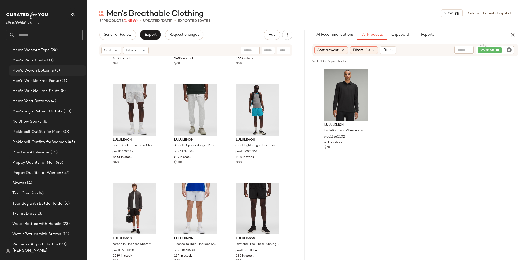
scroll to position [1071, 0]
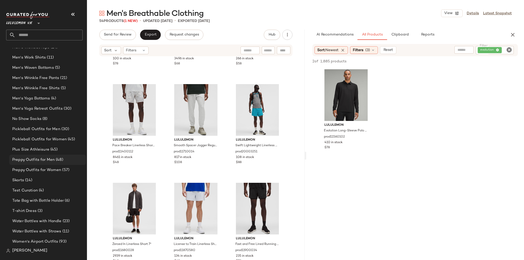
click at [50, 162] on span "Preppy Outfits for Men" at bounding box center [33, 160] width 43 height 6
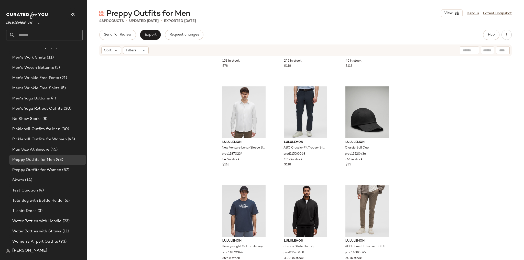
scroll to position [1363, 0]
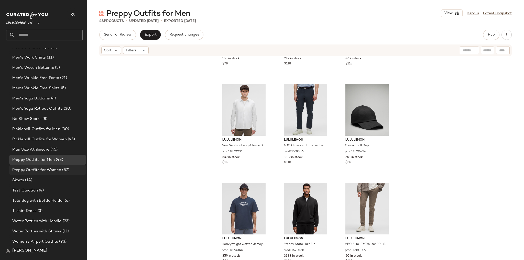
click at [70, 171] on div "Preppy Outfits for Women (57)" at bounding box center [47, 170] width 73 height 6
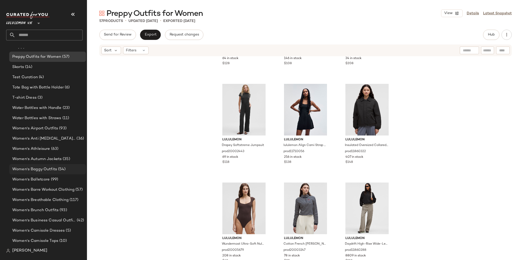
scroll to position [1194, 0]
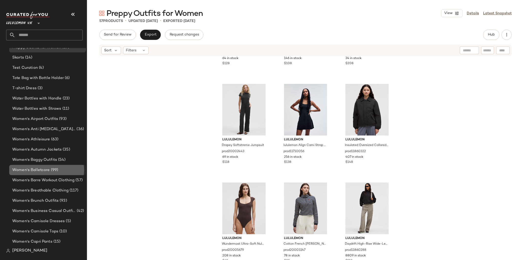
click at [48, 170] on span "Women's Balletcore" at bounding box center [31, 170] width 38 height 6
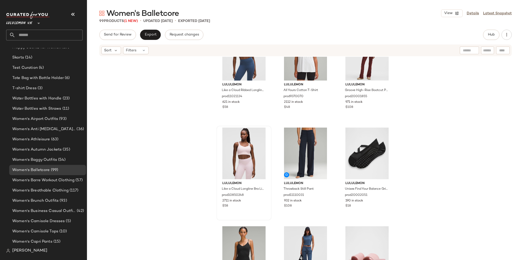
scroll to position [127, 0]
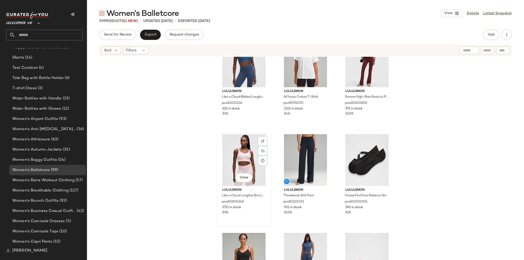
click at [244, 155] on div "View" at bounding box center [243, 160] width 51 height 52
click at [366, 156] on div "View" at bounding box center [367, 160] width 51 height 52
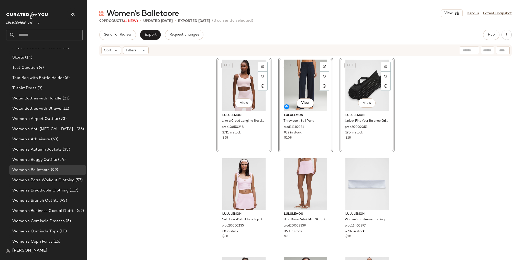
click at [434, 141] on div "SET View lululemon Like a Cloud Longline Bra Light Support, D/DD Cup prod108502…" at bounding box center [305, 166] width 437 height 219
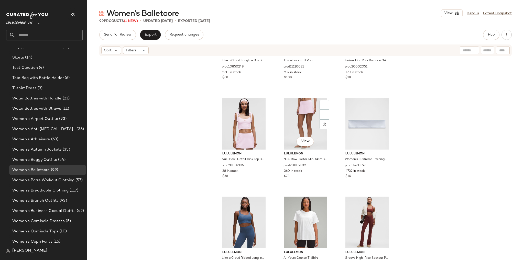
scroll to position [61, 0]
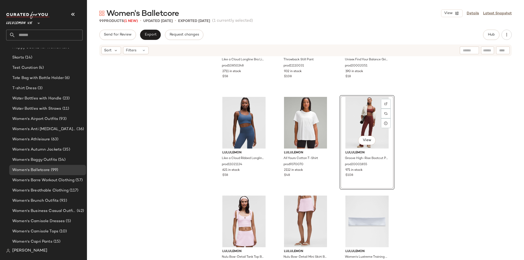
click at [424, 177] on div "lululemon Like a Cloud Longline Bra Light Support, D/DD Cup prod10850248 2711 i…" at bounding box center [305, 166] width 437 height 219
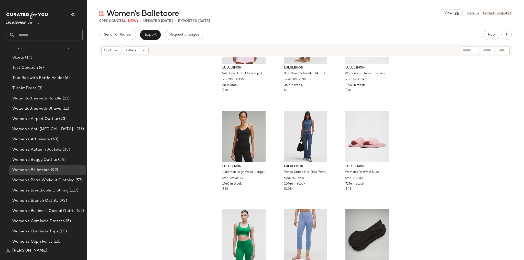
scroll to position [250, 0]
click at [255, 135] on div "View" at bounding box center [243, 136] width 51 height 52
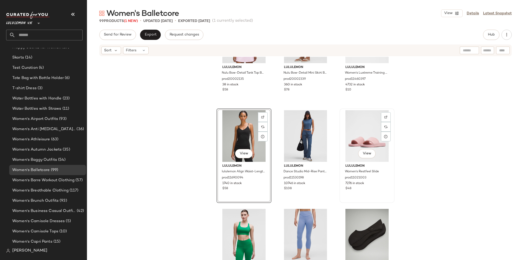
click at [363, 138] on div "View" at bounding box center [367, 136] width 51 height 52
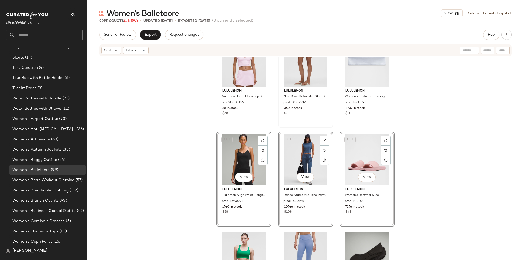
scroll to position [168, 0]
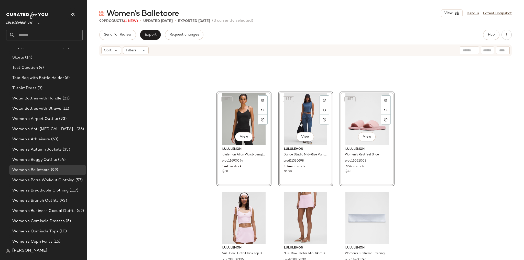
click at [418, 156] on div "SET View lululemon lululemon Align Waist-Length Cami Tank Light Support, C/D Cu…" at bounding box center [305, 166] width 437 height 219
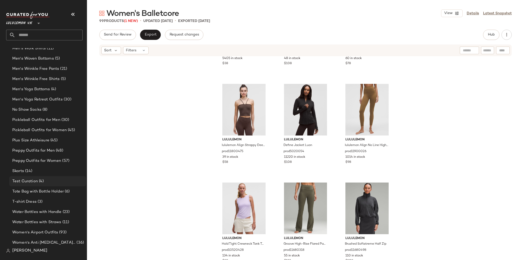
scroll to position [1071, 0]
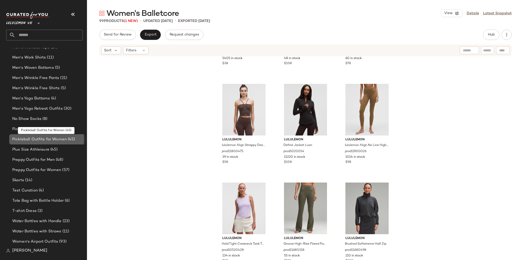
click at [66, 139] on span "Pickleball Outfits for Women" at bounding box center [39, 140] width 55 height 6
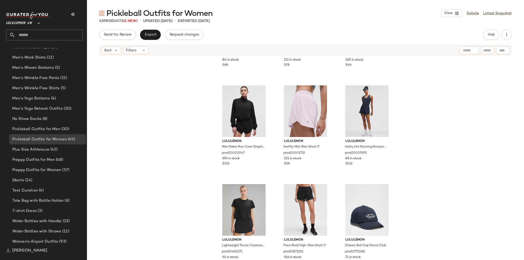
scroll to position [1265, 0]
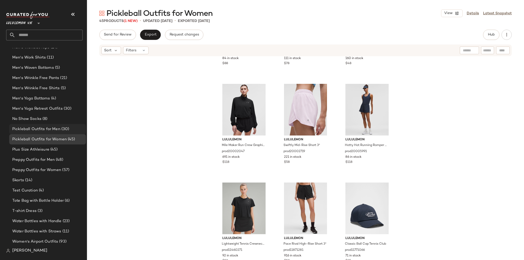
click at [64, 127] on span "(30)" at bounding box center [64, 130] width 9 height 6
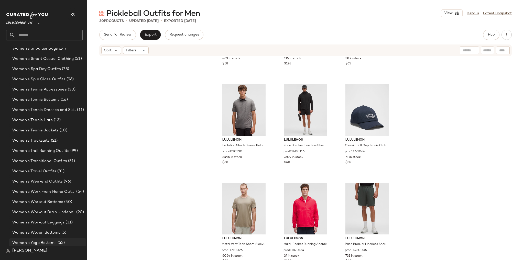
scroll to position [2138, 0]
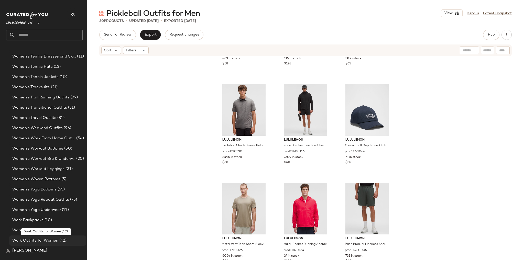
click at [47, 240] on span "Work Outfits for Women" at bounding box center [35, 241] width 46 height 6
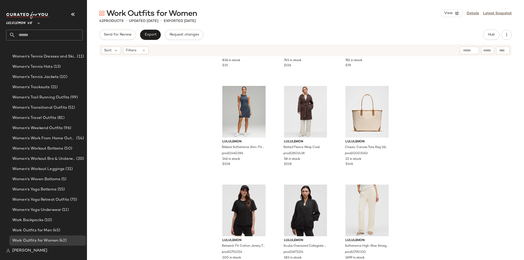
scroll to position [1166, 0]
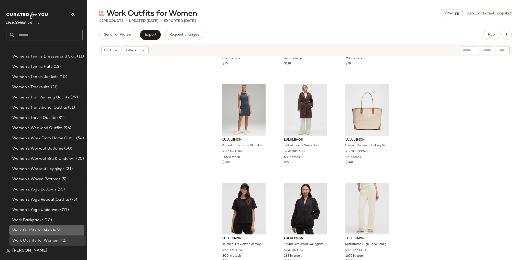
click at [49, 232] on span "Work Outfits for Men" at bounding box center [32, 231] width 40 height 6
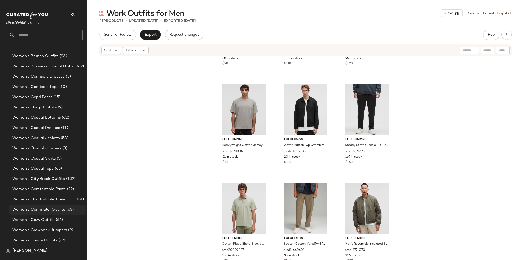
scroll to position [1298, 0]
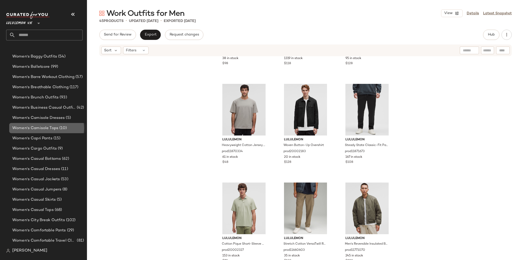
click at [53, 129] on span "Women's Camisole Tops" at bounding box center [35, 128] width 46 height 6
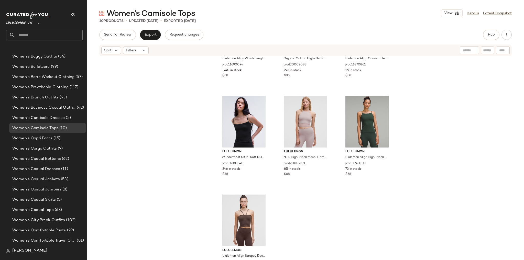
scroll to position [177, 0]
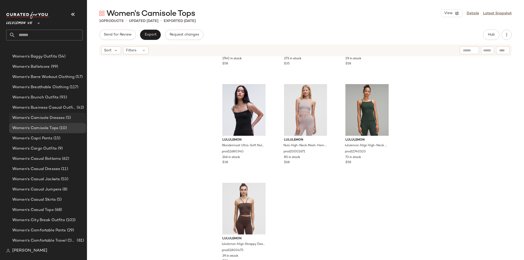
click at [67, 122] on div "Women's Camisole Dresses (5)" at bounding box center [47, 118] width 77 height 10
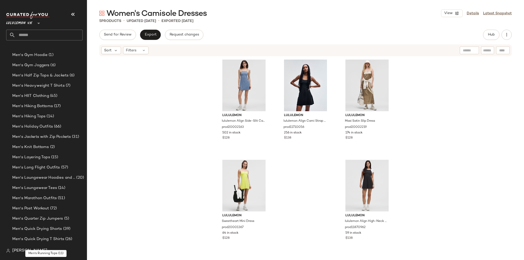
scroll to position [519, 0]
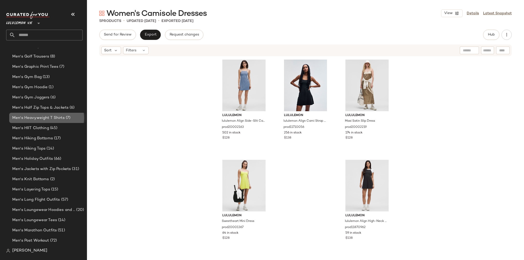
click at [66, 119] on span "(7)" at bounding box center [68, 118] width 6 height 6
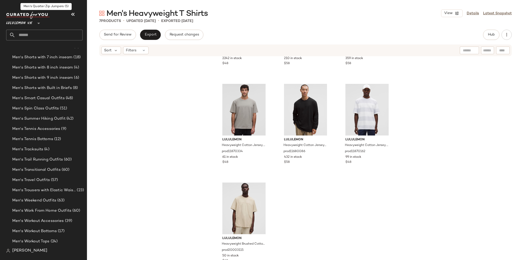
scroll to position [888, 0]
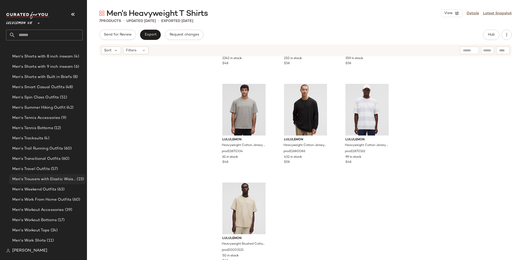
click at [42, 179] on span "Men's Trousers with Elastic Waistbands" at bounding box center [44, 180] width 64 height 6
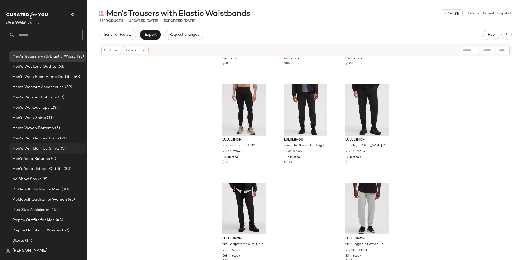
scroll to position [1031, 0]
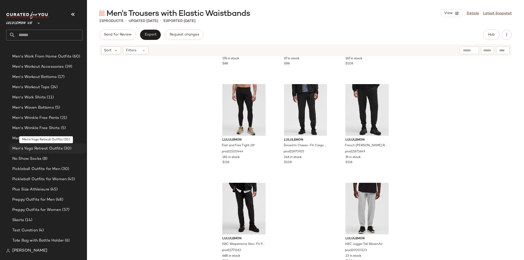
click at [51, 146] on span "Men's Yoga Retreat Outfits" at bounding box center [37, 149] width 50 height 6
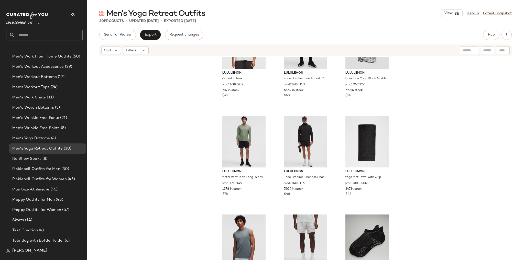
scroll to position [414, 0]
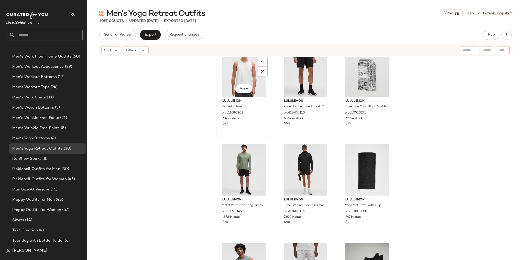
click at [237, 73] on div "View" at bounding box center [243, 71] width 51 height 52
click at [356, 170] on div "View" at bounding box center [367, 170] width 51 height 52
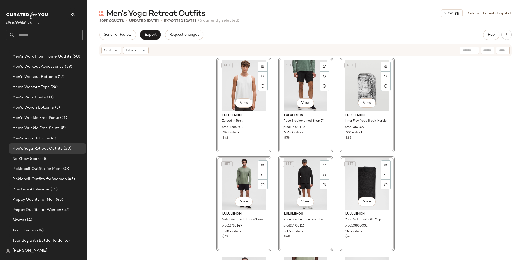
click at [414, 134] on div "SET View lululemon Zeroed In Tank prod11680202 787 in stock $42 SET View lulule…" at bounding box center [305, 166] width 437 height 219
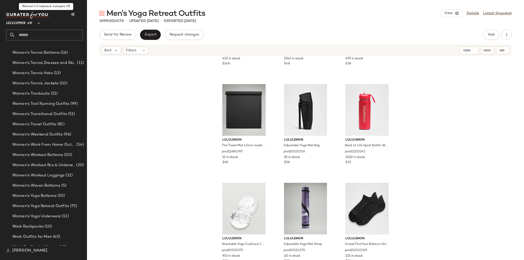
scroll to position [2138, 0]
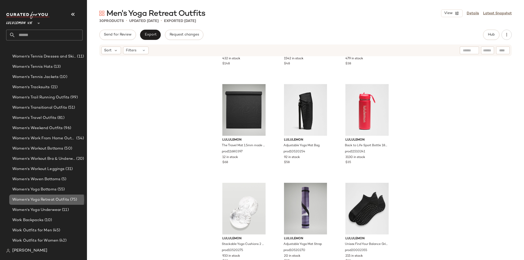
click at [59, 200] on span "Women's Yoga Retreat Outfits" at bounding box center [40, 200] width 57 height 6
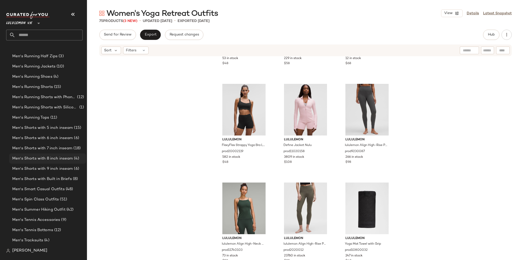
scroll to position [765, 0]
click at [55, 94] on div "Men's Running Shoes (4)" at bounding box center [47, 97] width 77 height 10
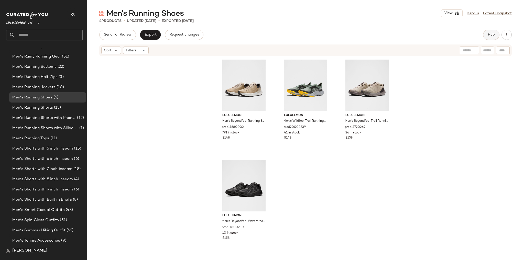
click at [496, 39] on button "Hub" at bounding box center [491, 35] width 16 height 10
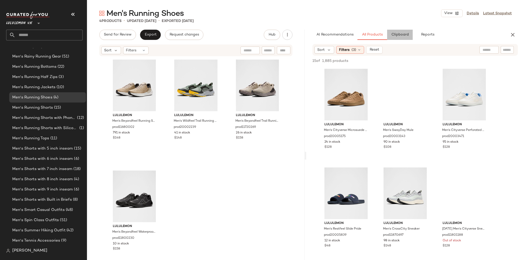
click at [397, 36] on span "Clipboard" at bounding box center [400, 35] width 18 height 4
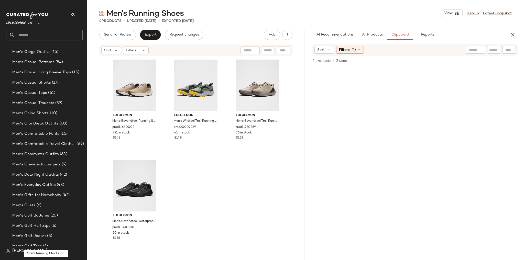
scroll to position [314, 0]
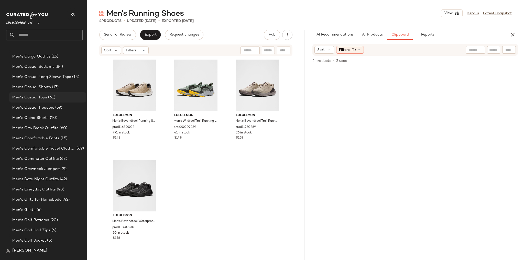
click at [53, 97] on span "(61)" at bounding box center [51, 98] width 8 height 6
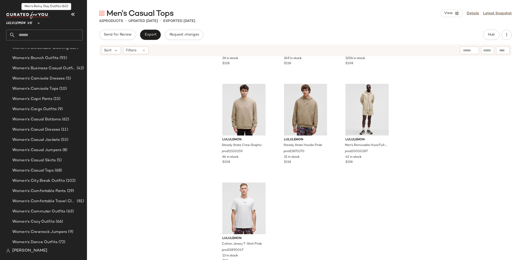
scroll to position [1339, 0]
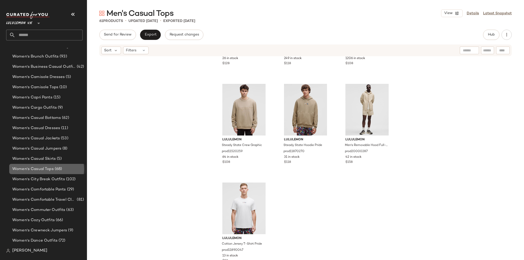
click at [51, 168] on span "Women's Casual Tops" at bounding box center [32, 169] width 41 height 6
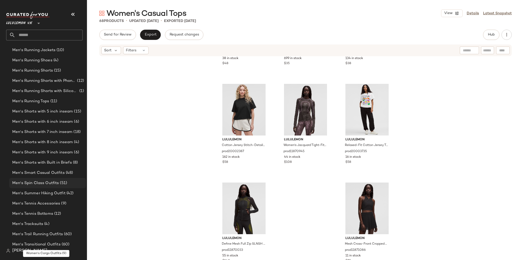
scroll to position [806, 0]
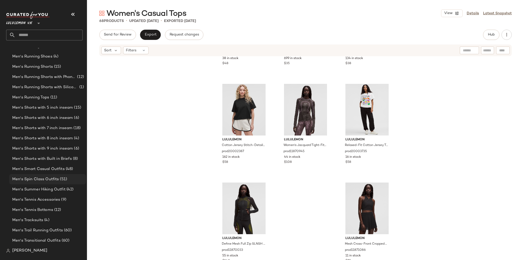
click at [63, 177] on span "(51)" at bounding box center [63, 180] width 8 height 6
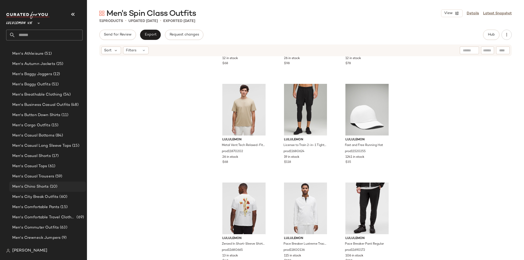
scroll to position [232, 0]
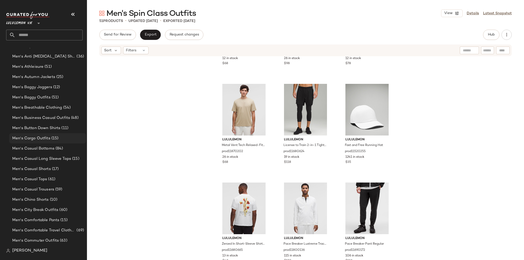
click at [55, 136] on span "(15)" at bounding box center [54, 139] width 8 height 6
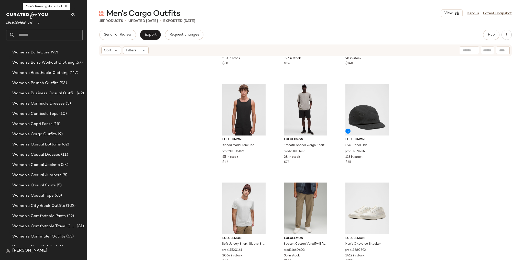
scroll to position [1339, 0]
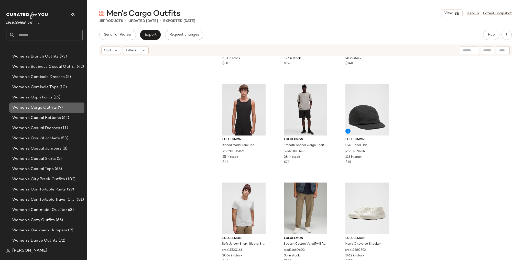
click at [55, 109] on span "Women's Cargo Outfits" at bounding box center [34, 108] width 45 height 6
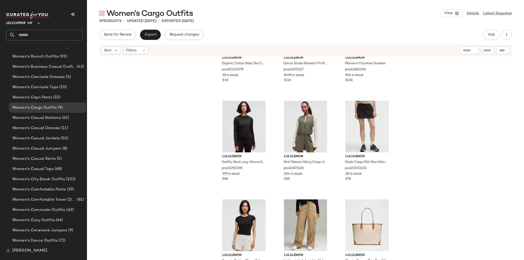
scroll to position [75, 0]
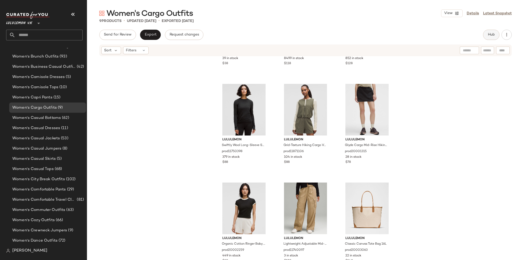
click at [490, 36] on span "Hub" at bounding box center [491, 35] width 7 height 4
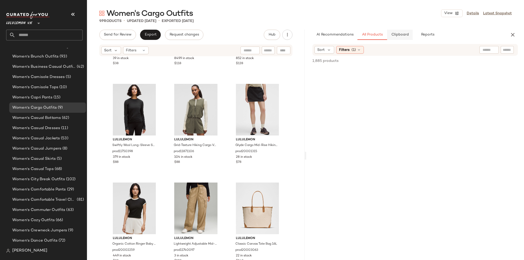
click at [399, 36] on span "Clipboard" at bounding box center [400, 35] width 18 height 4
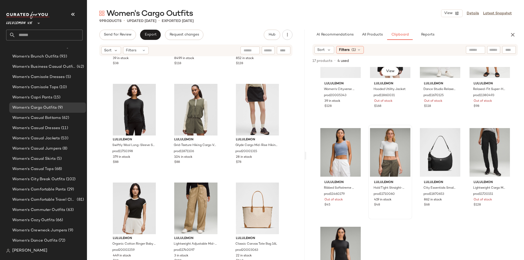
scroll to position [181, 0]
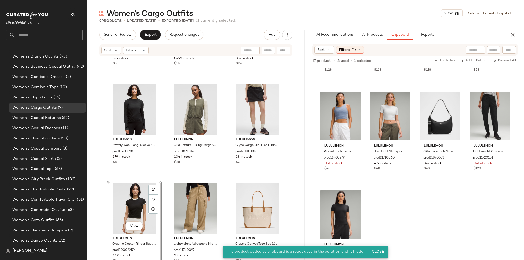
click at [230, 177] on div "lululemon Organic Cotton Baby Tee Collegiate prod20002779 39 in stock $38 lulul…" at bounding box center [196, 92] width 178 height 218
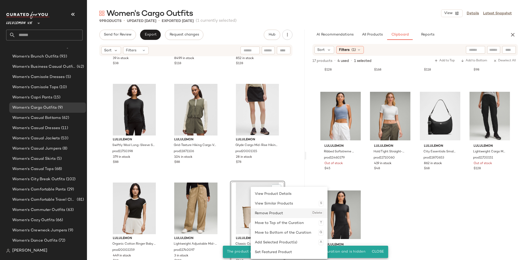
click at [261, 215] on div "Remove Product Delete" at bounding box center [289, 214] width 69 height 10
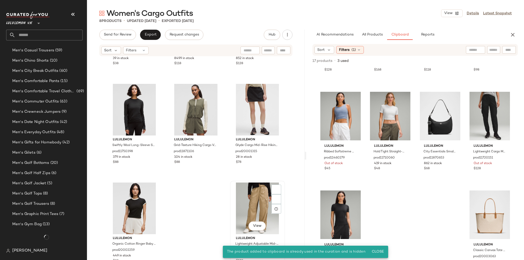
drag, startPoint x: 190, startPoint y: 196, endPoint x: 248, endPoint y: 209, distance: 59.9
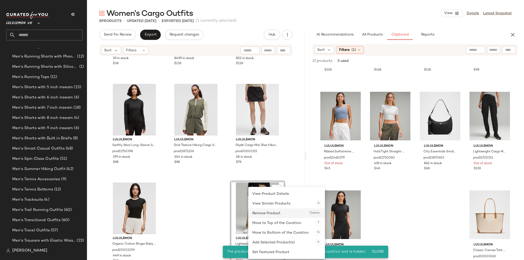
click at [258, 210] on div "Remove Product Delete" at bounding box center [286, 214] width 69 height 10
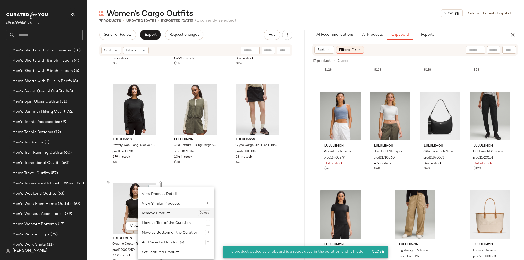
scroll to position [1339, 0]
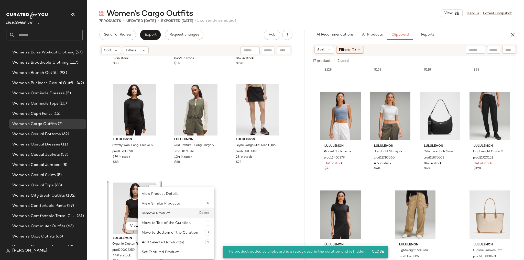
click at [163, 214] on div "Remove Product Delete" at bounding box center [176, 214] width 69 height 10
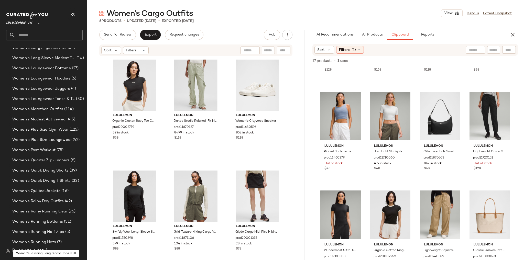
scroll to position [2281, 0]
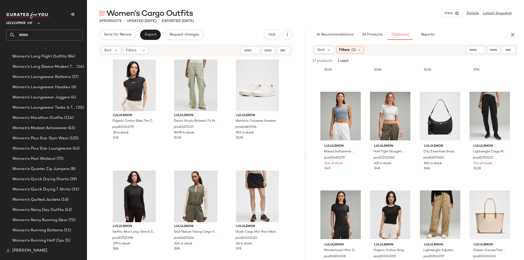
click at [51, 37] on input "text" at bounding box center [48, 35] width 67 height 11
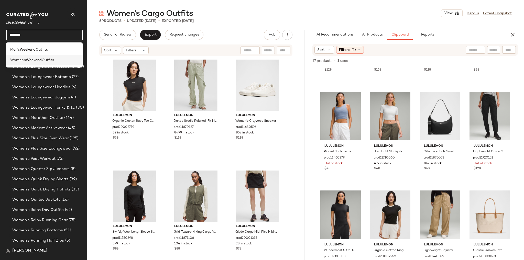
type input "*******"
click at [47, 61] on span "Outfits" at bounding box center [48, 60] width 12 height 5
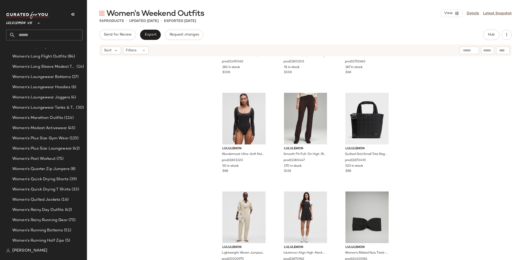
scroll to position [2945, 0]
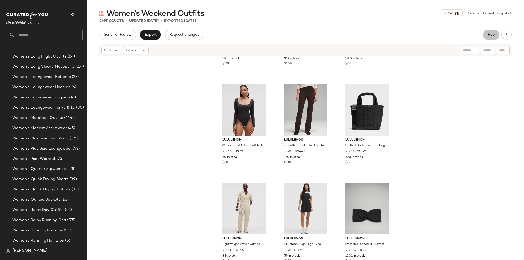
click at [490, 31] on button "Hub" at bounding box center [491, 35] width 16 height 10
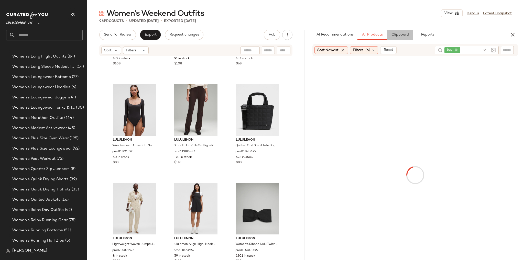
click at [392, 32] on button "Clipboard" at bounding box center [400, 35] width 26 height 10
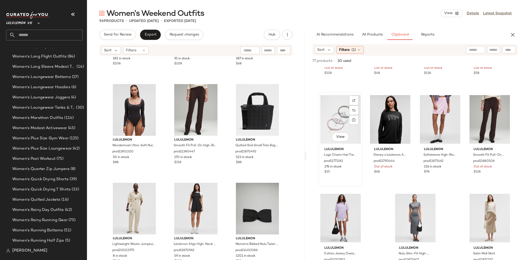
scroll to position [972, 0]
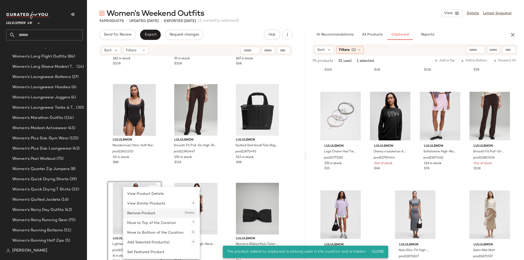
click at [145, 216] on div "Remove Product Delete" at bounding box center [161, 214] width 69 height 10
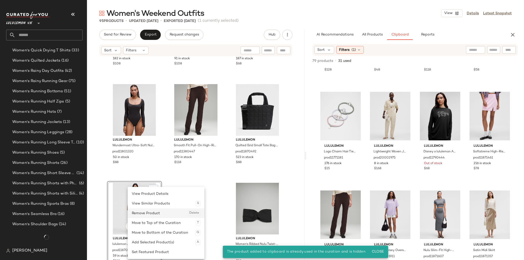
click at [140, 213] on div "Remove Product Delete" at bounding box center [166, 214] width 69 height 10
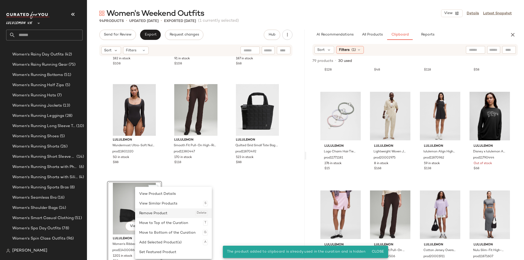
scroll to position [2138, 0]
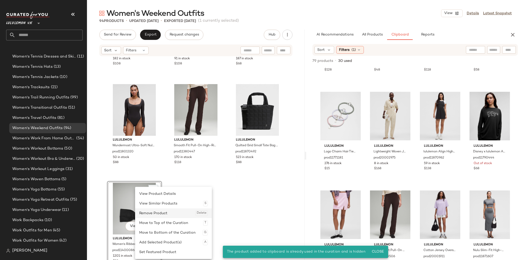
click at [145, 213] on div "Remove Product Delete" at bounding box center [173, 214] width 69 height 10
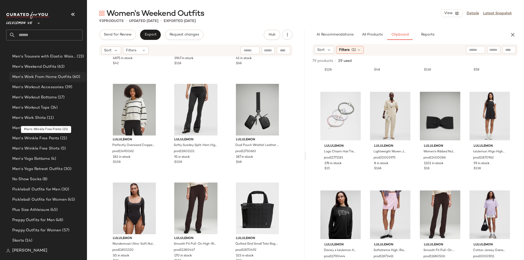
scroll to position [990, 0]
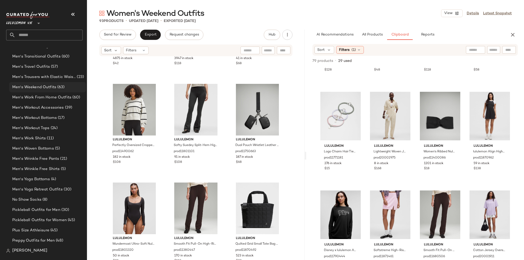
click at [57, 90] on div "Men's Weekend Outfits (63)" at bounding box center [47, 87] width 77 height 10
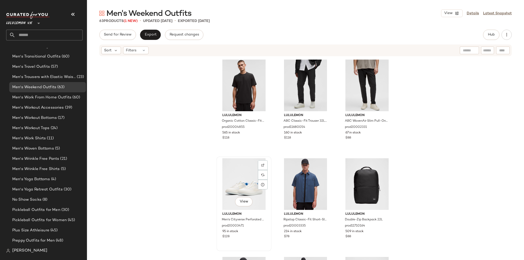
click at [246, 184] on div "View" at bounding box center [243, 185] width 51 height 52
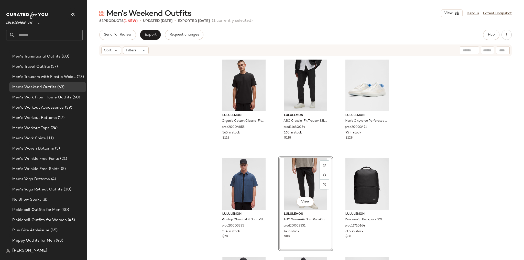
click at [332, 151] on div "lululemon Organic Cotton Classic-Fit T-Shirt 3 Pack prod20004855 565 in stock $…" at bounding box center [306, 167] width 178 height 218
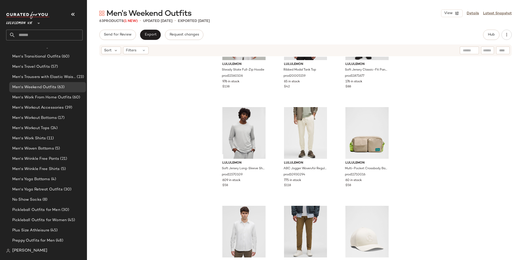
scroll to position [1858, 0]
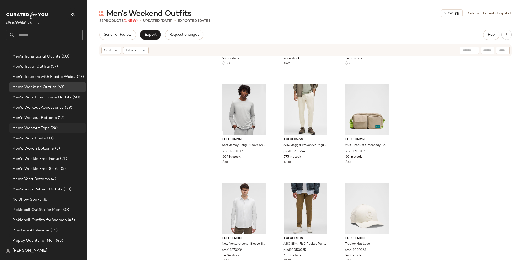
click at [52, 126] on span "(24)" at bounding box center [54, 128] width 8 height 6
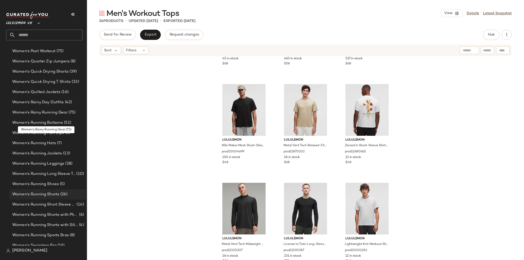
scroll to position [1912, 0]
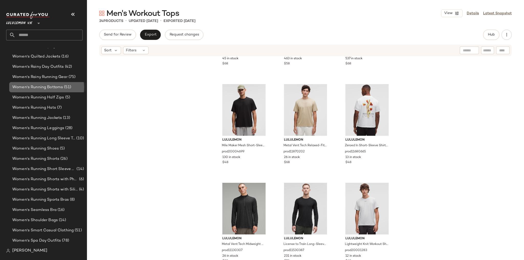
click at [56, 85] on span "Women's Running Bottoms" at bounding box center [37, 88] width 51 height 6
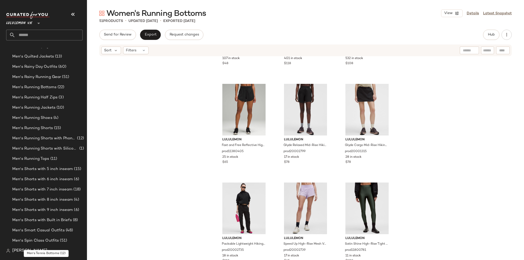
scroll to position [724, 0]
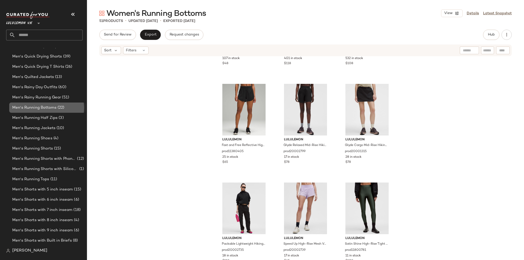
click at [58, 108] on span "(22)" at bounding box center [61, 108] width 8 height 6
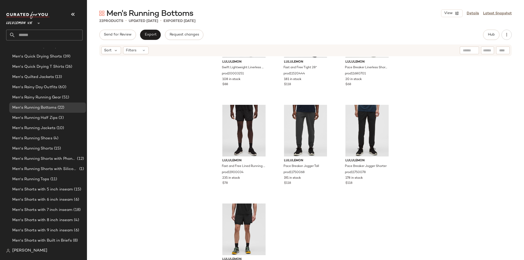
scroll to position [573, 0]
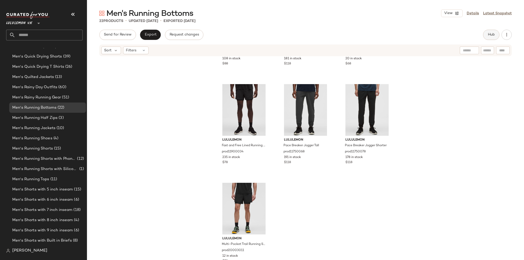
click at [491, 35] on span "Hub" at bounding box center [491, 35] width 7 height 4
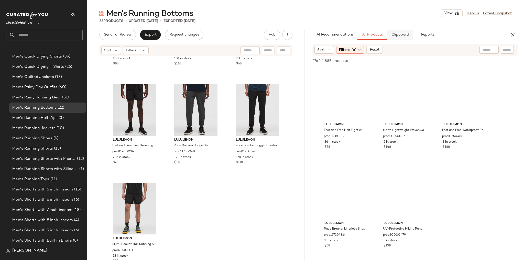
click at [413, 34] on button "Clipboard" at bounding box center [400, 35] width 26 height 10
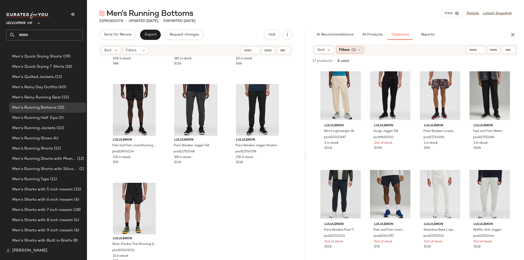
click at [357, 51] on icon at bounding box center [359, 50] width 4 height 4
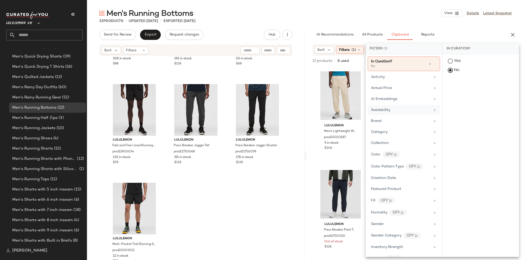
click at [397, 109] on div "Availability" at bounding box center [401, 110] width 60 height 5
click at [466, 93] on div "in_stock" at bounding box center [481, 99] width 76 height 12
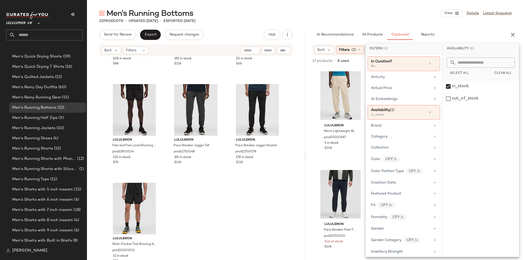
click at [381, 19] on div "22 Products • updated Aug 27th • Exported Aug 27th" at bounding box center [305, 20] width 437 height 5
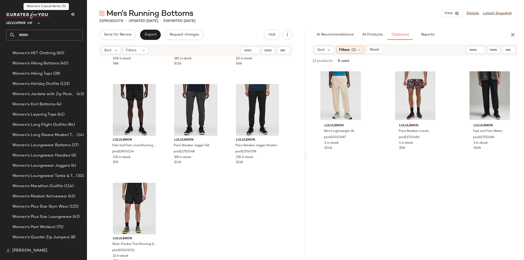
scroll to position [1707, 0]
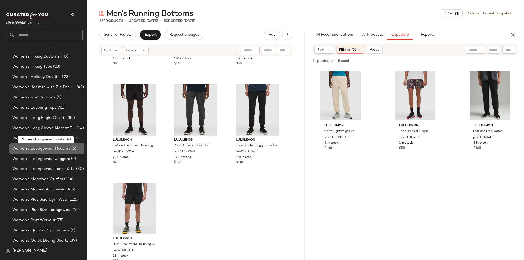
click at [67, 148] on span "Women's Loungewear Hoodies" at bounding box center [41, 149] width 58 height 6
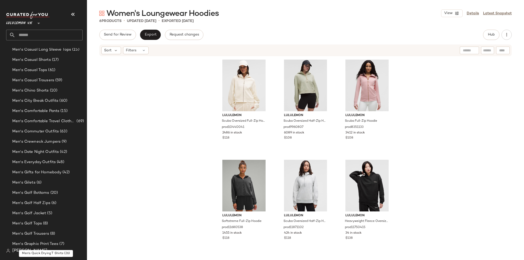
scroll to position [335, 0]
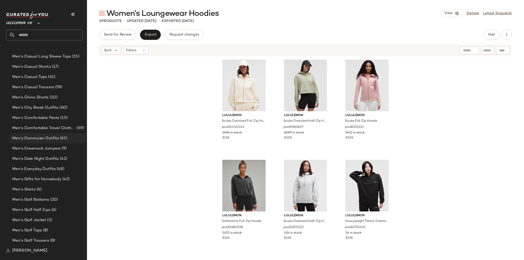
click at [62, 133] on div "Men's Commuter Outfits (63)" at bounding box center [47, 138] width 77 height 10
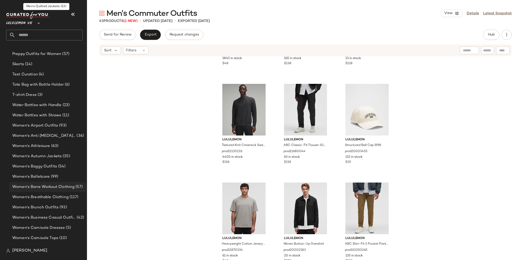
scroll to position [1195, 0]
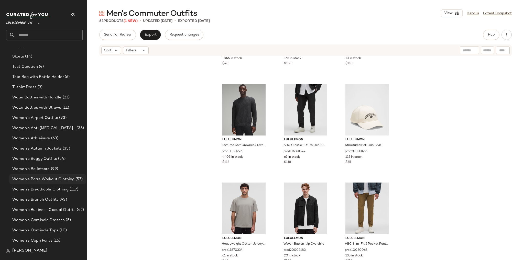
click at [49, 179] on span "Women's Barre Workout Clothing" at bounding box center [43, 180] width 62 height 6
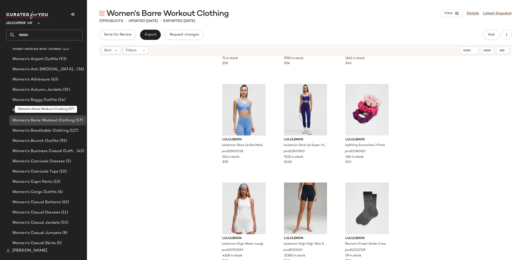
scroll to position [1257, 0]
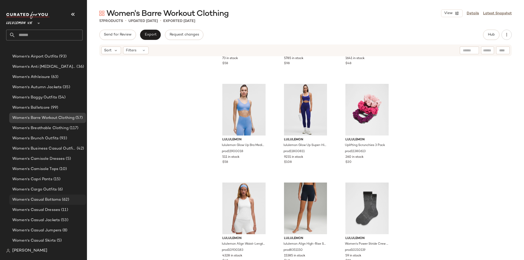
click at [59, 201] on span "Women's Casual Bottoms" at bounding box center [36, 200] width 49 height 6
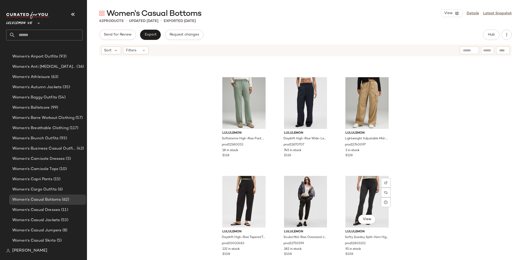
scroll to position [1664, 0]
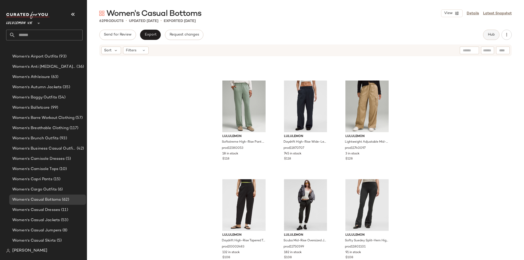
click at [492, 33] on span "Hub" at bounding box center [491, 35] width 7 height 4
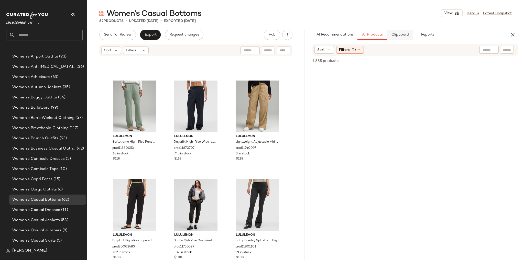
click at [387, 33] on button "Clipboard" at bounding box center [400, 35] width 26 height 10
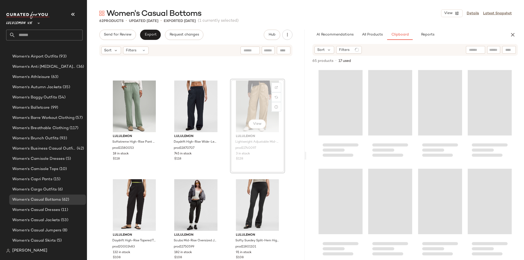
scroll to position [1663, 0]
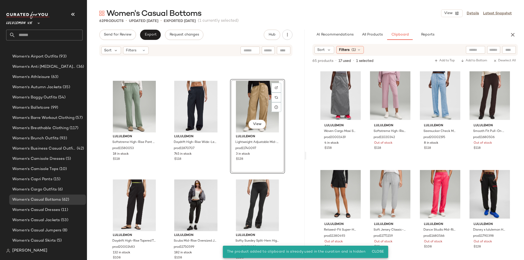
click at [296, 113] on div "lululemon Softstreme High-Rise Pant Short prod11580053 18 in stock $118 lululem…" at bounding box center [196, 166] width 218 height 219
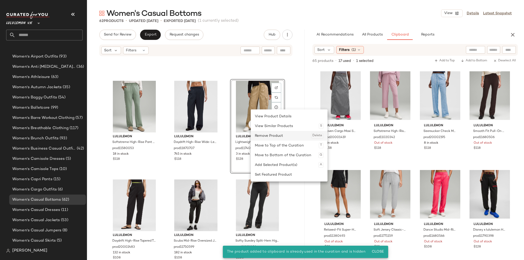
click at [268, 135] on div "Remove Product Delete" at bounding box center [289, 136] width 69 height 10
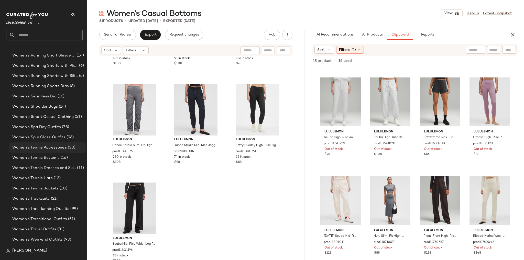
scroll to position [2046, 0]
click at [53, 157] on span "(13)" at bounding box center [57, 158] width 8 height 6
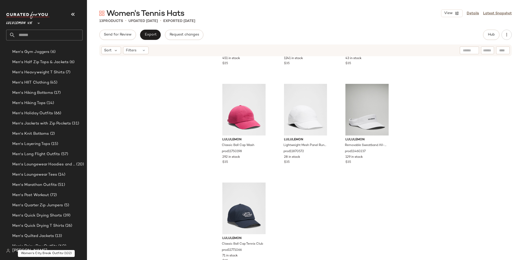
scroll to position [571, 0]
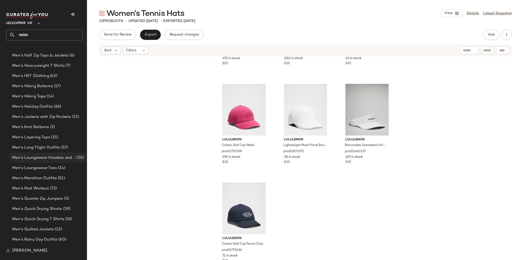
click at [62, 155] on div "Men's Loungewear Hoodies and Sweatshirts (20)" at bounding box center [47, 158] width 77 height 10
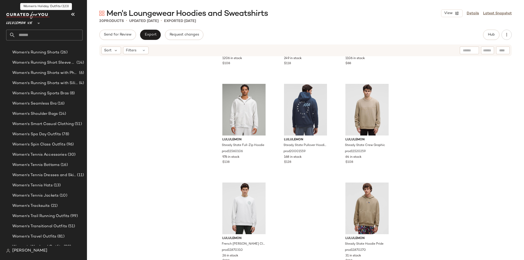
scroll to position [2026, 0]
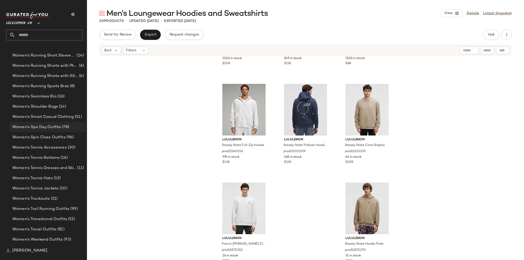
click at [56, 123] on div "Women's Spa Day Outfits (78)" at bounding box center [47, 127] width 77 height 10
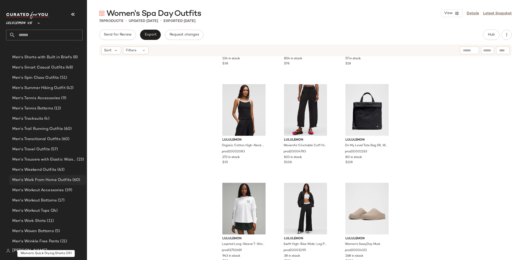
scroll to position [899, 0]
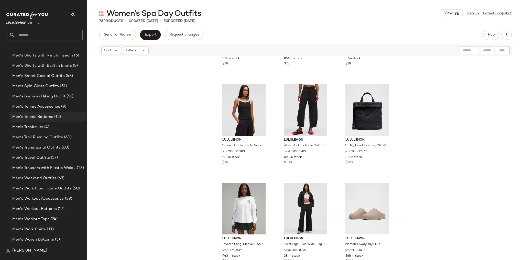
click at [58, 114] on span "(12)" at bounding box center [57, 117] width 8 height 6
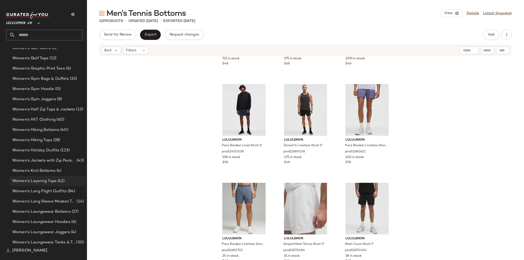
scroll to position [1698, 0]
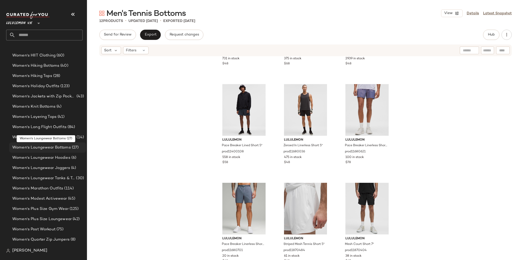
click at [61, 150] on span "Women's Loungewear Bottoms" at bounding box center [41, 148] width 59 height 6
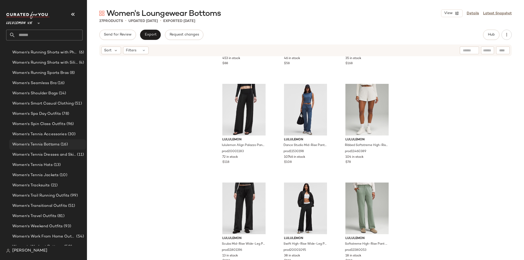
scroll to position [2108, 0]
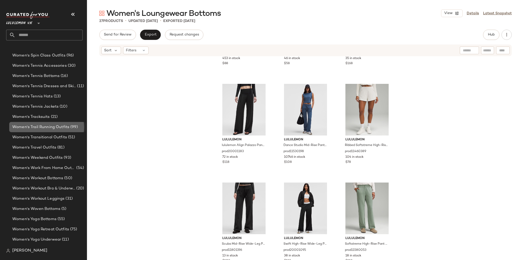
click at [42, 125] on span "Women's Trail Running Outfits" at bounding box center [40, 127] width 57 height 6
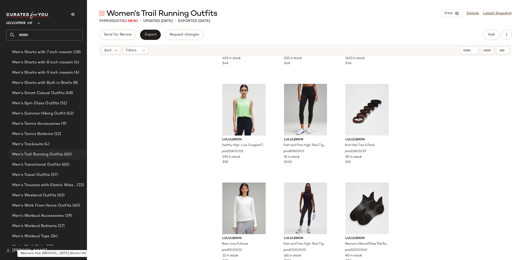
scroll to position [879, 0]
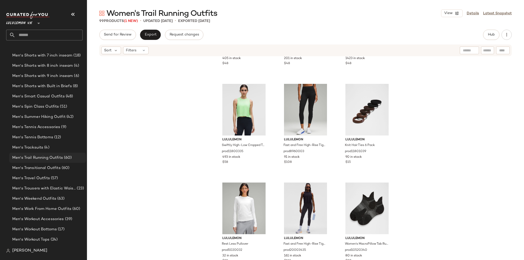
click at [58, 155] on span "Men's Trail Running Outfits" at bounding box center [37, 158] width 51 height 6
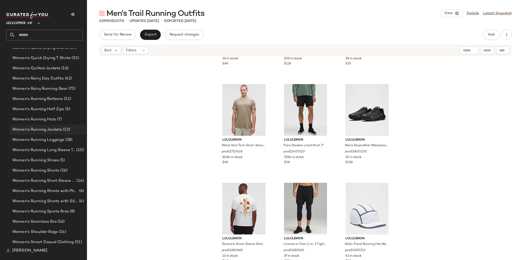
scroll to position [1903, 0]
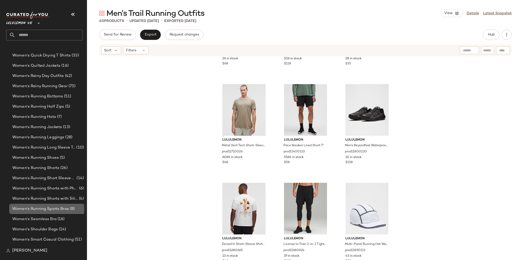
click at [56, 206] on span "Women's Running Sports Bras" at bounding box center [40, 209] width 57 height 6
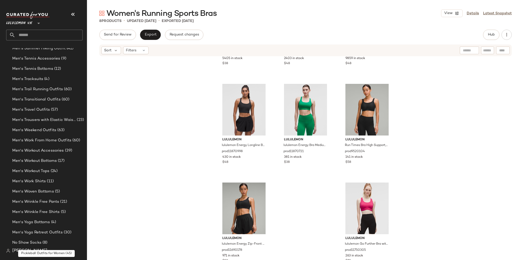
scroll to position [940, 0]
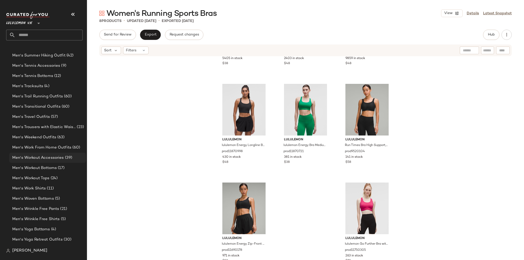
click at [60, 157] on span "Men's Workout Accessories" at bounding box center [38, 158] width 52 height 6
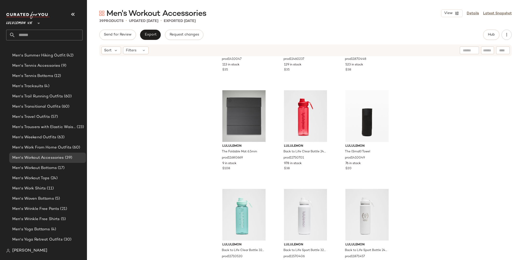
scroll to position [1067, 0]
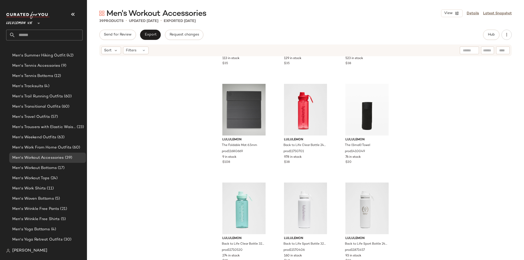
click at [499, 39] on div "Hub" at bounding box center [491, 35] width 16 height 10
click at [496, 38] on button "Hub" at bounding box center [491, 35] width 16 height 10
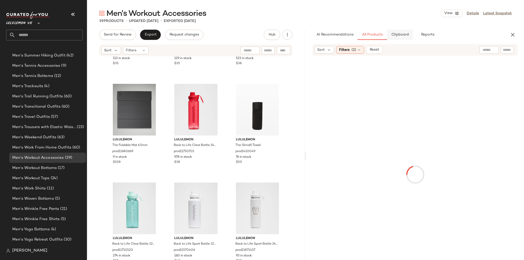
click at [406, 34] on span "Clipboard" at bounding box center [400, 35] width 18 height 4
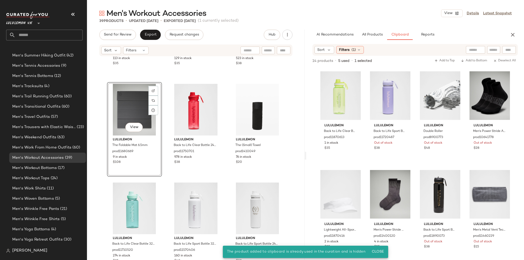
click at [224, 107] on div "lululemon The Towel prod1410047 113 in stock $35 lululemon Removable Sweatband …" at bounding box center [196, 166] width 218 height 219
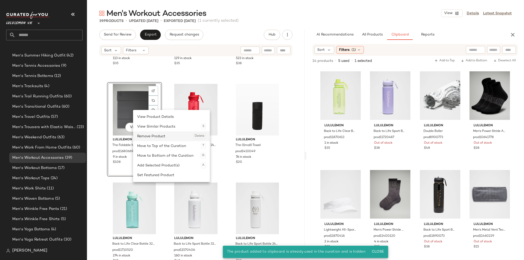
click at [155, 136] on div "Remove Product Delete" at bounding box center [171, 137] width 69 height 10
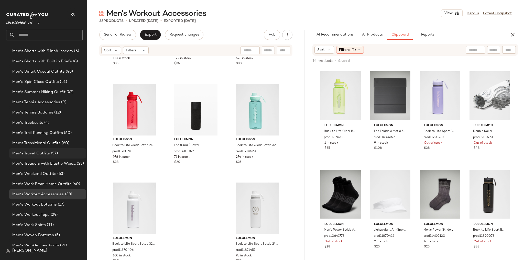
scroll to position [899, 0]
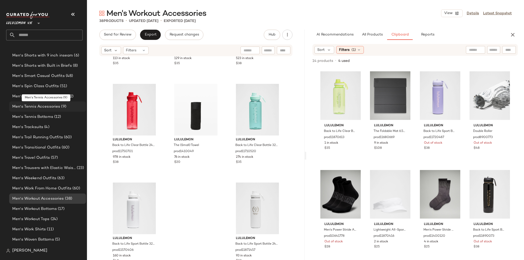
click at [46, 109] on span "Men's Tennis Accessories" at bounding box center [36, 107] width 48 height 6
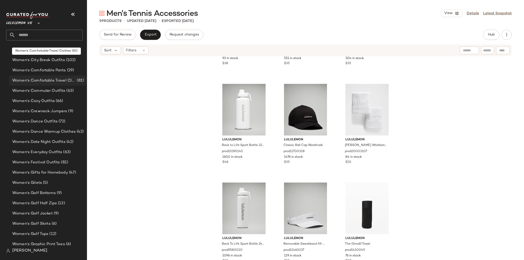
scroll to position [1493, 0]
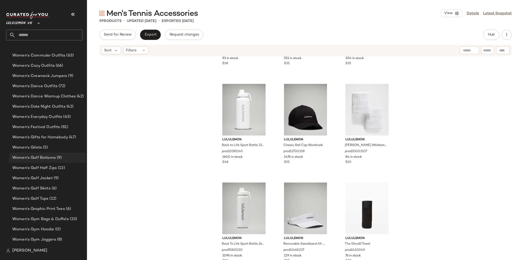
click at [58, 157] on span "(9)" at bounding box center [59, 158] width 6 height 6
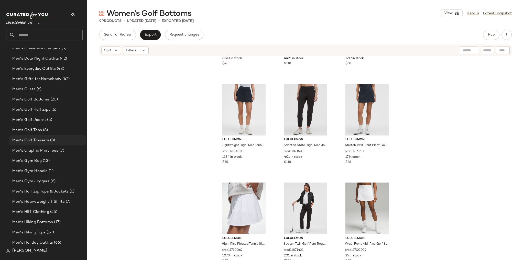
scroll to position [428, 0]
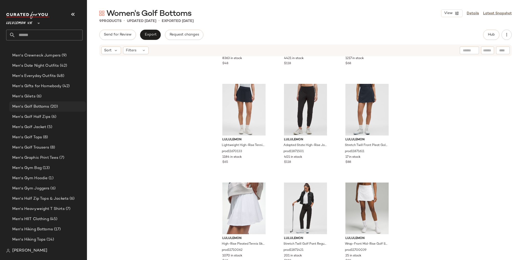
click at [51, 107] on span "(20)" at bounding box center [53, 107] width 9 height 6
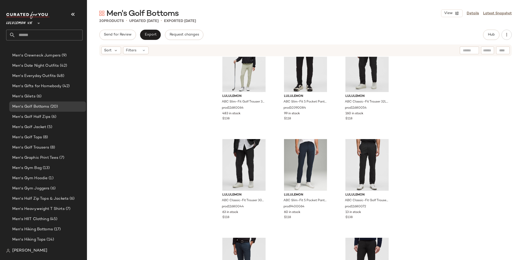
scroll to position [474, 0]
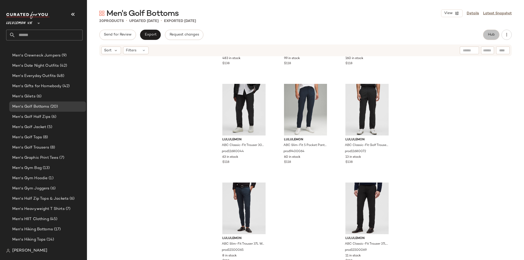
click at [495, 32] on button "Hub" at bounding box center [491, 35] width 16 height 10
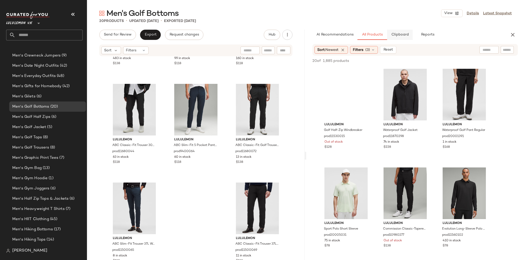
click at [395, 33] on span "Clipboard" at bounding box center [400, 35] width 18 height 4
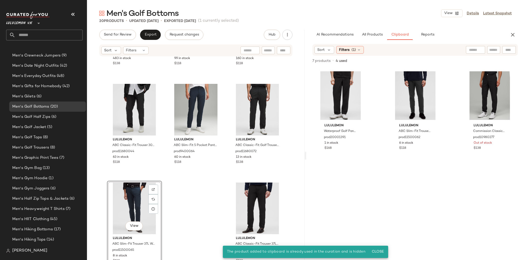
click at [216, 190] on div "lululemon ABC Slim-Fit Golf Trouser 32L prod11680064 483 in stock $138 lululemo…" at bounding box center [196, 166] width 218 height 219
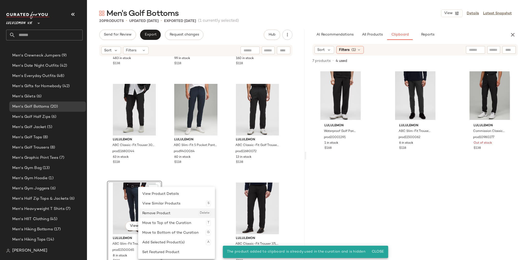
click at [157, 213] on div "Remove Product Delete" at bounding box center [176, 214] width 69 height 10
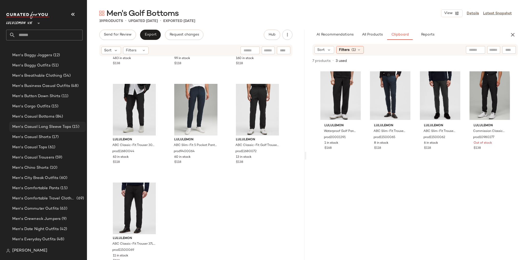
scroll to position [264, 0]
click at [64, 124] on div "Men's Casual Long Sleeve Tops (15)" at bounding box center [47, 127] width 77 height 10
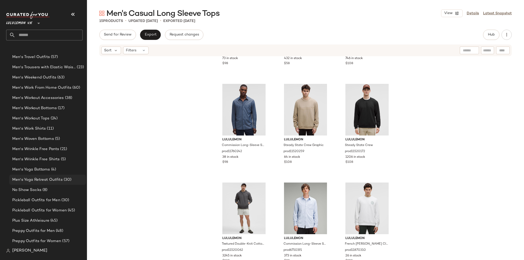
scroll to position [1002, 0]
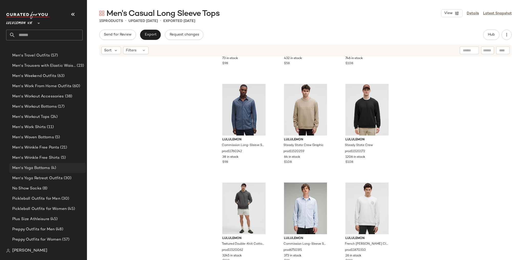
click at [44, 168] on span "Men's Yoga Bottoms" at bounding box center [31, 168] width 38 height 6
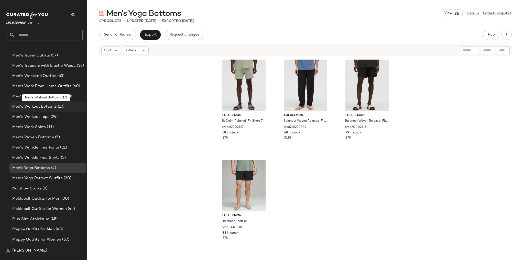
click at [44, 106] on span "Men's Workout Bottoms" at bounding box center [34, 107] width 45 height 6
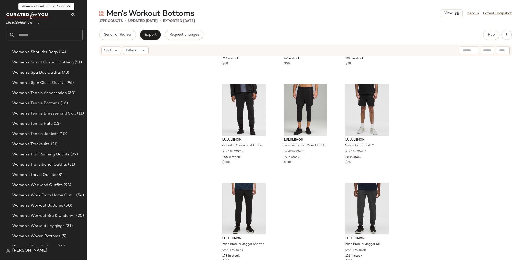
scroll to position [2087, 0]
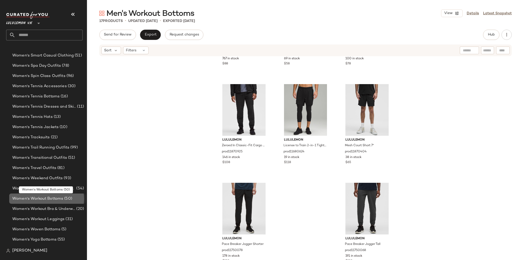
click at [57, 199] on span "Women's Workout Bottoms" at bounding box center [37, 199] width 51 height 6
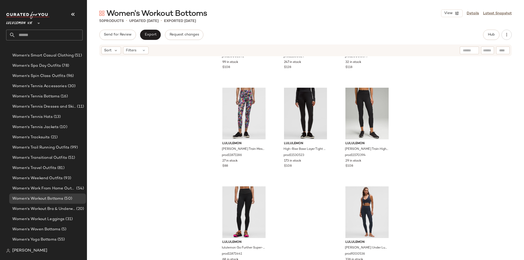
scroll to position [1462, 0]
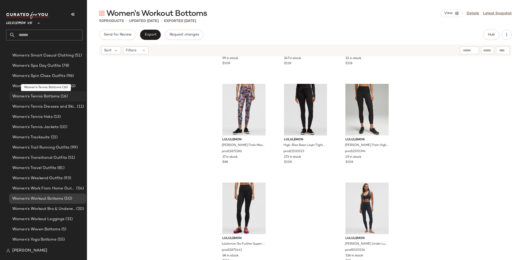
click at [52, 95] on span "Women's Tennis Bottoms" at bounding box center [35, 97] width 47 height 6
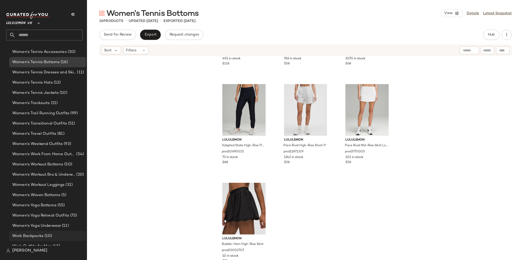
scroll to position [2138, 0]
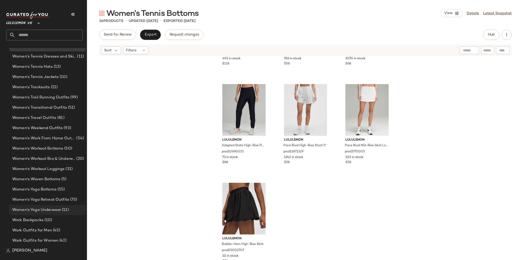
click at [61, 206] on div "Women's Yoga Underwear (11)" at bounding box center [47, 210] width 77 height 10
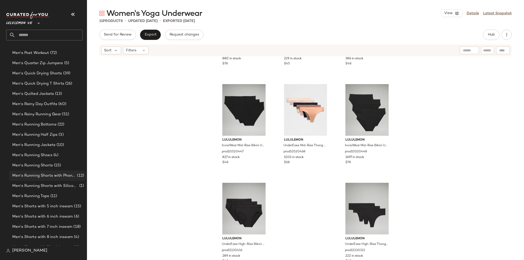
scroll to position [703, 0]
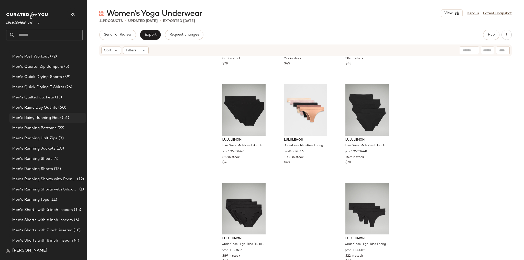
click at [58, 115] on span "Men's Rainy Running Gear" at bounding box center [36, 118] width 49 height 6
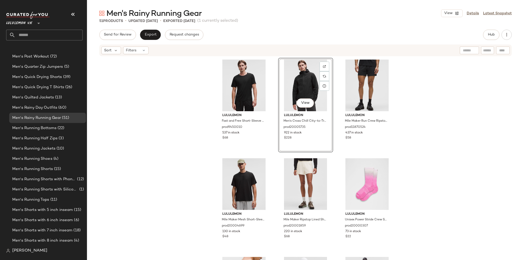
click at [193, 138] on div "lululemon Fast and Free Short-Sleeve Shirt prod9450010 537 in stock $68 View lu…" at bounding box center [305, 166] width 437 height 219
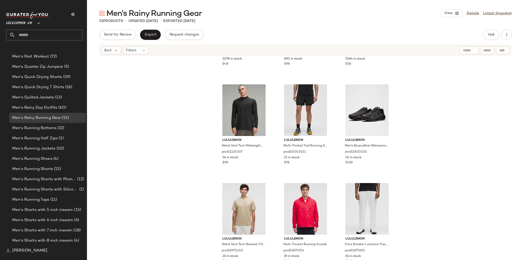
scroll to position [1462, 0]
